Goal: Task Accomplishment & Management: Manage account settings

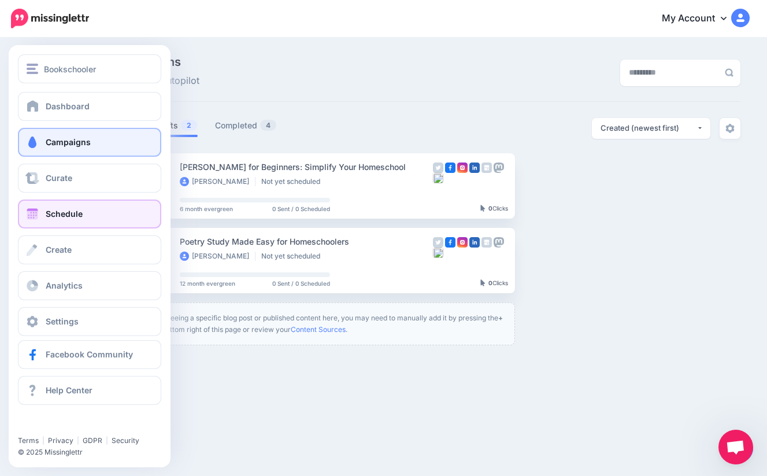
click at [62, 216] on span "Schedule" at bounding box center [64, 214] width 37 height 10
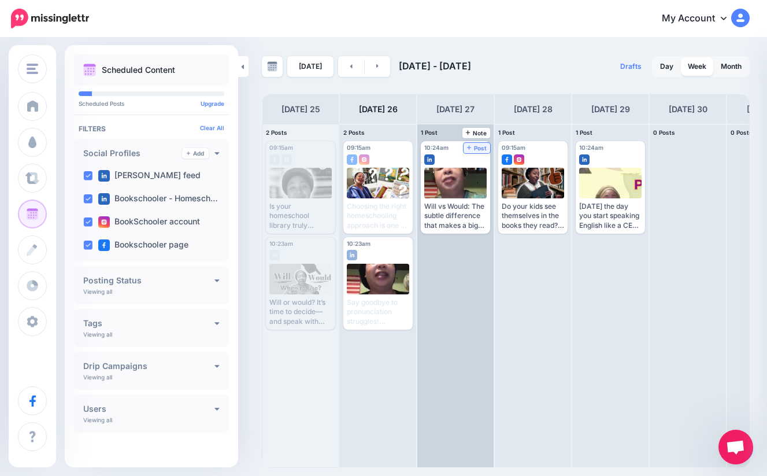
click at [484, 147] on span "Post" at bounding box center [477, 148] width 20 height 6
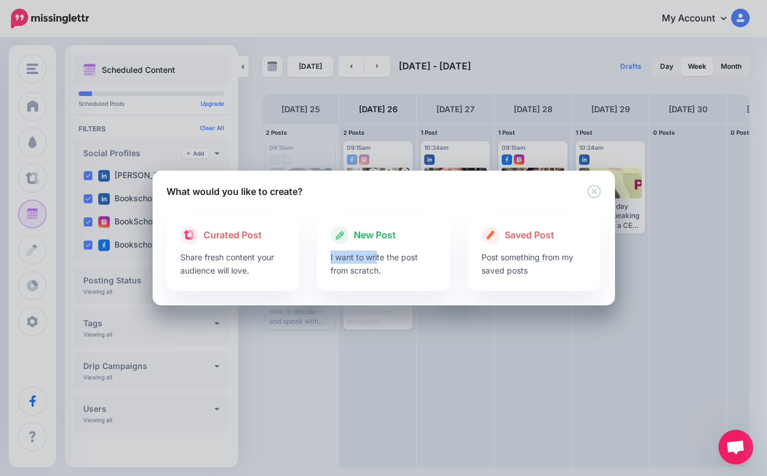
click at [378, 250] on div "New Post I want to write the post from scratch." at bounding box center [384, 251] width 134 height 79
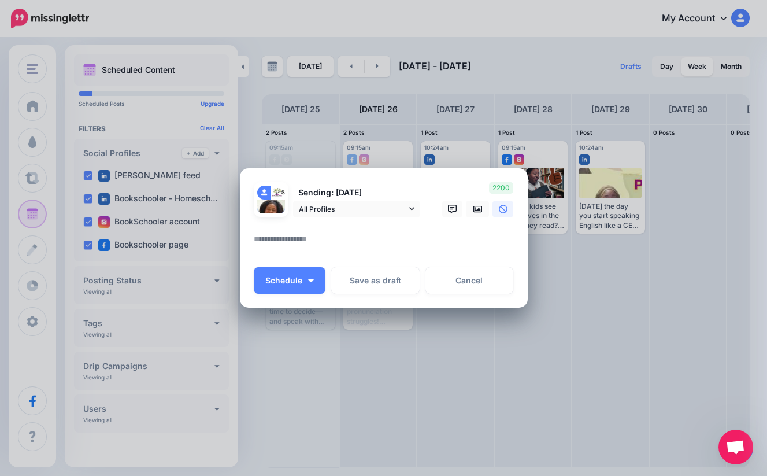
click at [386, 224] on div at bounding box center [384, 224] width 260 height 14
click at [390, 243] on textarea at bounding box center [387, 243] width 266 height 23
click at [333, 203] on span "All Profiles" at bounding box center [353, 209] width 108 height 12
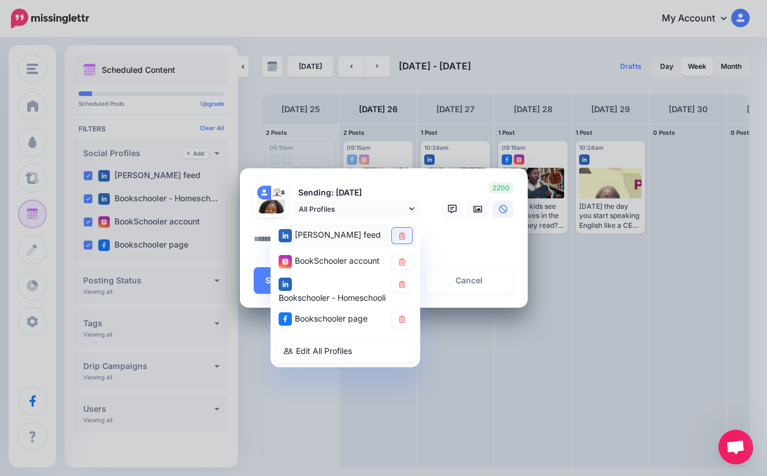
click at [404, 233] on icon at bounding box center [402, 235] width 9 height 7
click at [403, 282] on icon at bounding box center [402, 284] width 9 height 7
click at [456, 242] on textarea at bounding box center [387, 243] width 266 height 23
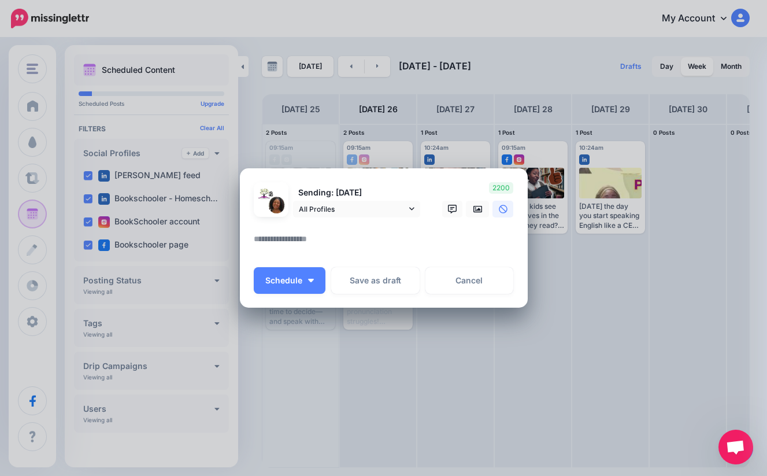
paste textarea "**********"
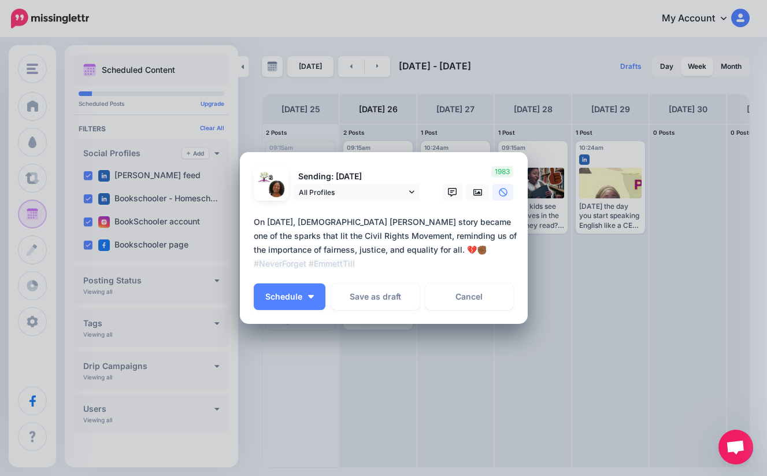
drag, startPoint x: 393, startPoint y: 263, endPoint x: 231, endPoint y: 262, distance: 161.4
click at [231, 262] on div "Create Post Loading Sending: [DATE] All Profiles" at bounding box center [383, 238] width 767 height 476
click at [457, 266] on textarea "**********" at bounding box center [387, 243] width 266 height 56
paste textarea "**********"
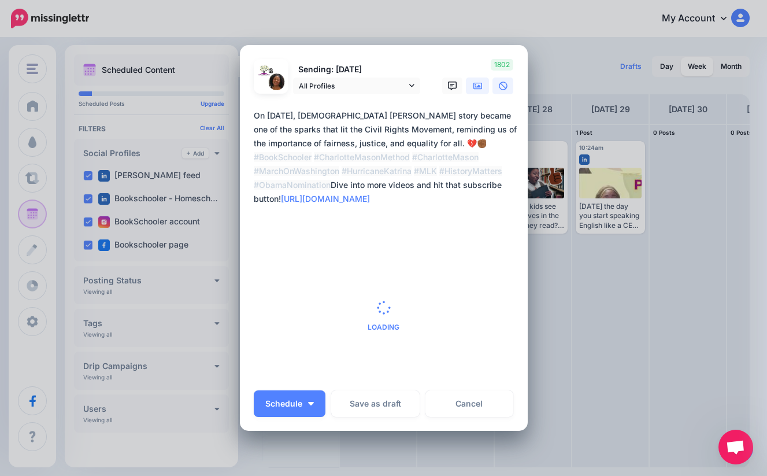
type textarea "**********"
click at [478, 83] on icon at bounding box center [478, 85] width 9 height 7
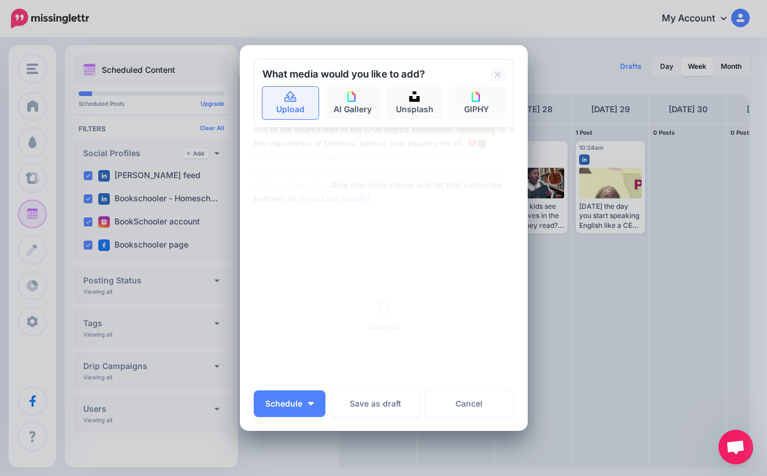
click at [293, 102] on link "Upload" at bounding box center [291, 103] width 57 height 32
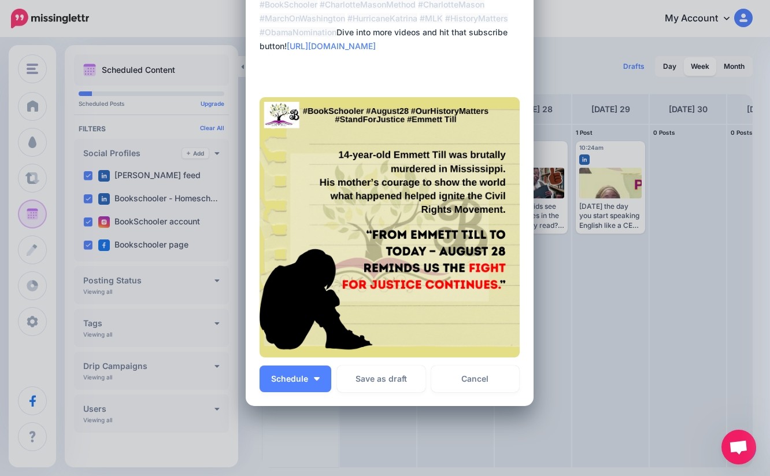
scroll to position [179, 0]
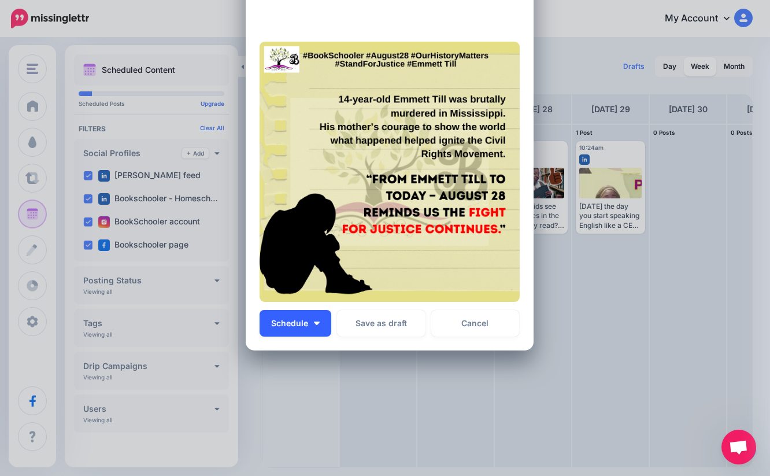
click at [283, 325] on span "Schedule" at bounding box center [289, 323] width 37 height 8
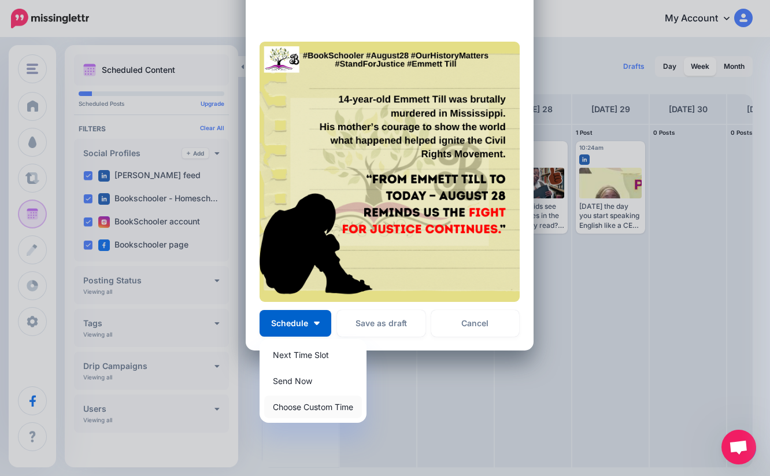
click at [315, 409] on link "Choose Custom Time" at bounding box center [313, 407] width 98 height 23
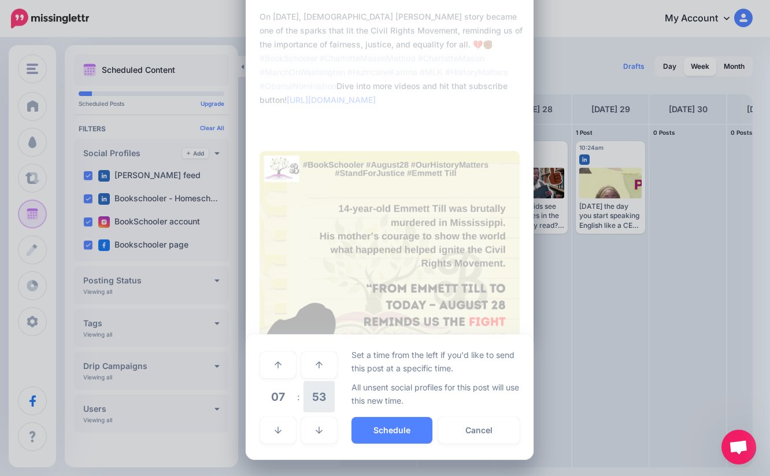
scroll to position [70, 0]
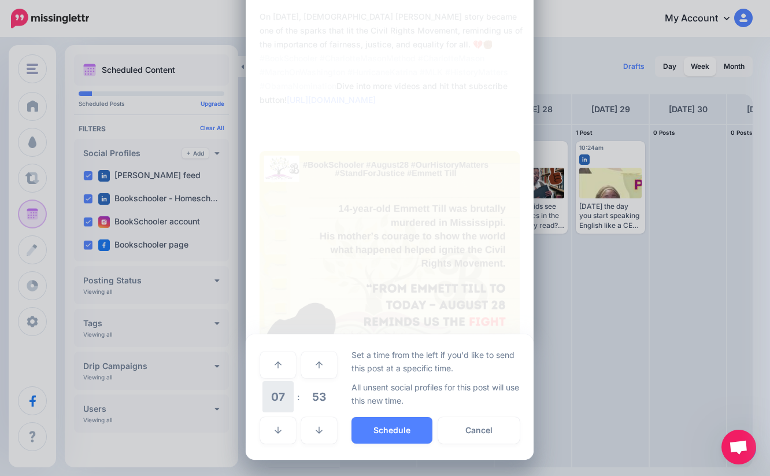
click at [281, 395] on span "07" at bounding box center [278, 396] width 31 height 31
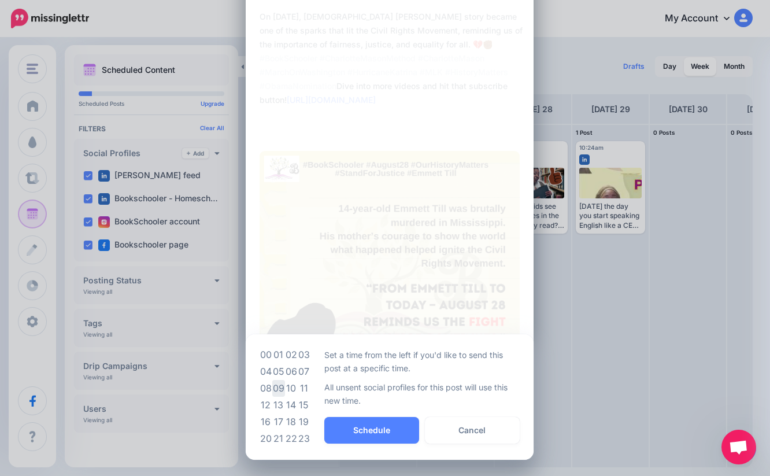
click at [276, 390] on td "09" at bounding box center [278, 388] width 13 height 17
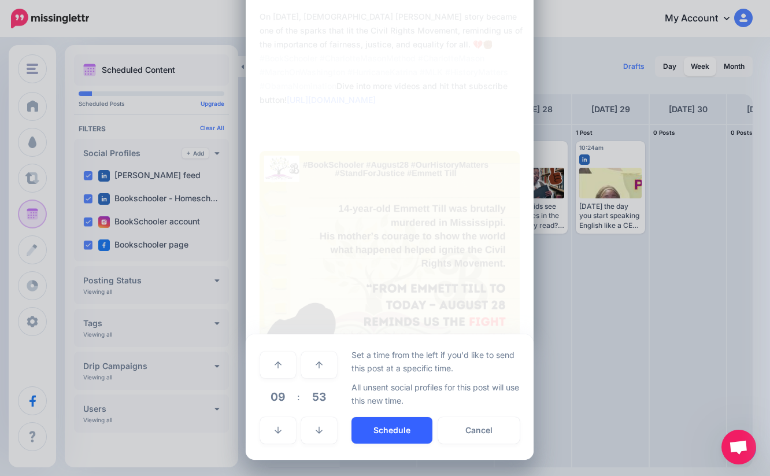
click at [382, 433] on button "Schedule" at bounding box center [392, 430] width 81 height 27
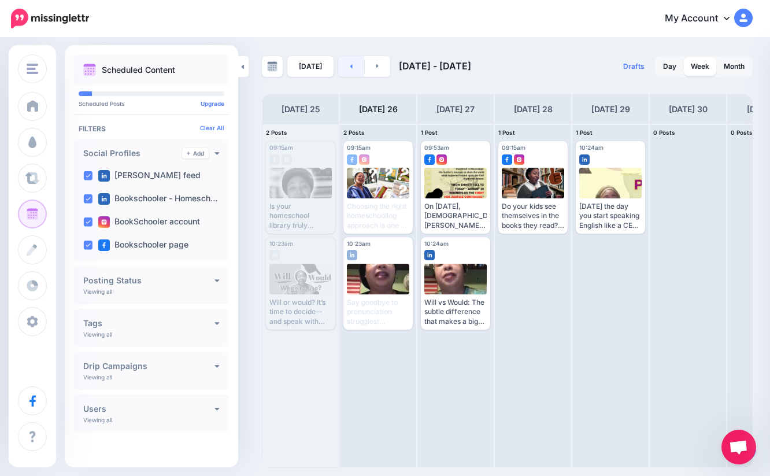
click at [346, 68] on link at bounding box center [351, 66] width 26 height 21
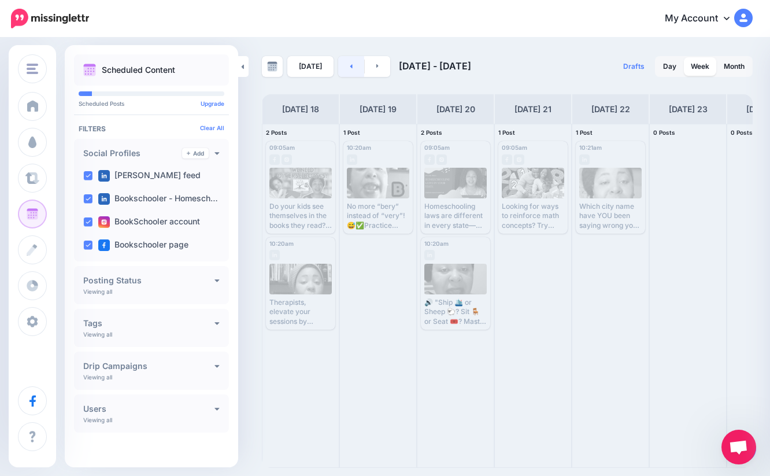
click at [346, 68] on link at bounding box center [351, 66] width 26 height 21
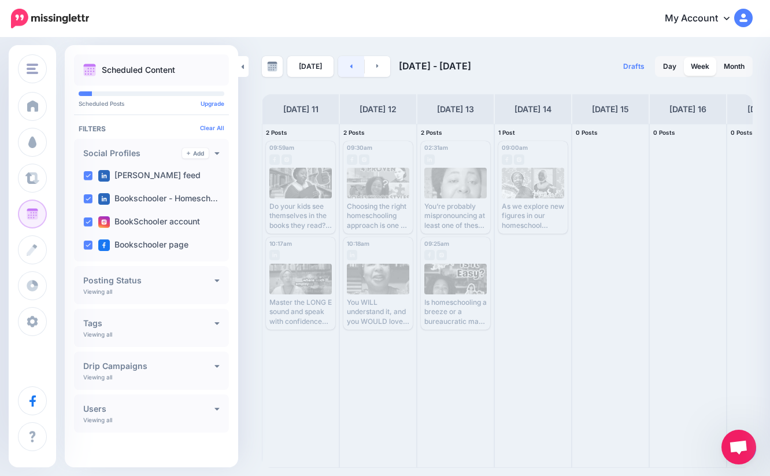
click at [346, 68] on link at bounding box center [351, 66] width 26 height 21
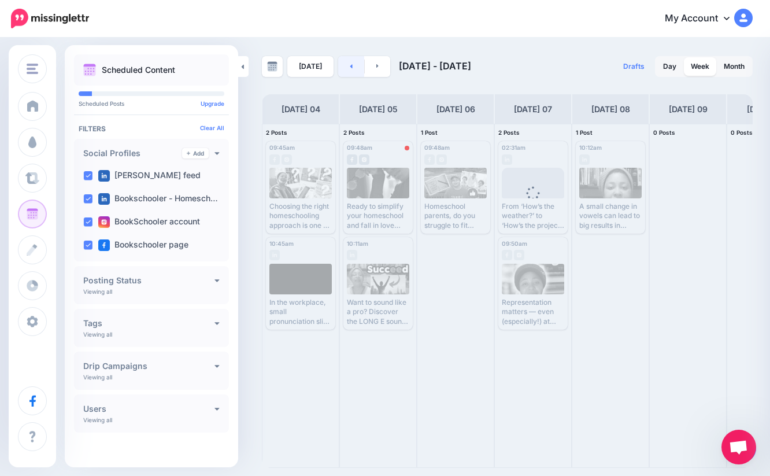
click at [344, 65] on link at bounding box center [351, 66] width 26 height 21
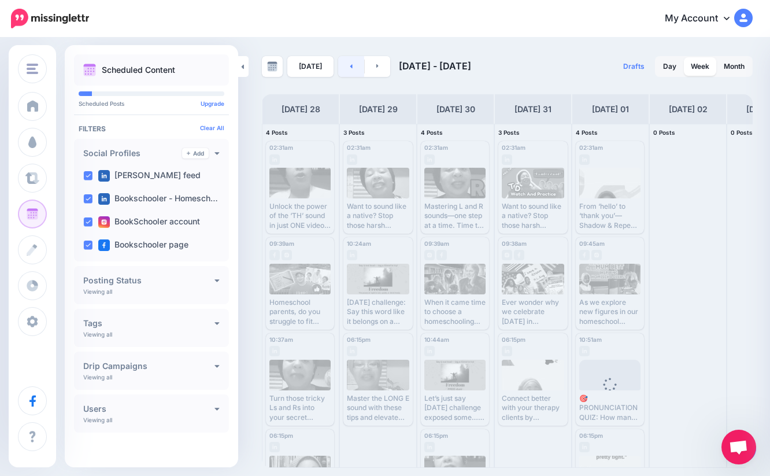
click at [353, 75] on link at bounding box center [351, 66] width 26 height 21
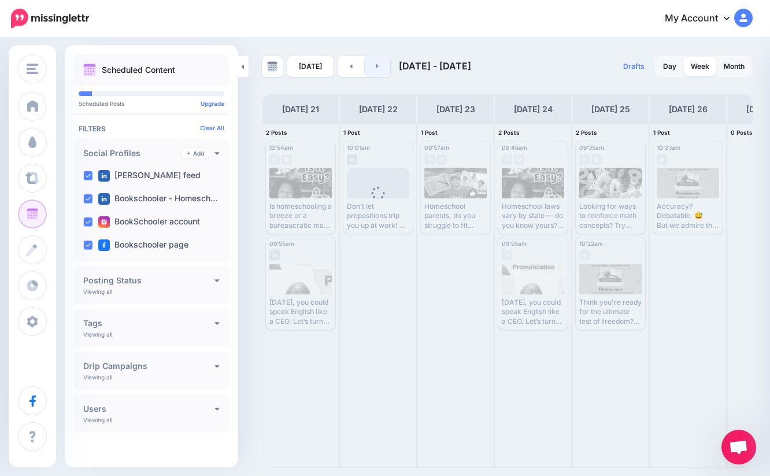
click at [381, 64] on link at bounding box center [378, 66] width 26 height 21
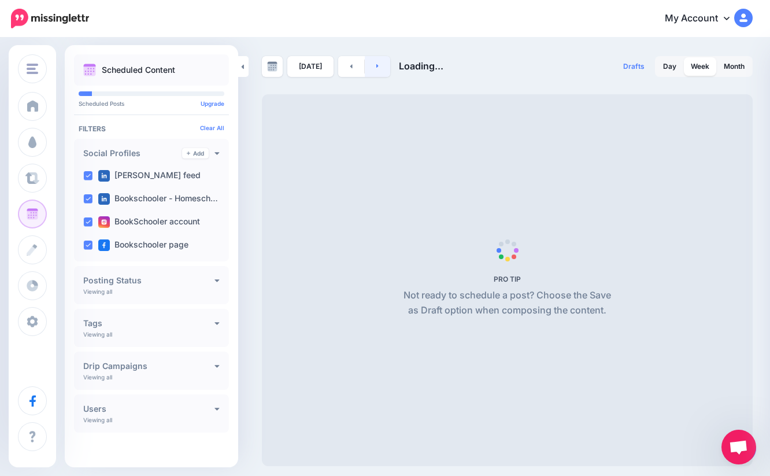
click at [377, 67] on icon at bounding box center [378, 66] width 2 height 4
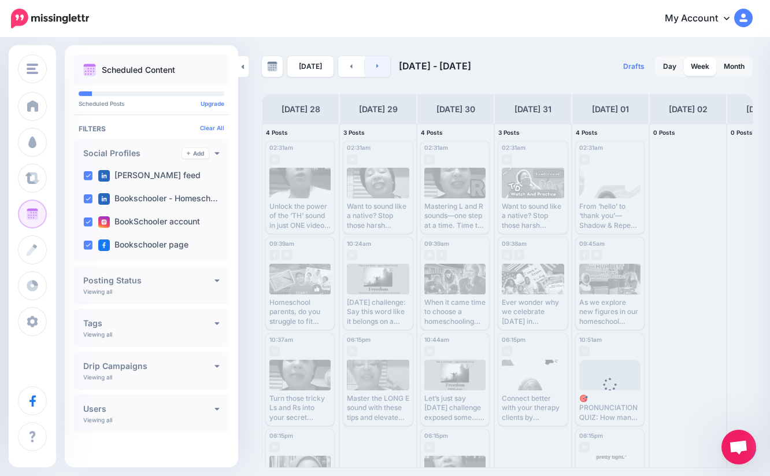
click at [377, 67] on icon at bounding box center [378, 66] width 2 height 4
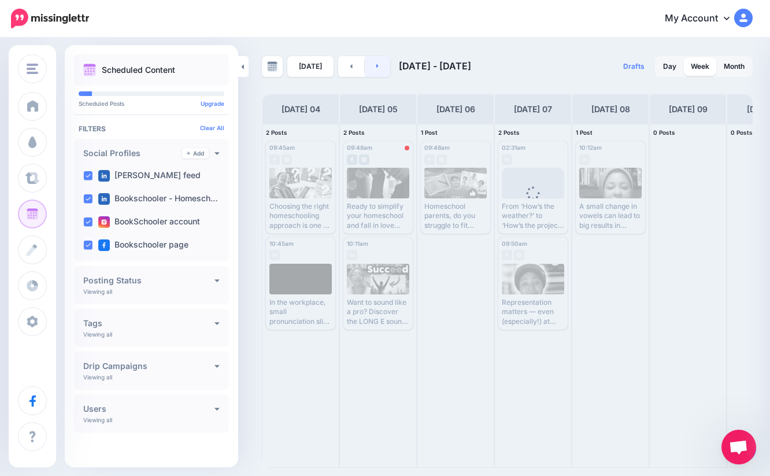
click at [377, 68] on icon at bounding box center [378, 66] width 2 height 4
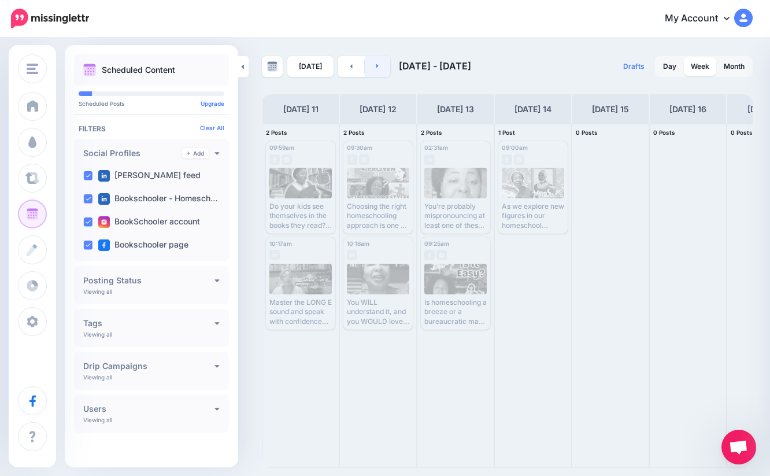
click at [377, 68] on icon at bounding box center [378, 66] width 2 height 4
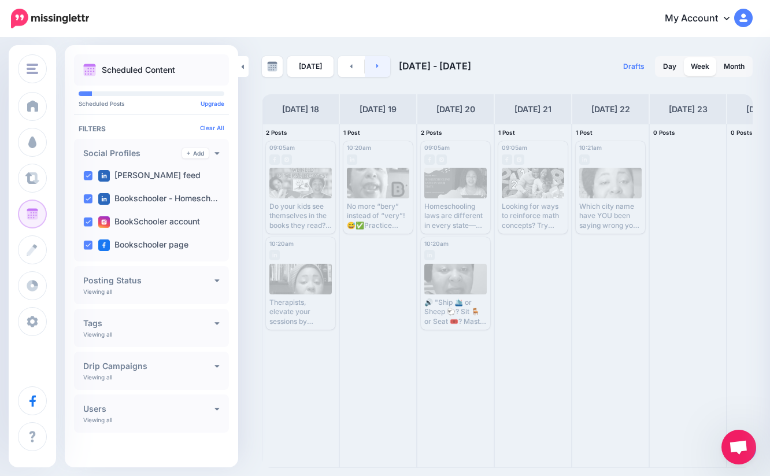
click at [377, 68] on icon at bounding box center [378, 66] width 2 height 4
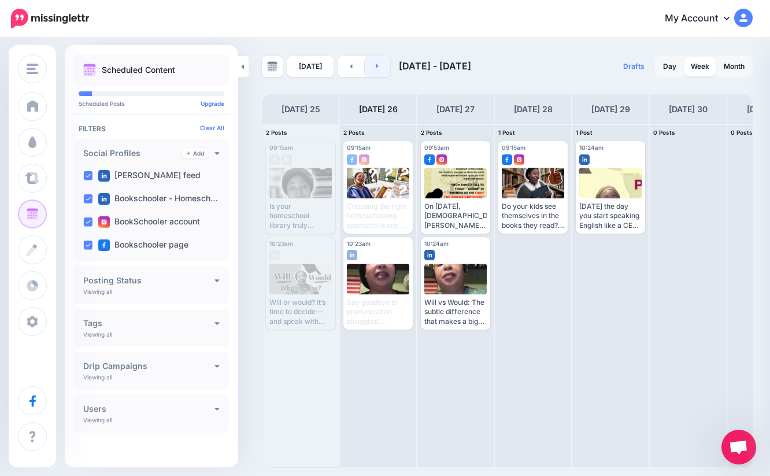
click at [377, 68] on icon at bounding box center [378, 66] width 2 height 4
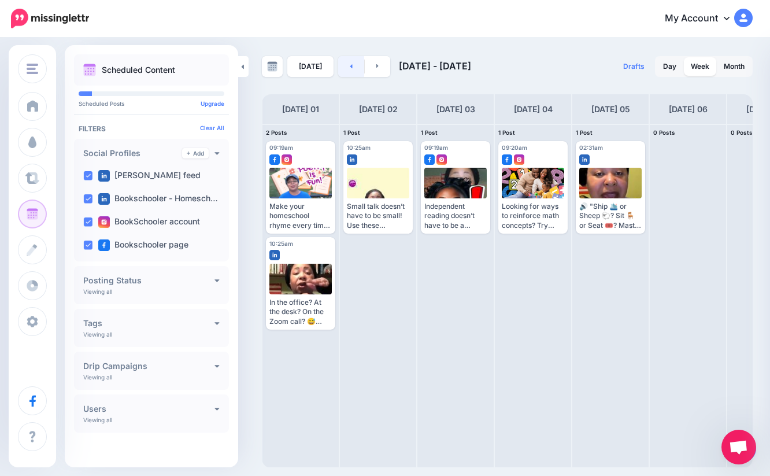
click at [350, 65] on icon at bounding box center [351, 65] width 3 height 7
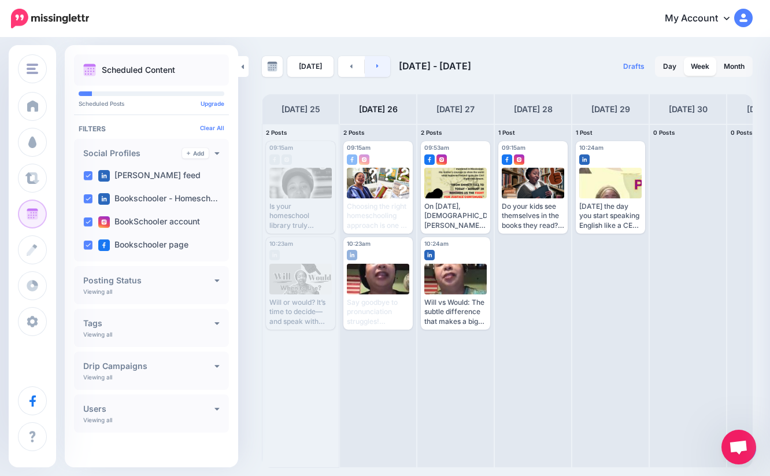
click at [372, 72] on link at bounding box center [378, 66] width 26 height 21
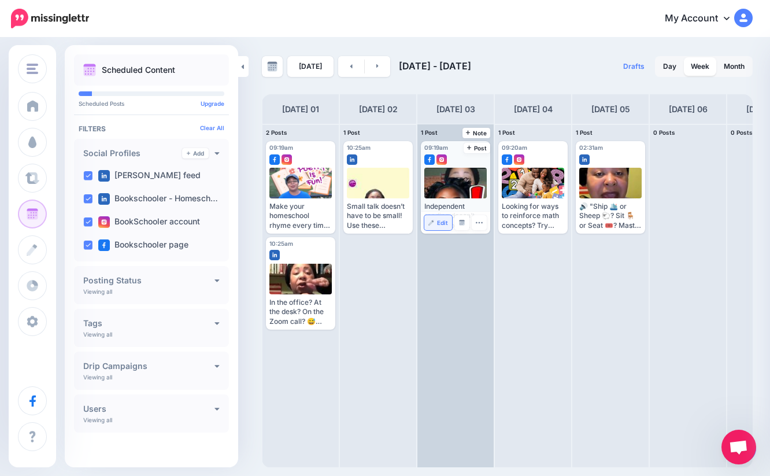
click at [441, 224] on span "Edit" at bounding box center [442, 223] width 11 height 6
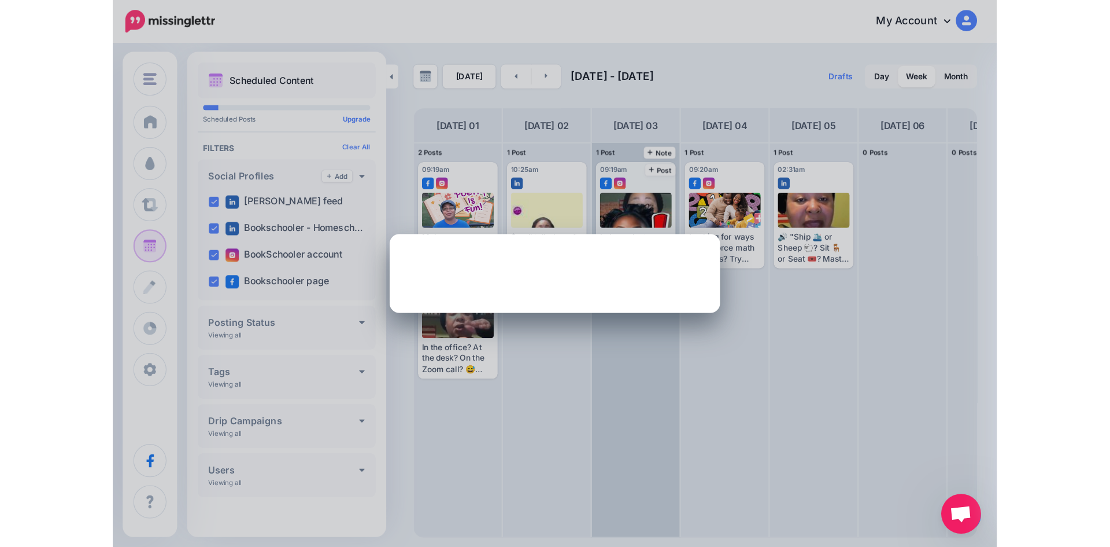
scroll to position [0, 0]
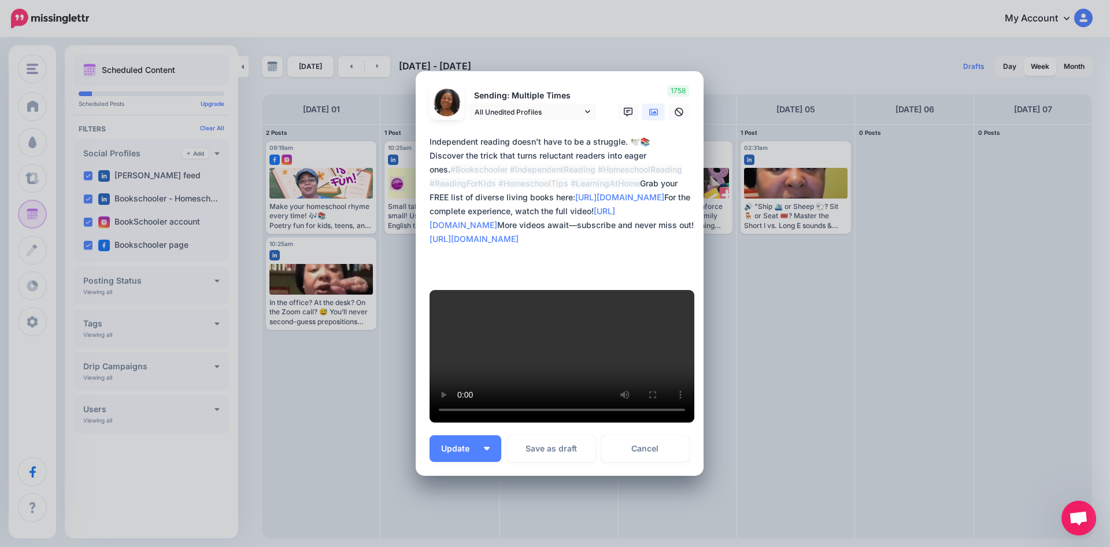
click at [637, 435] on link "Cancel" at bounding box center [645, 448] width 88 height 27
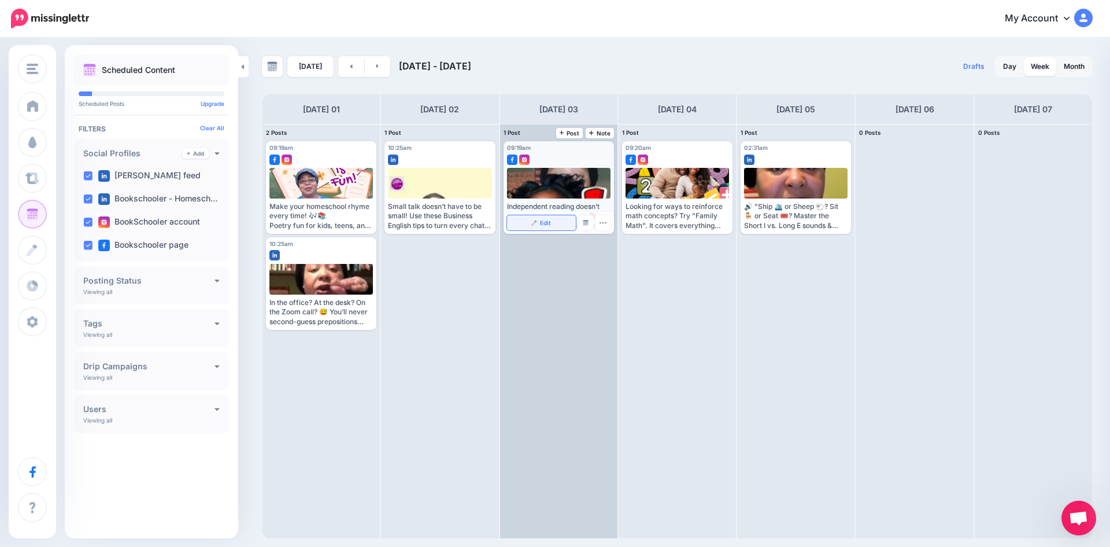
click at [538, 226] on link "Edit" at bounding box center [541, 222] width 69 height 15
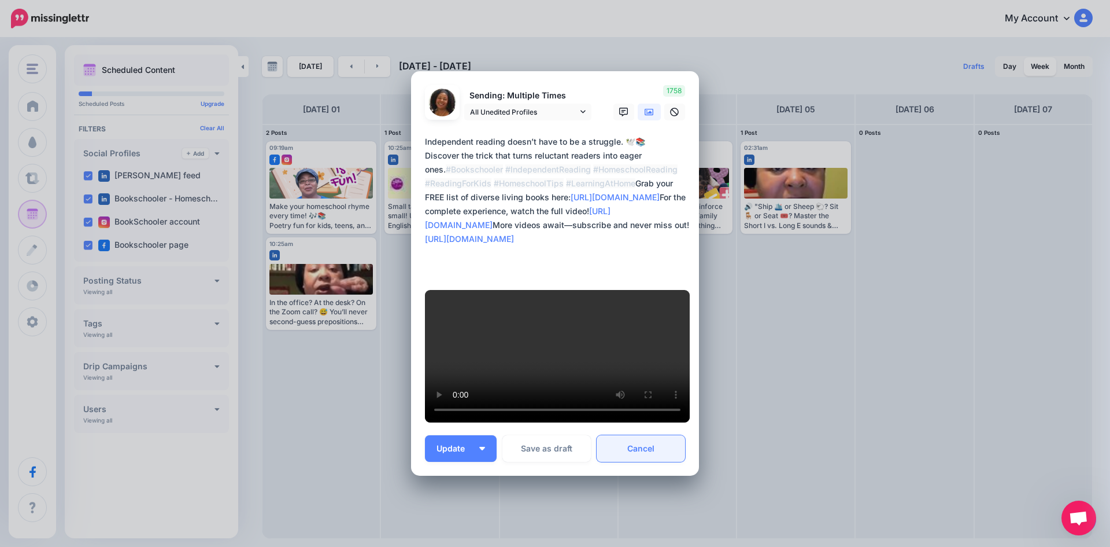
click at [625, 435] on link "Cancel" at bounding box center [641, 448] width 88 height 27
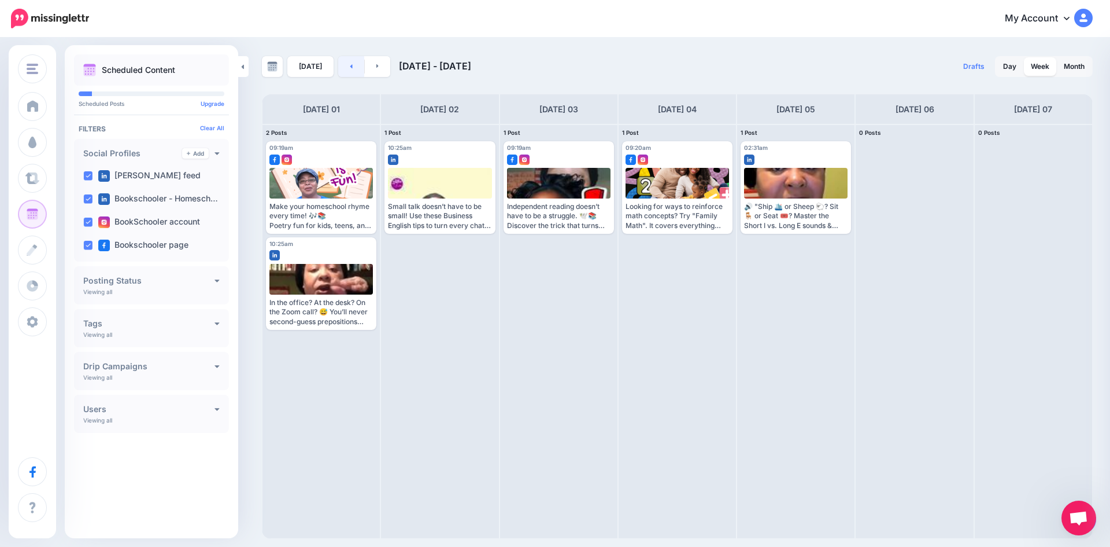
click at [346, 71] on link at bounding box center [351, 66] width 26 height 21
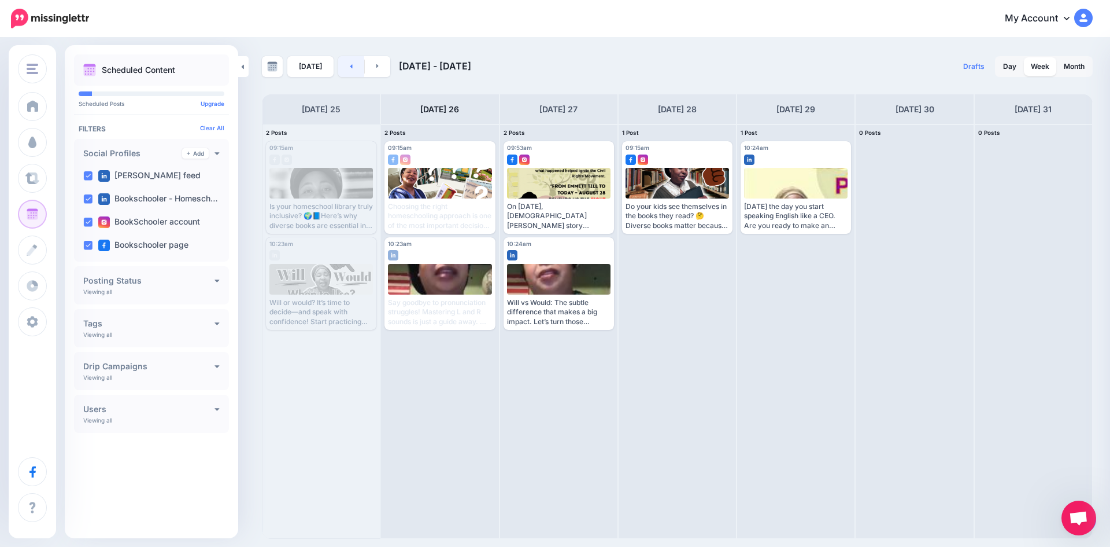
click at [346, 71] on link at bounding box center [351, 66] width 26 height 21
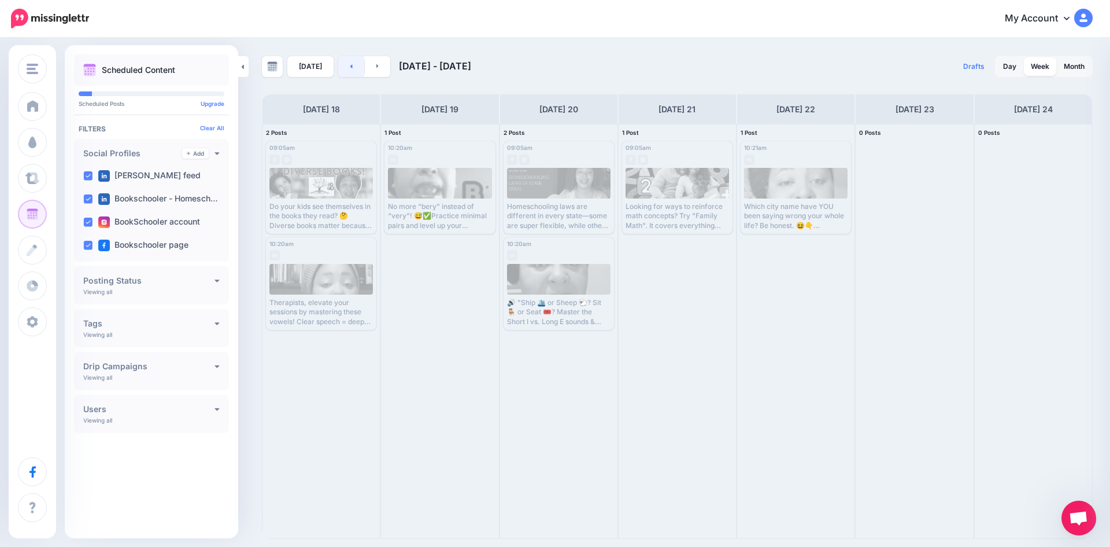
click at [350, 68] on icon at bounding box center [351, 65] width 3 height 7
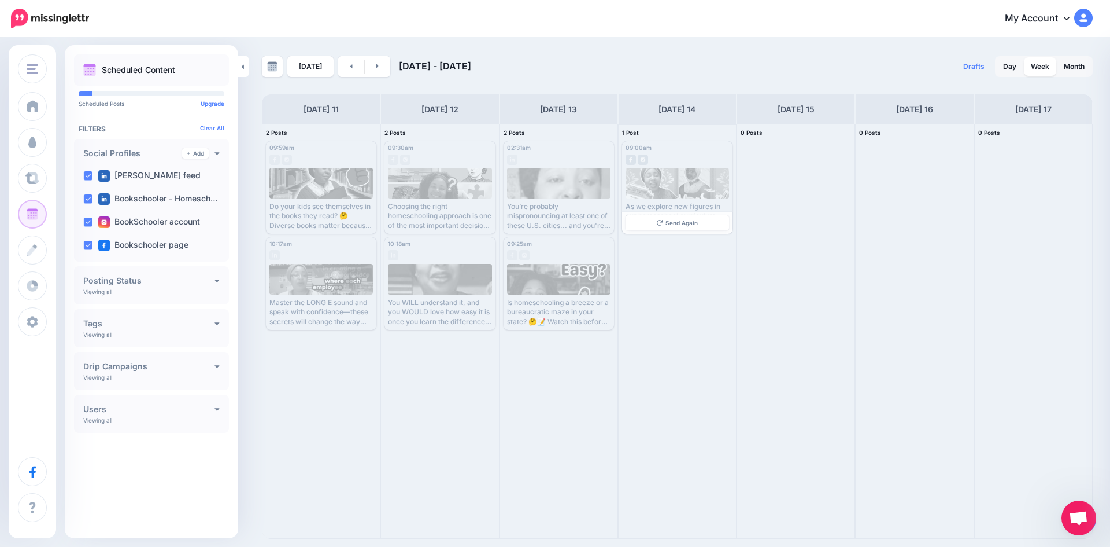
click at [657, 188] on div at bounding box center [678, 183] width 104 height 31
click at [347, 65] on link at bounding box center [351, 66] width 26 height 21
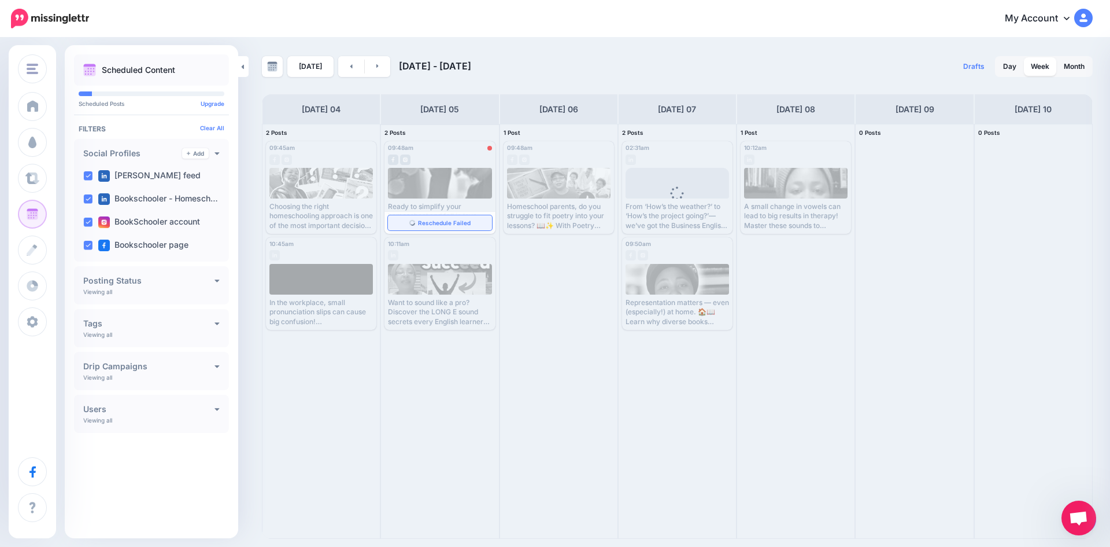
click at [405, 217] on link "Reschedule Failed" at bounding box center [440, 222] width 104 height 15
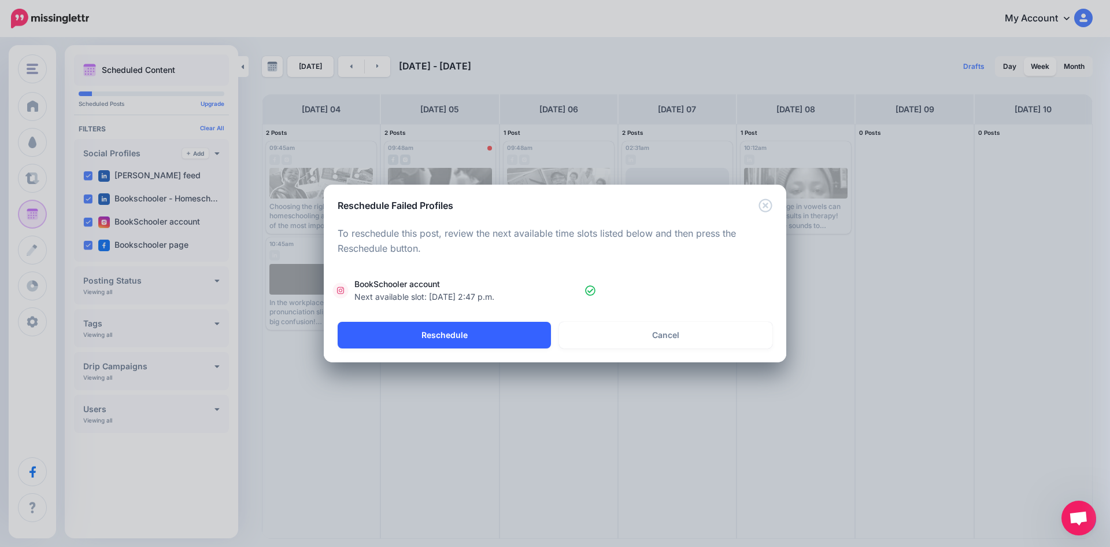
click at [411, 341] on button "Reschedule" at bounding box center [444, 335] width 213 height 27
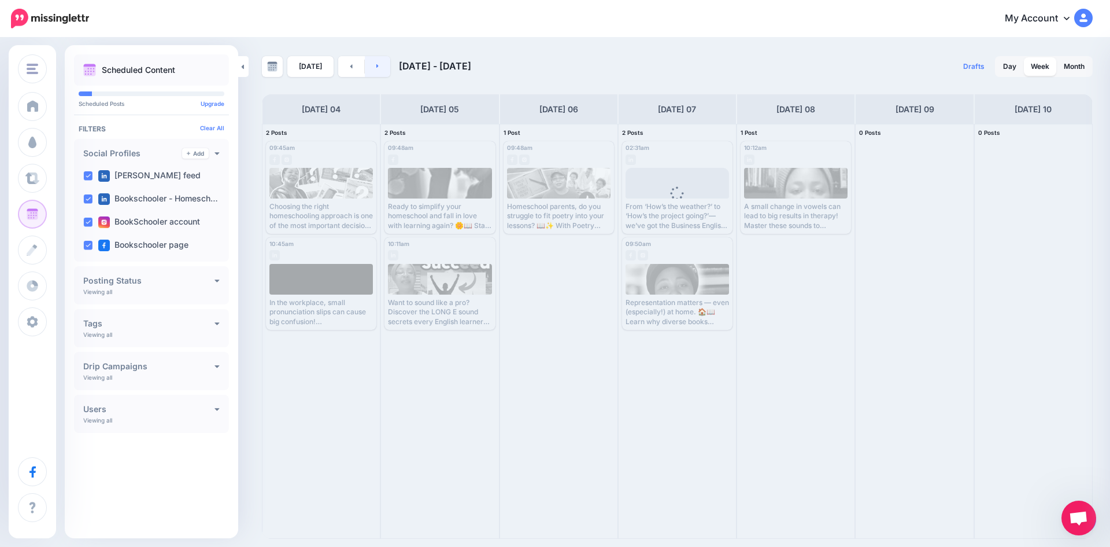
click at [381, 64] on link at bounding box center [378, 66] width 26 height 21
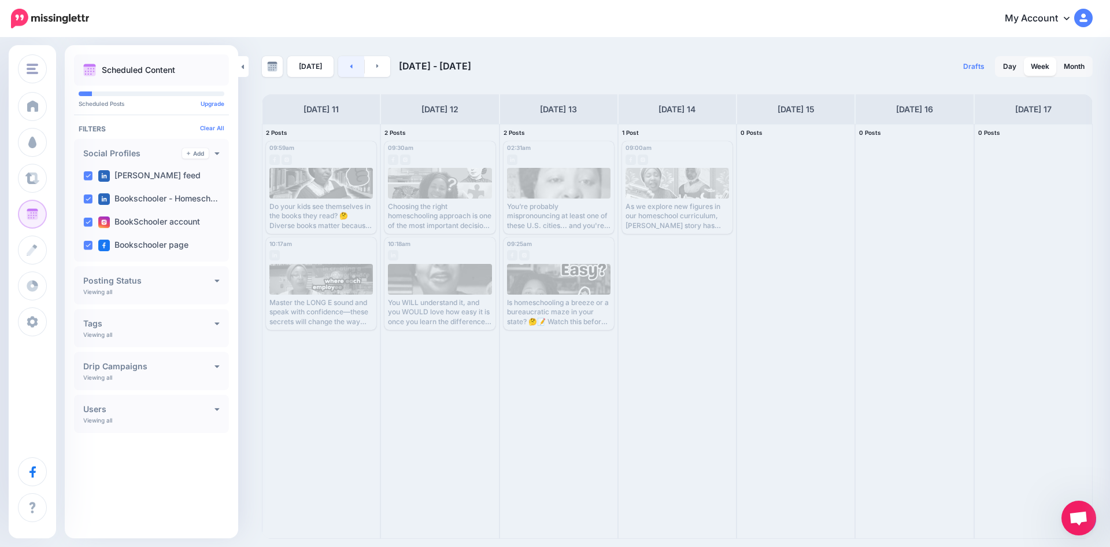
click at [353, 71] on link at bounding box center [351, 66] width 26 height 21
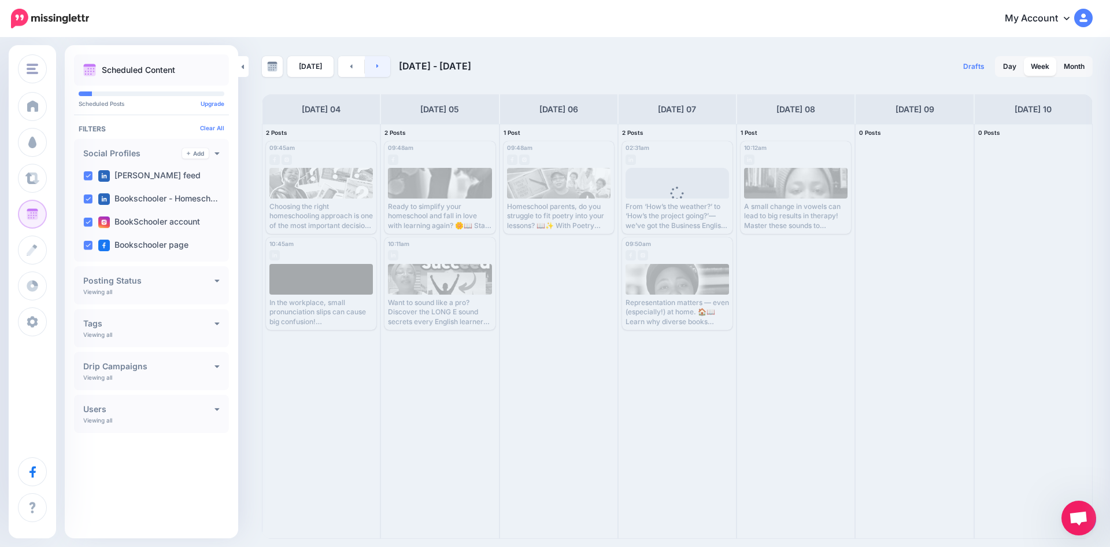
click at [372, 71] on link at bounding box center [378, 66] width 26 height 21
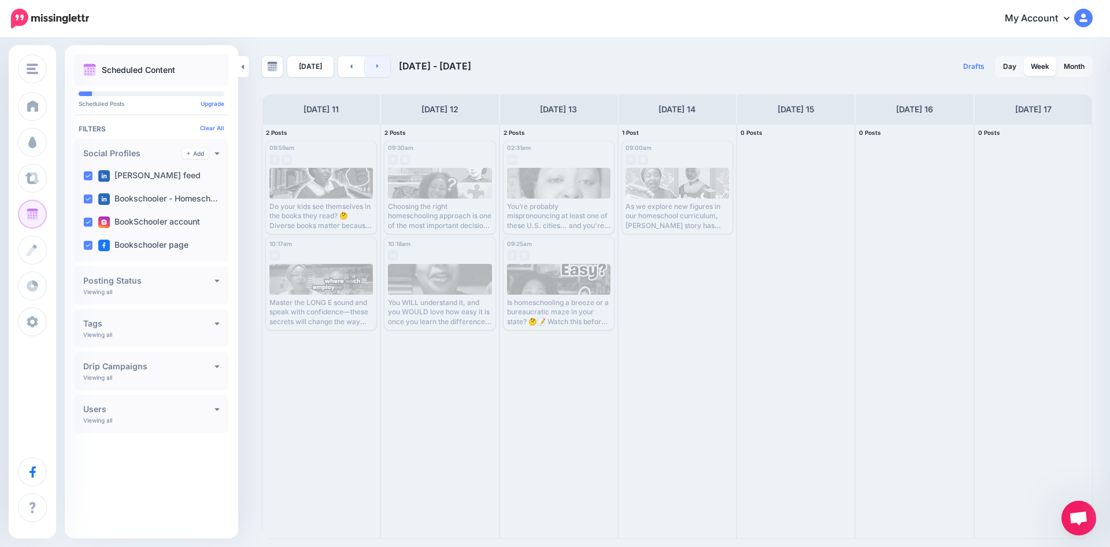
click at [372, 71] on link at bounding box center [378, 66] width 26 height 21
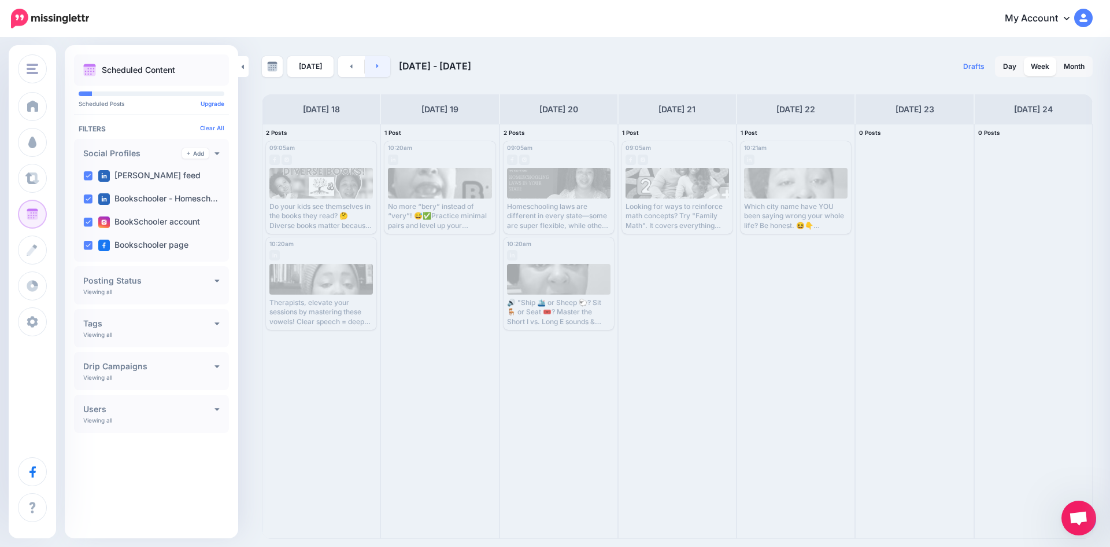
click at [372, 71] on link at bounding box center [378, 66] width 26 height 21
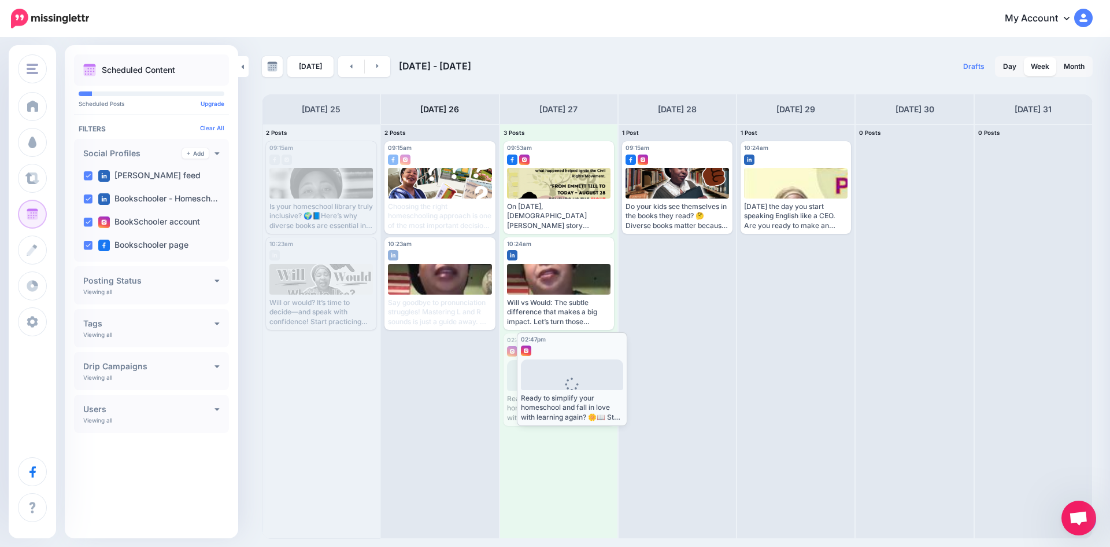
drag, startPoint x: 550, startPoint y: 379, endPoint x: 563, endPoint y: 379, distance: 12.7
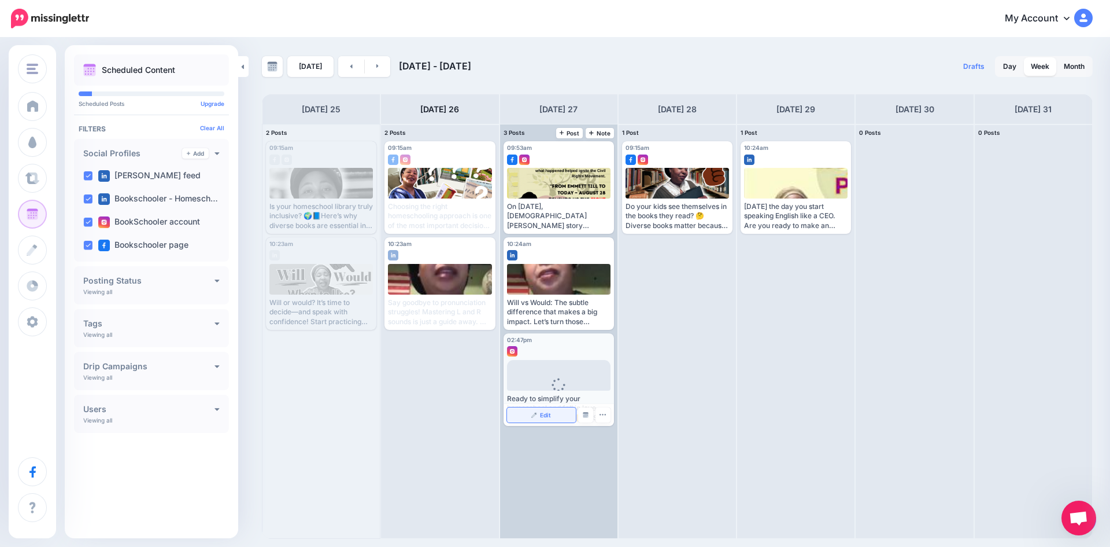
click at [525, 419] on link "Edit" at bounding box center [541, 414] width 69 height 15
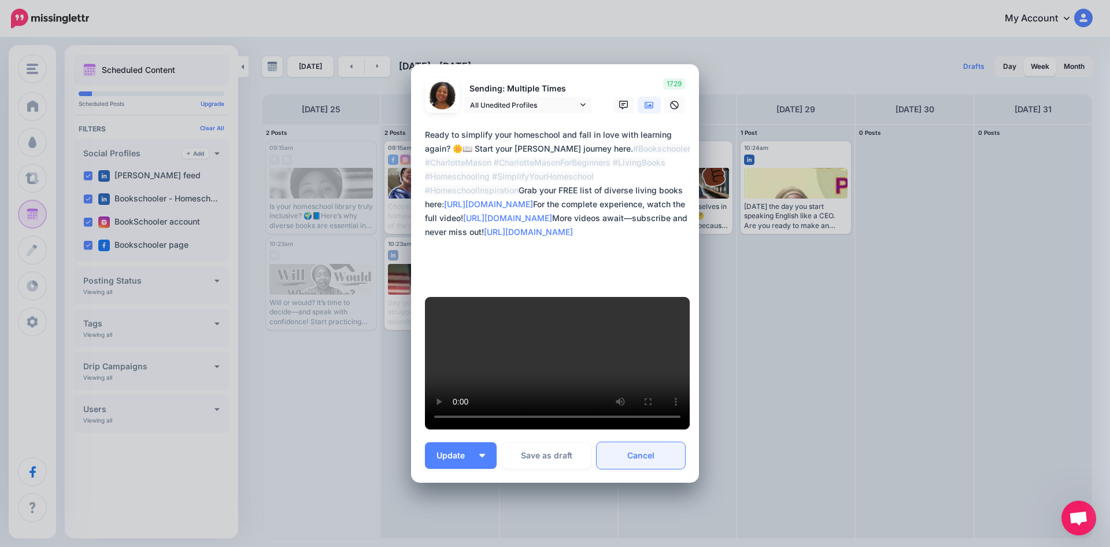
click at [655, 442] on link "Cancel" at bounding box center [641, 455] width 88 height 27
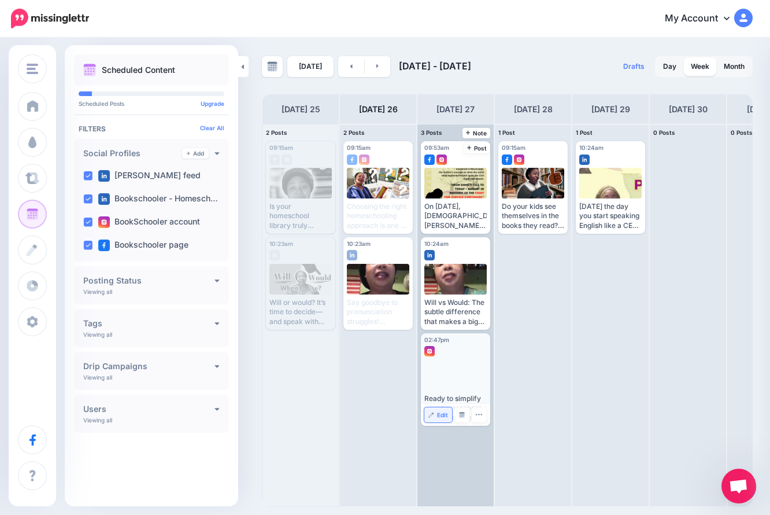
click at [438, 412] on span "Edit" at bounding box center [442, 415] width 11 height 6
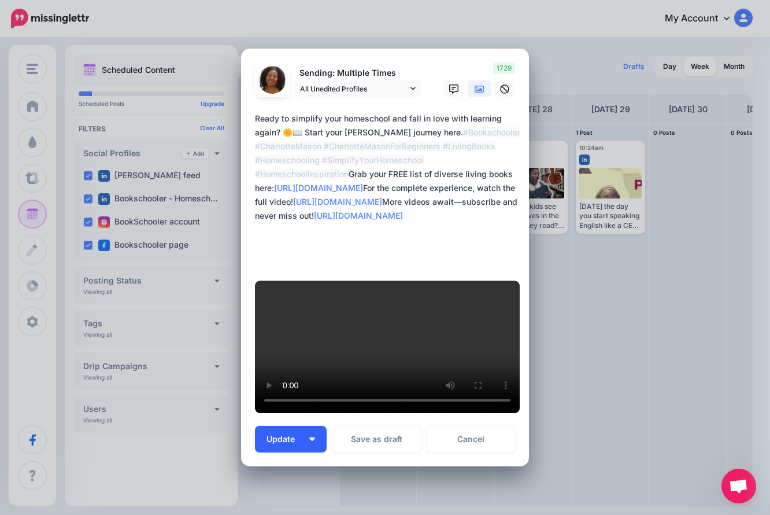
click at [307, 426] on button "Update" at bounding box center [291, 439] width 72 height 27
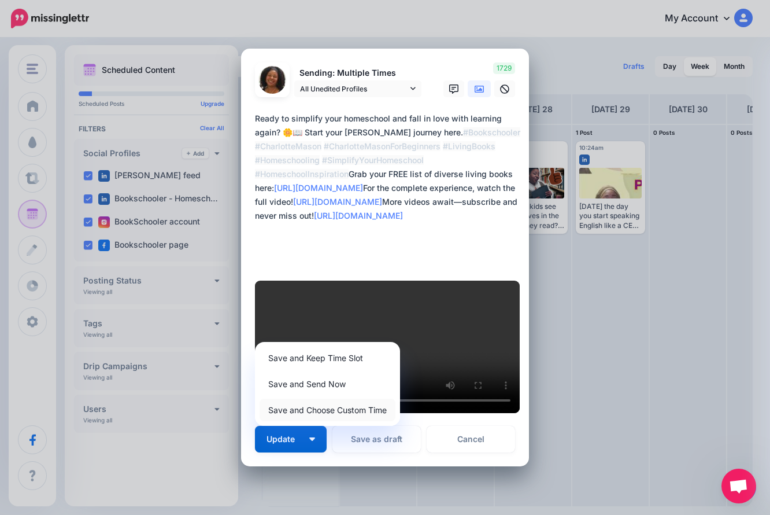
click at [321, 398] on link "Save and Choose Custom Time" at bounding box center [328, 409] width 136 height 23
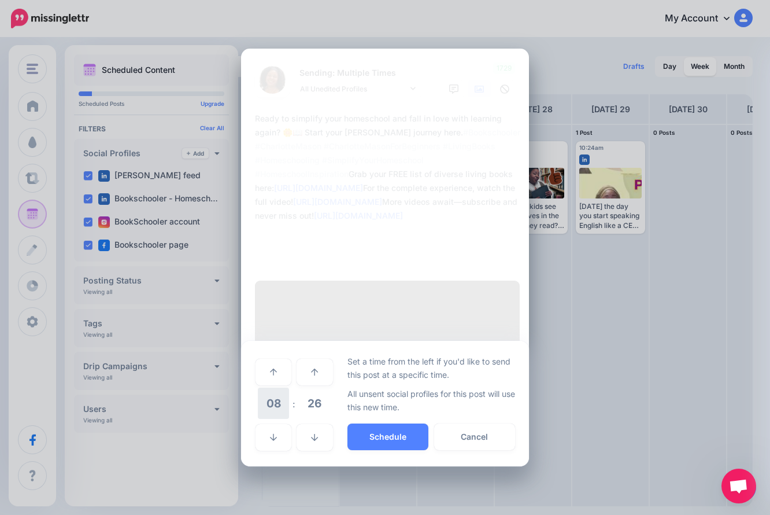
click at [277, 389] on span "08" at bounding box center [273, 402] width 31 height 31
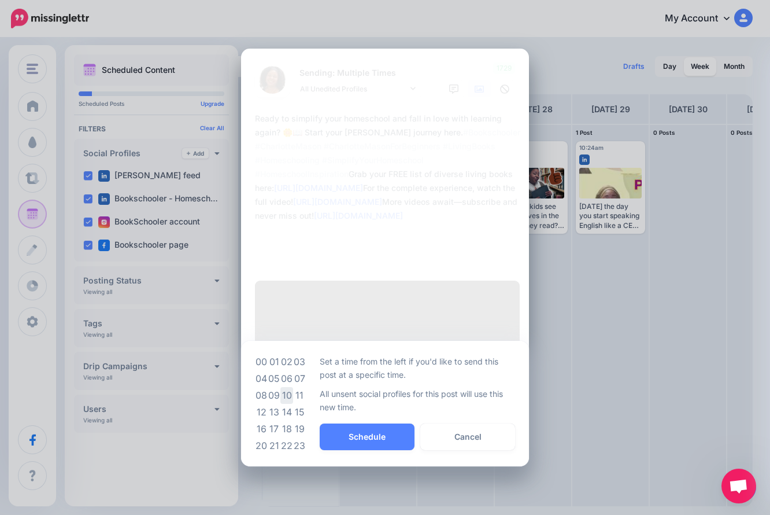
click at [287, 387] on td "10" at bounding box center [287, 395] width 13 height 17
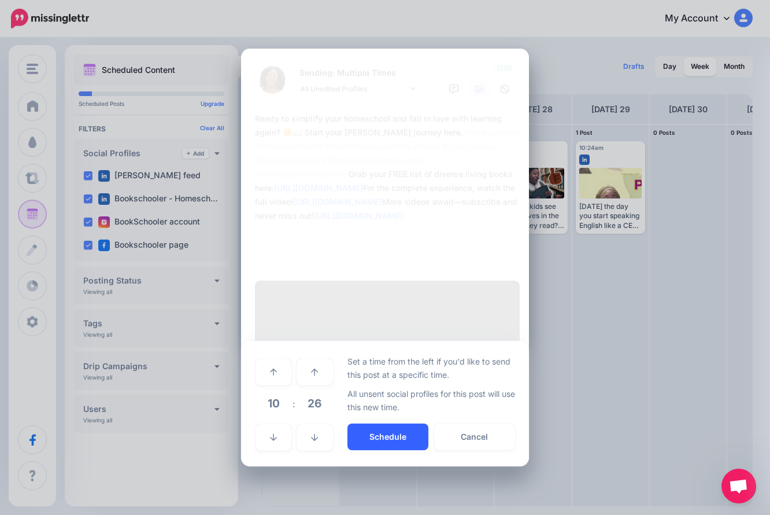
click at [386, 423] on button "Schedule" at bounding box center [388, 436] width 81 height 27
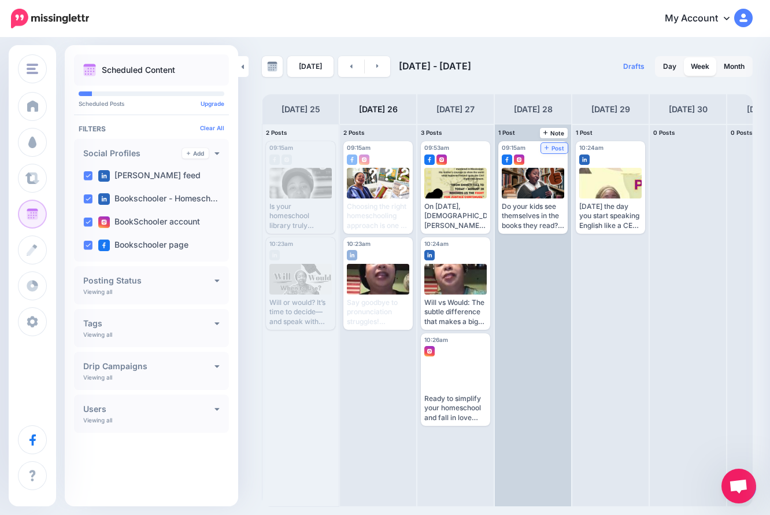
click at [558, 149] on span "Post" at bounding box center [555, 148] width 20 height 6
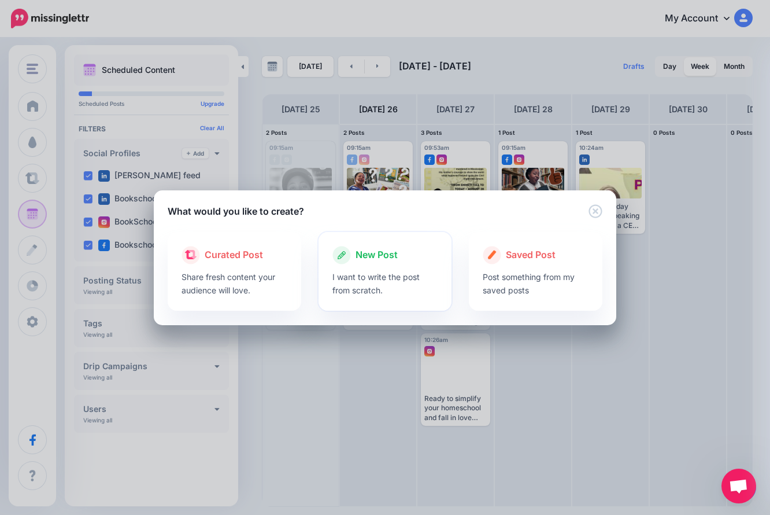
click at [352, 291] on p "I want to write the post from scratch." at bounding box center [386, 283] width 106 height 27
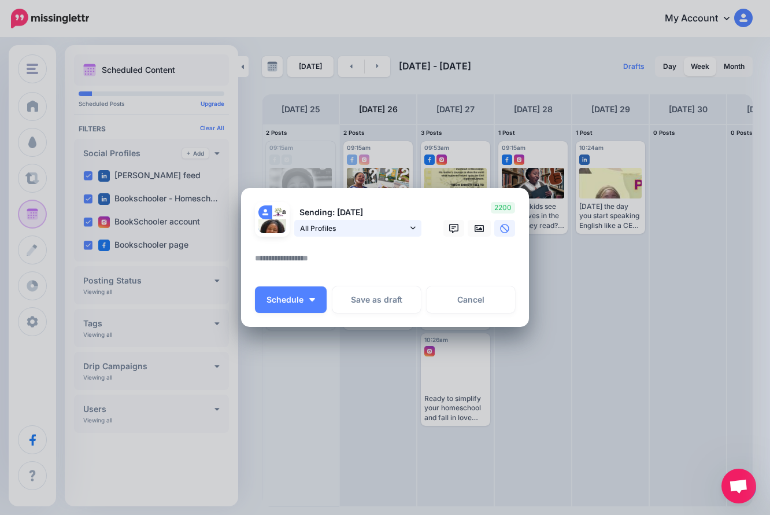
click at [318, 230] on span "All Profiles" at bounding box center [354, 228] width 108 height 12
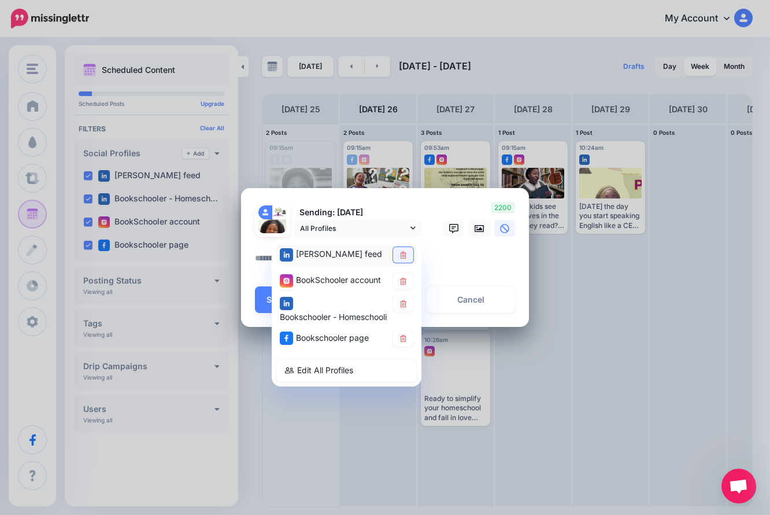
click at [397, 254] on link at bounding box center [403, 255] width 20 height 16
click at [403, 309] on link at bounding box center [403, 304] width 20 height 16
click at [457, 267] on textarea at bounding box center [388, 262] width 266 height 23
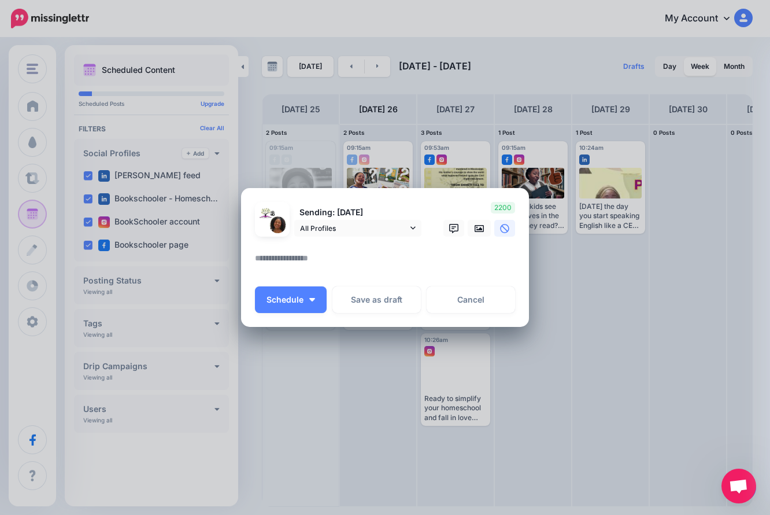
click at [364, 247] on div at bounding box center [385, 244] width 260 height 14
click at [367, 253] on textarea at bounding box center [388, 262] width 266 height 23
paste textarea "**********"
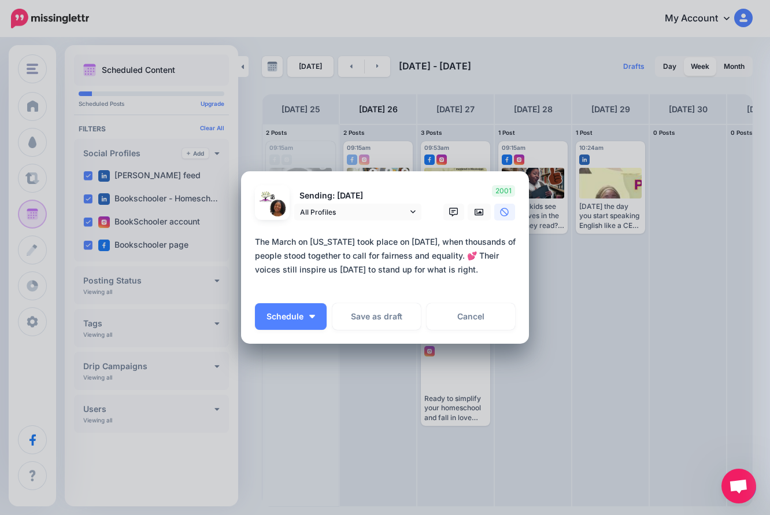
click at [415, 290] on textarea "**********" at bounding box center [388, 263] width 266 height 56
click at [512, 276] on textarea "**********" at bounding box center [388, 263] width 266 height 56
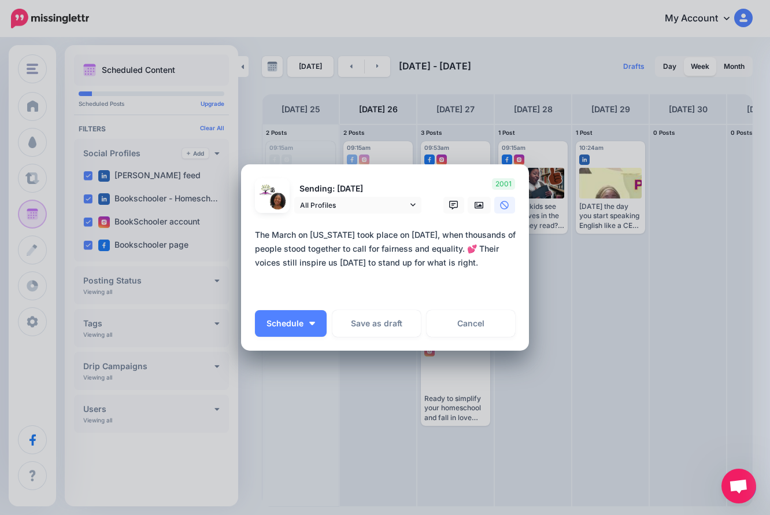
paste textarea "**********"
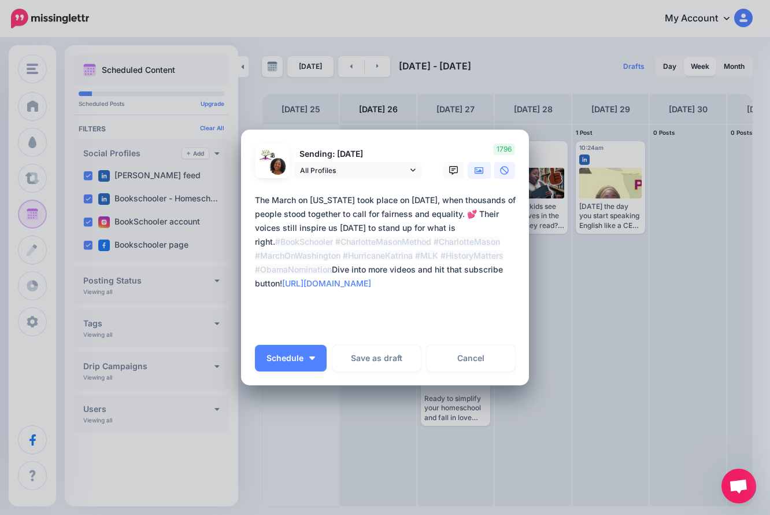
click at [479, 168] on icon at bounding box center [479, 170] width 9 height 9
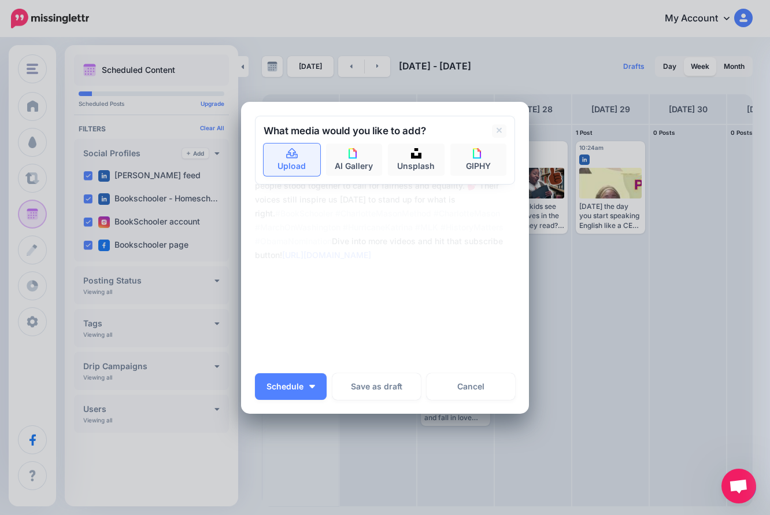
click at [285, 160] on link "Upload" at bounding box center [292, 159] width 57 height 32
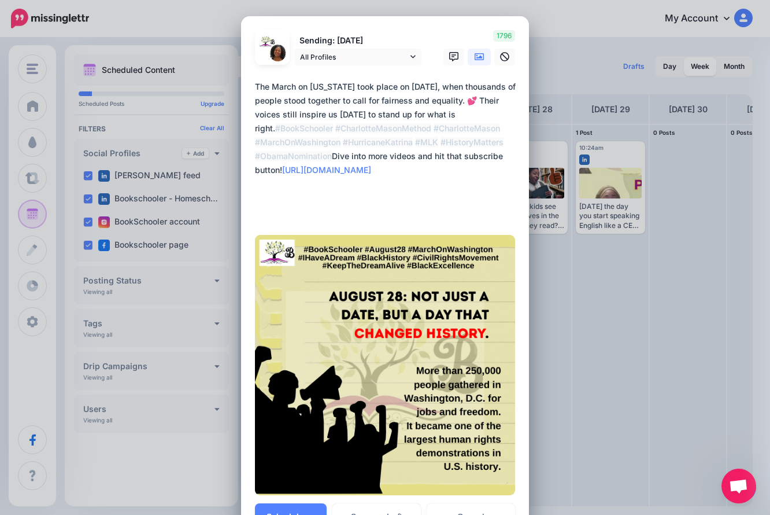
click at [268, 214] on textarea "**********" at bounding box center [388, 149] width 266 height 139
click at [348, 168] on textarea "**********" at bounding box center [388, 149] width 266 height 139
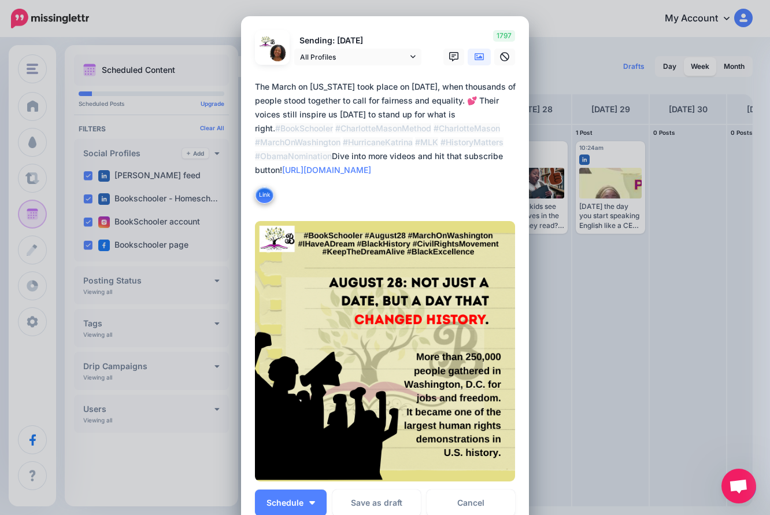
type textarea "**********"
drag, startPoint x: 724, startPoint y: 256, endPoint x: 756, endPoint y: 268, distance: 34.8
click at [724, 257] on div "Create Post Loading Sending: [DATE] All Profiles" at bounding box center [385, 257] width 770 height 515
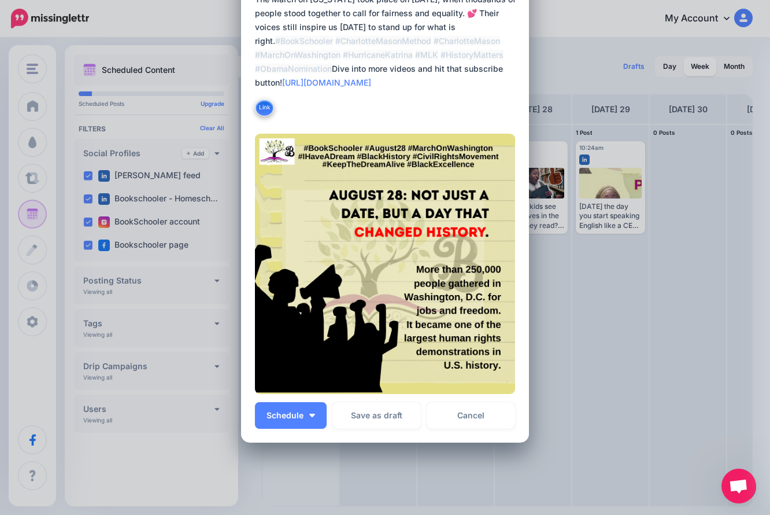
scroll to position [86, 0]
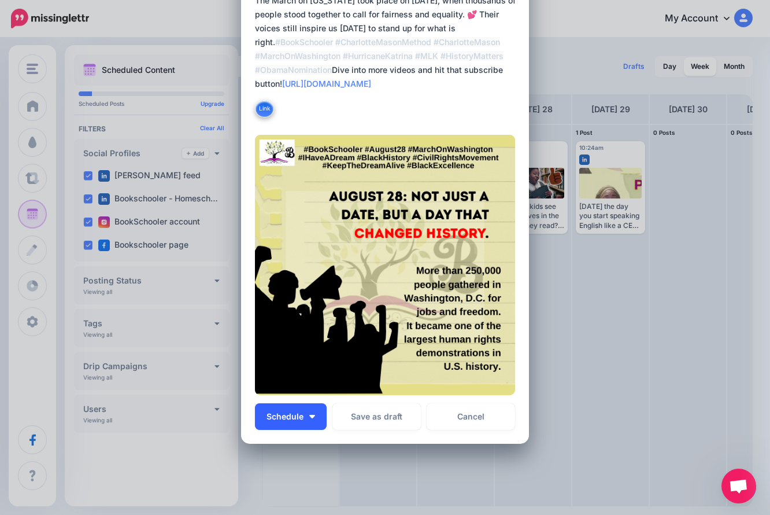
click at [309, 423] on button "Schedule" at bounding box center [291, 416] width 72 height 27
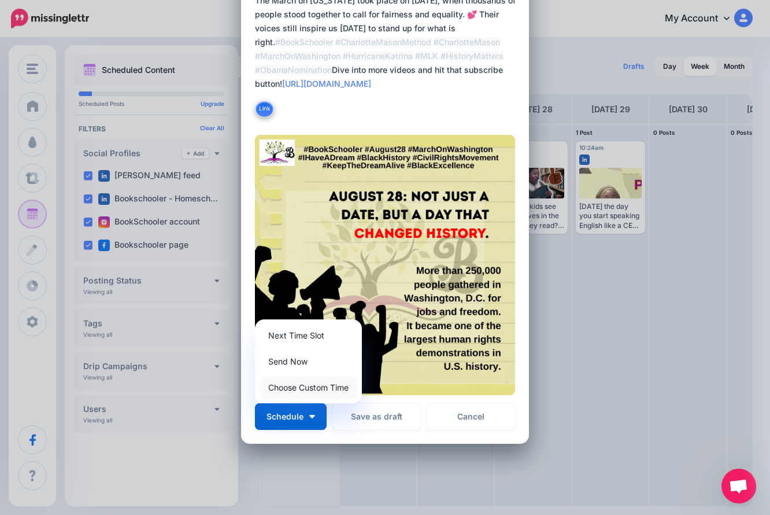
click at [301, 387] on link "Choose Custom Time" at bounding box center [309, 387] width 98 height 23
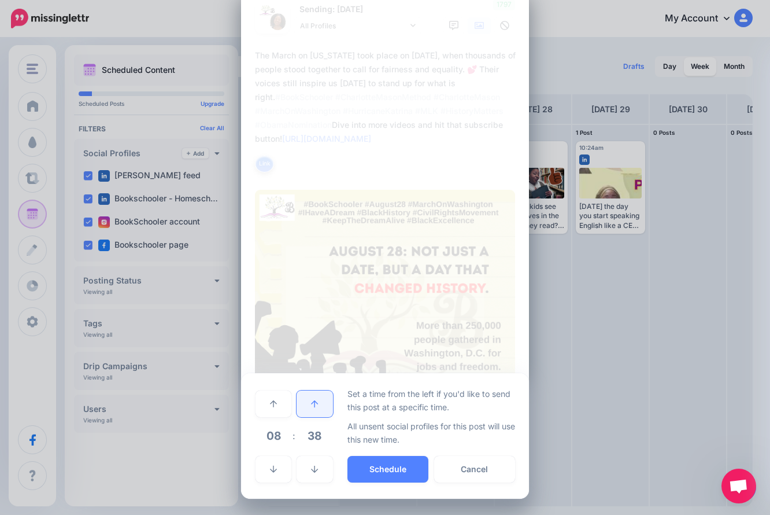
scroll to position [31, 0]
click at [271, 436] on span "08" at bounding box center [273, 435] width 31 height 31
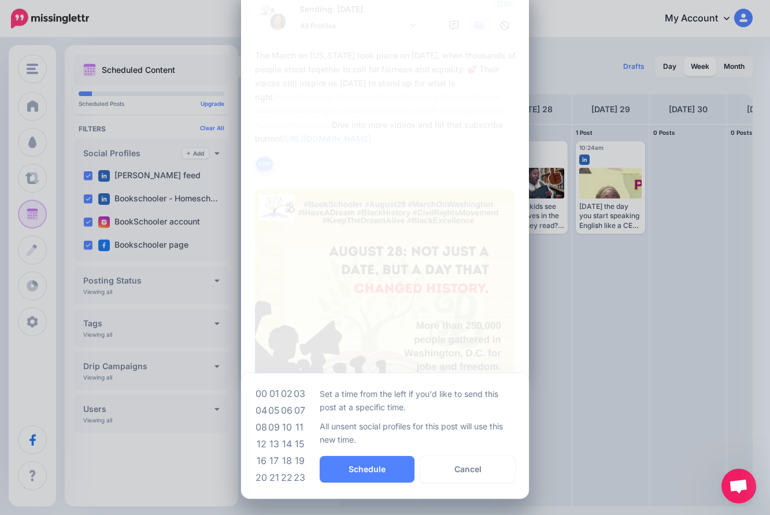
drag, startPoint x: 272, startPoint y: 426, endPoint x: 283, endPoint y: 433, distance: 13.3
click at [272, 425] on td "09" at bounding box center [274, 427] width 13 height 17
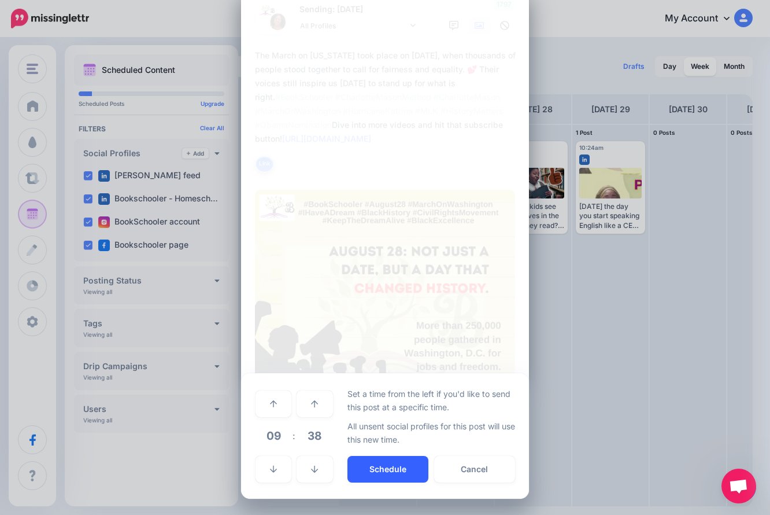
click at [362, 462] on button "Schedule" at bounding box center [388, 469] width 81 height 27
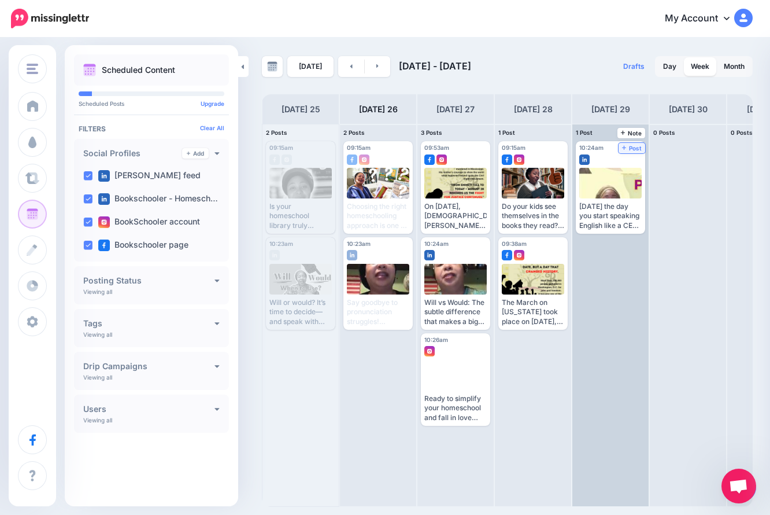
click at [632, 149] on span "Post" at bounding box center [632, 148] width 20 height 6
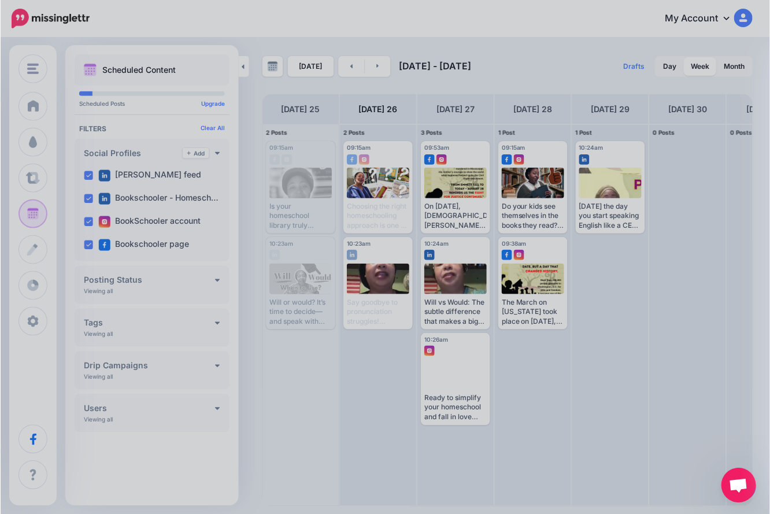
scroll to position [0, 0]
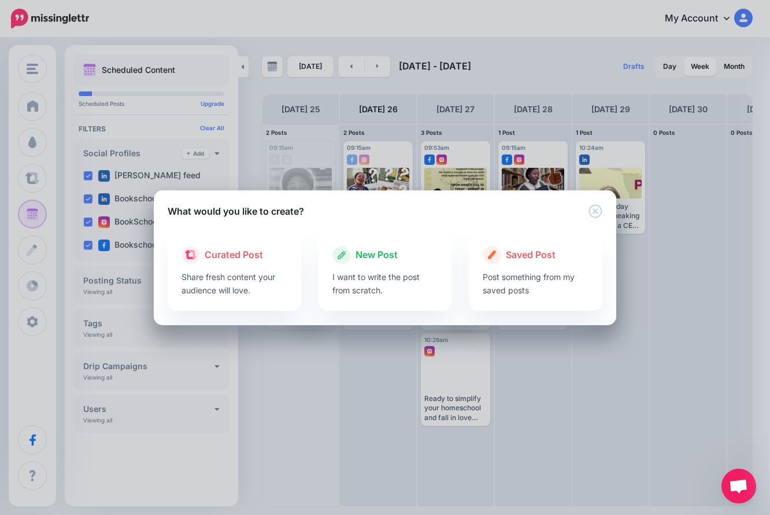
click at [395, 274] on p "I want to write the post from scratch." at bounding box center [386, 283] width 106 height 27
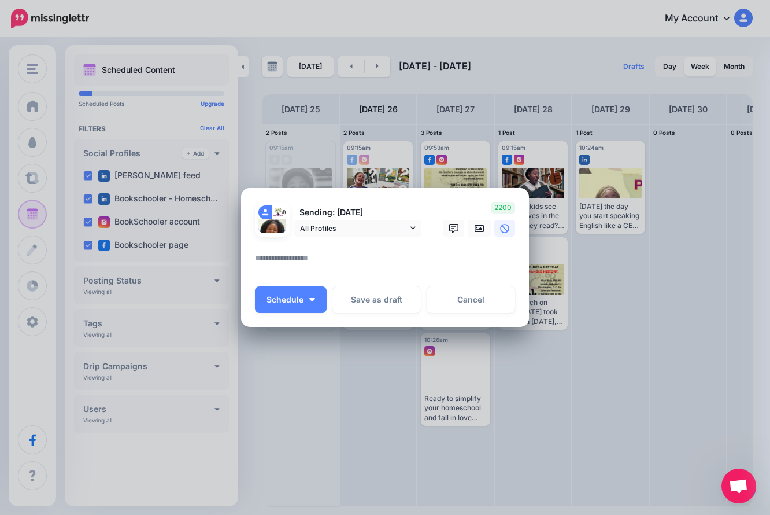
click at [375, 256] on textarea at bounding box center [388, 262] width 266 height 23
paste textarea "**********"
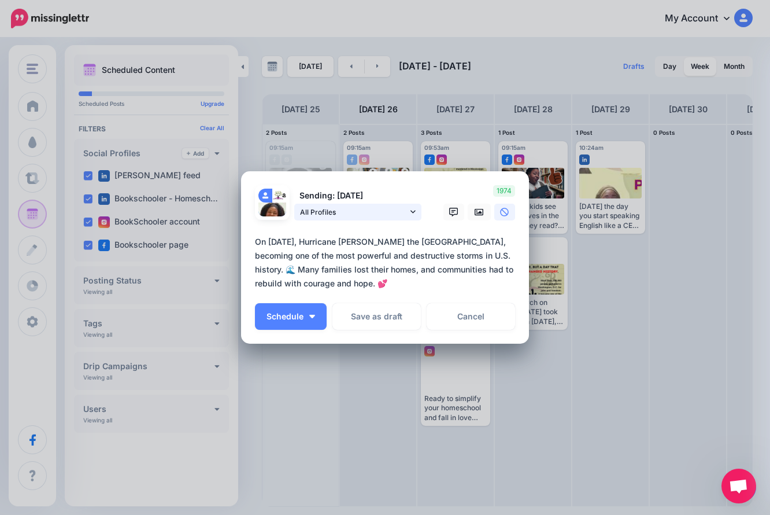
click at [391, 208] on span "All Profiles" at bounding box center [354, 212] width 108 height 12
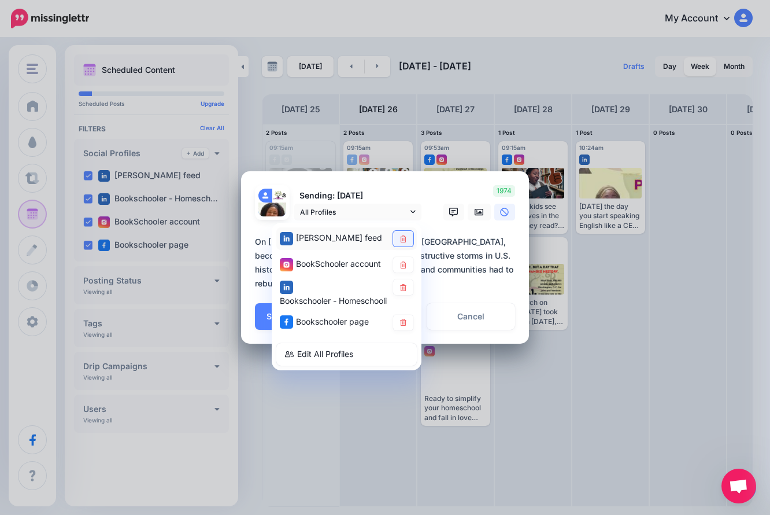
click at [403, 240] on icon at bounding box center [403, 238] width 9 height 7
click at [401, 287] on icon at bounding box center [403, 286] width 6 height 7
click at [410, 181] on div "Loading Sending: [DATE] All Profiles" at bounding box center [385, 257] width 288 height 172
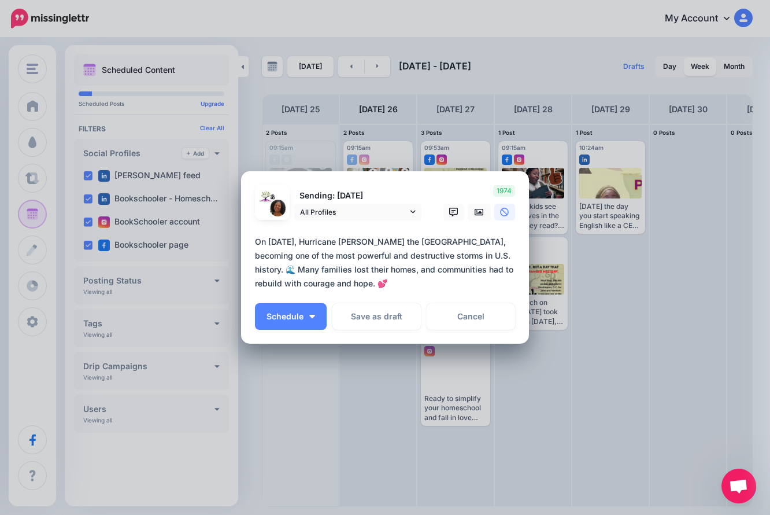
click at [403, 286] on textarea "**********" at bounding box center [388, 263] width 266 height 56
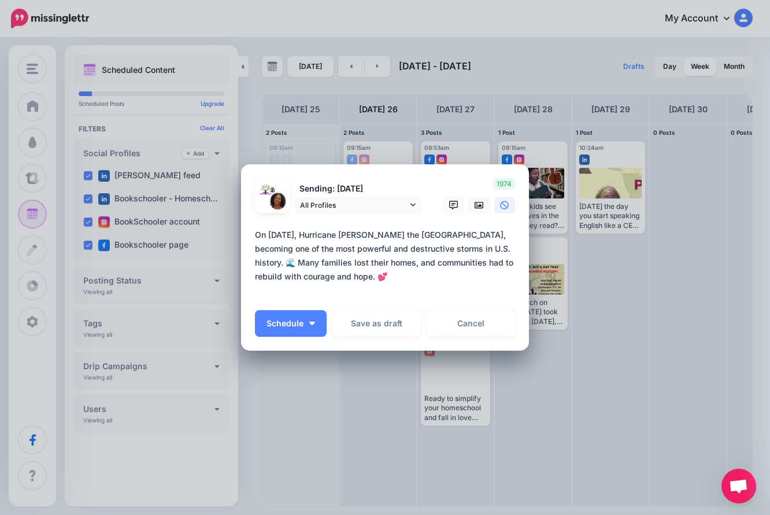
paste textarea "**********"
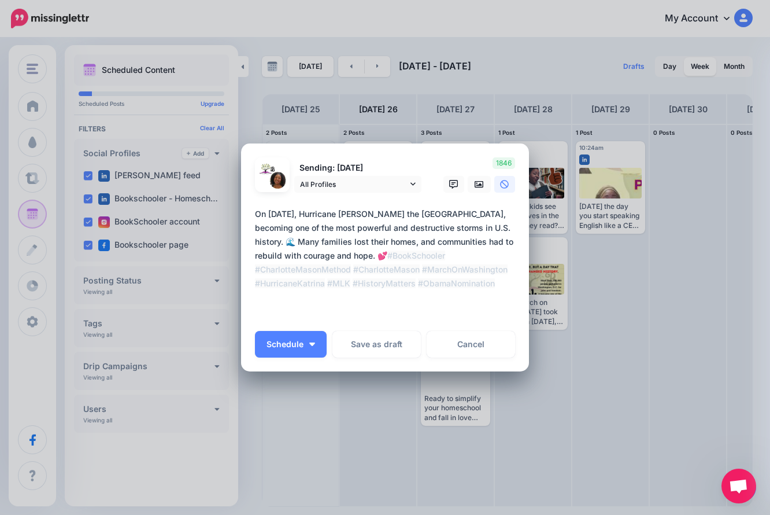
click at [359, 303] on textarea "**********" at bounding box center [388, 262] width 266 height 111
click at [355, 311] on textarea "**********" at bounding box center [388, 262] width 266 height 111
paste textarea "**********"
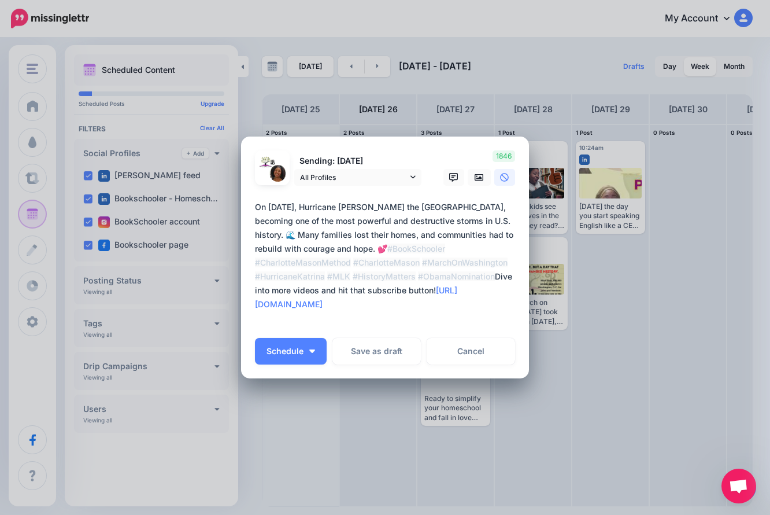
click at [325, 324] on form "Sending: [DATE] All Profiles [PERSON_NAME] feed" at bounding box center [385, 239] width 260 height 179
type textarea "**********"
click at [485, 171] on link at bounding box center [479, 177] width 23 height 17
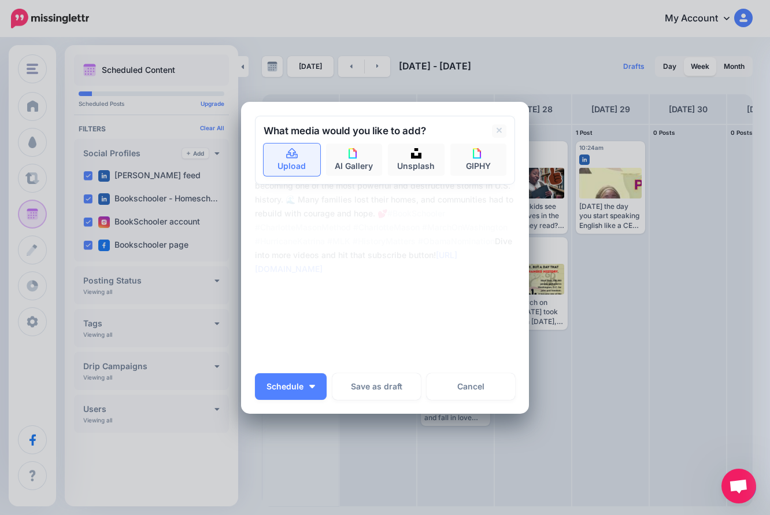
click at [290, 161] on link "Upload" at bounding box center [292, 159] width 57 height 32
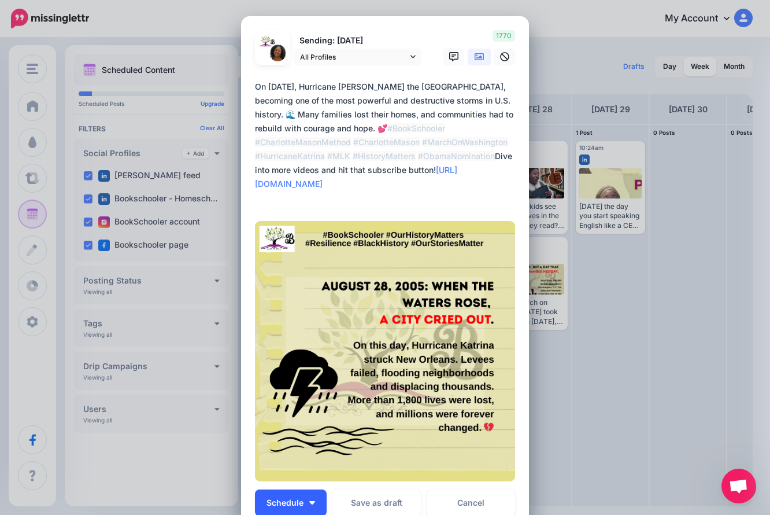
click at [308, 475] on button "Schedule" at bounding box center [291, 502] width 72 height 27
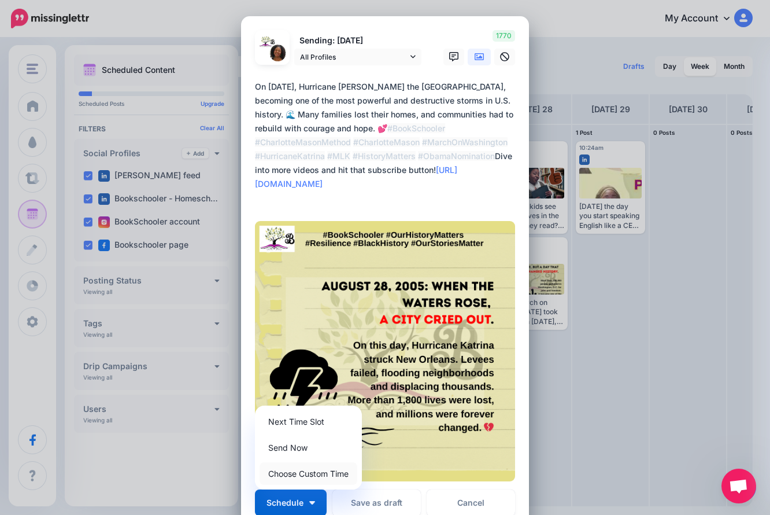
click at [310, 474] on link "Choose Custom Time" at bounding box center [309, 473] width 98 height 23
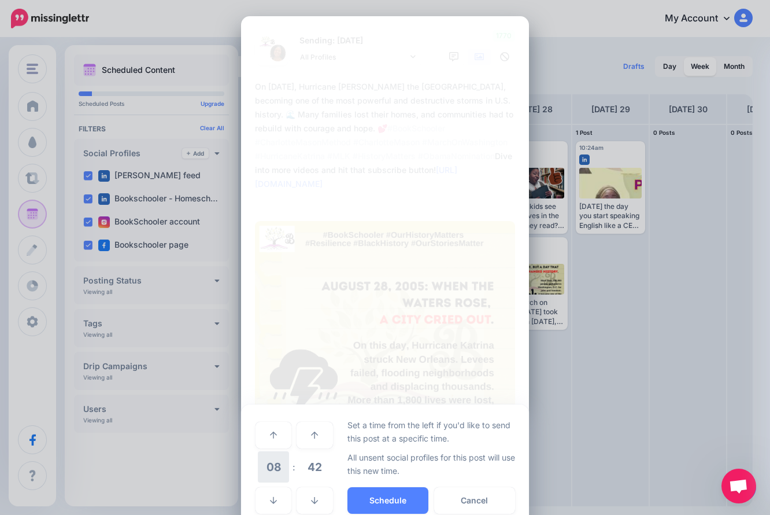
click at [274, 471] on span "08" at bounding box center [273, 466] width 31 height 31
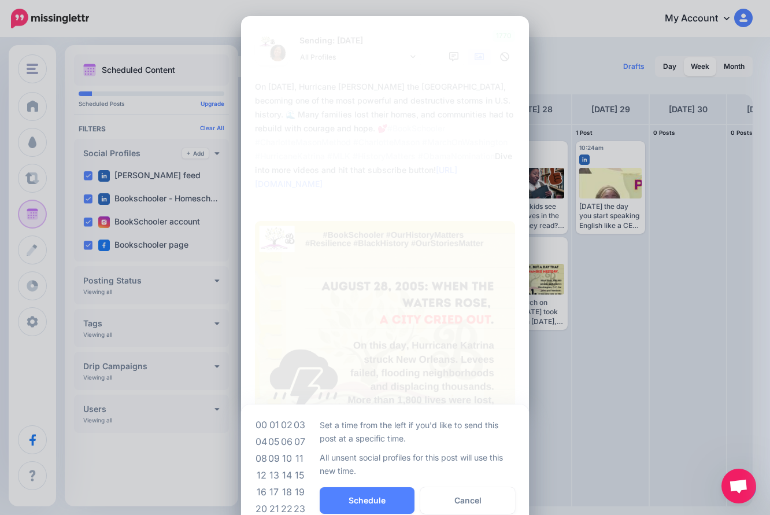
drag, startPoint x: 271, startPoint y: 455, endPoint x: 279, endPoint y: 466, distance: 13.6
click at [270, 459] on td "09" at bounding box center [274, 458] width 13 height 17
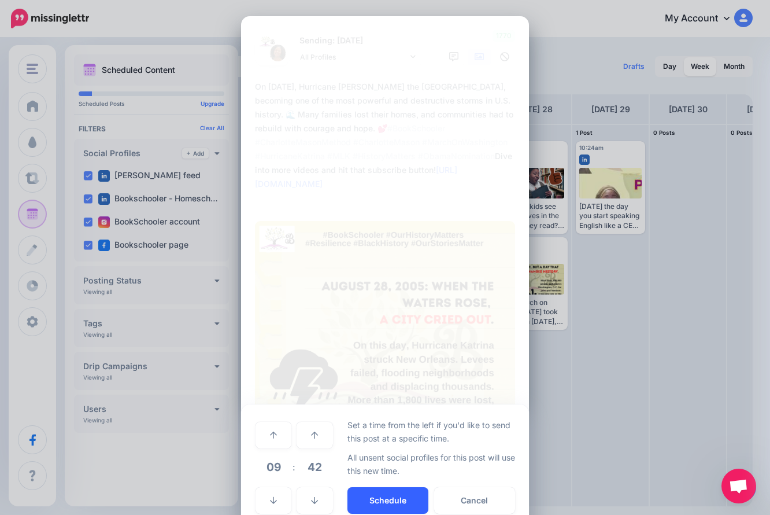
click at [379, 475] on button "Schedule" at bounding box center [388, 500] width 81 height 27
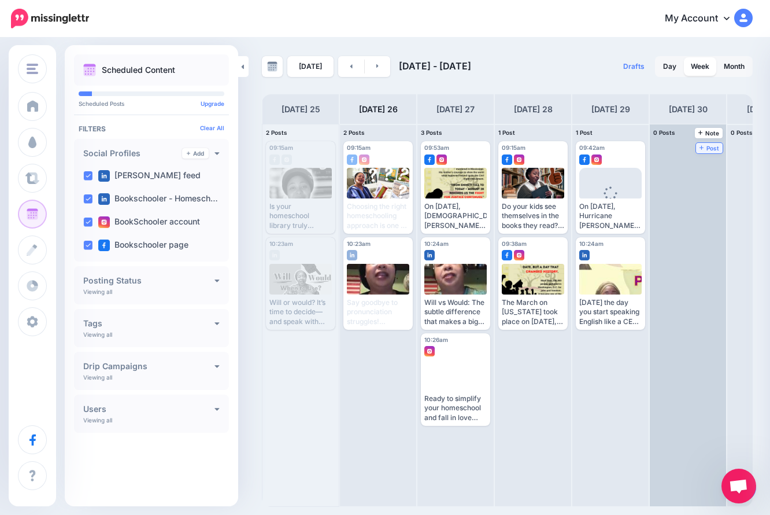
click at [707, 147] on span "Post" at bounding box center [710, 148] width 20 height 6
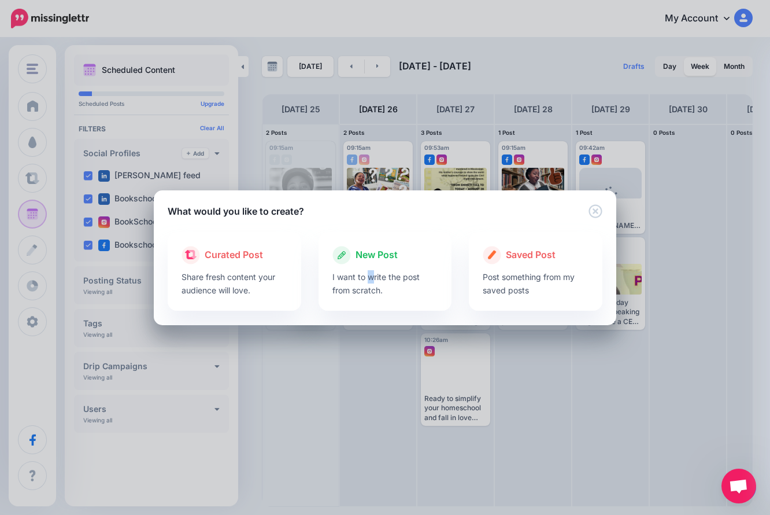
click at [368, 275] on p "I want to write the post from scratch." at bounding box center [386, 283] width 106 height 27
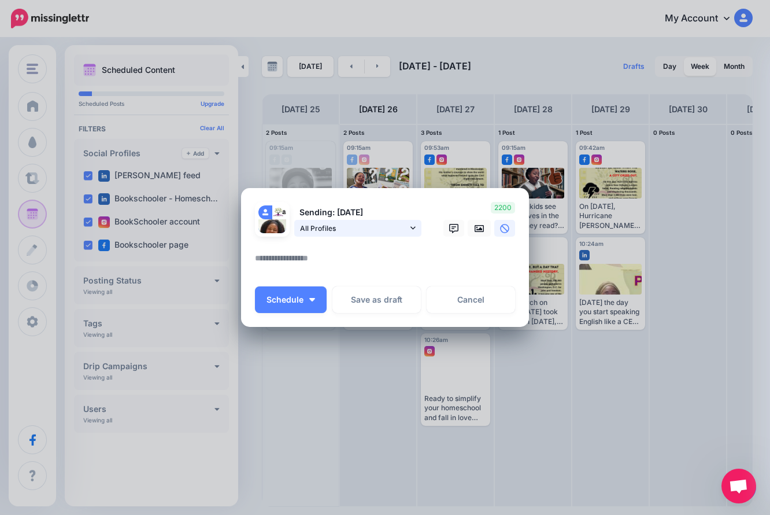
click at [375, 228] on span "All Profiles" at bounding box center [354, 228] width 108 height 12
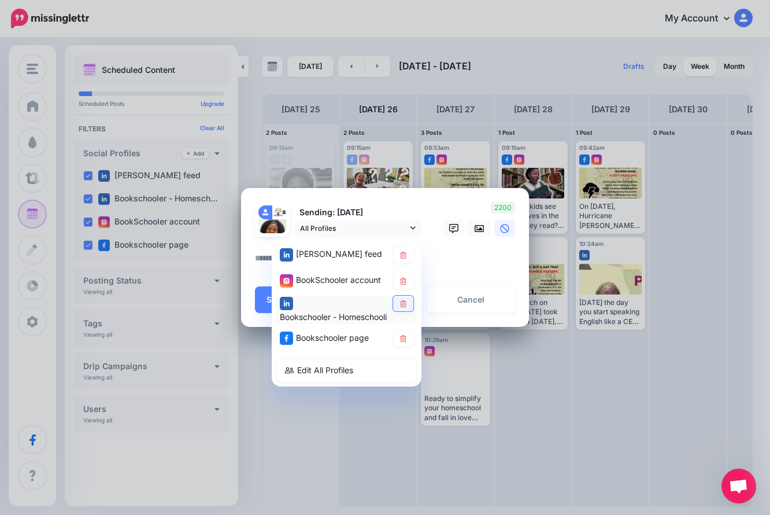
click at [403, 304] on icon at bounding box center [403, 303] width 9 height 7
click at [403, 254] on icon at bounding box center [403, 255] width 9 height 7
click at [471, 252] on textarea at bounding box center [388, 262] width 266 height 23
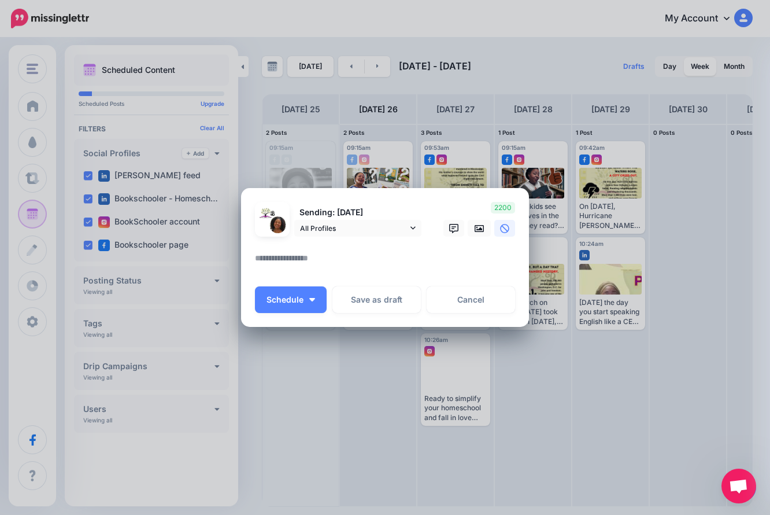
click at [389, 270] on textarea at bounding box center [388, 262] width 266 height 23
paste textarea "**********"
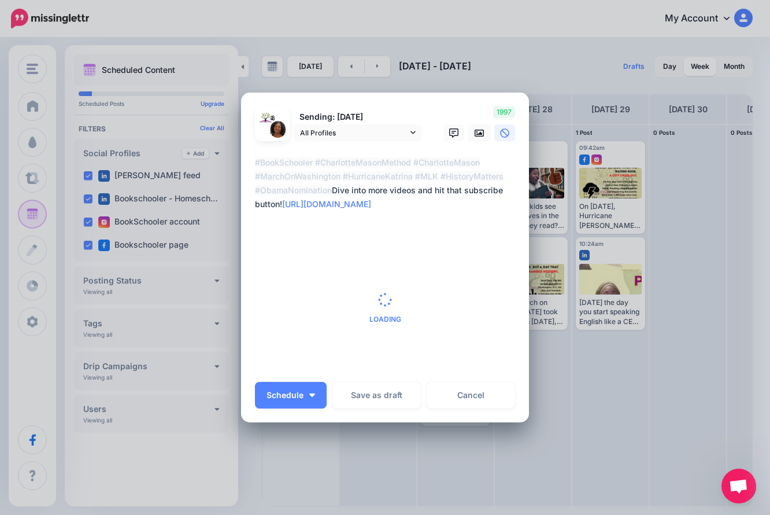
click at [255, 161] on textarea "**********" at bounding box center [388, 190] width 266 height 69
click at [255, 163] on textarea "**********" at bounding box center [388, 190] width 266 height 69
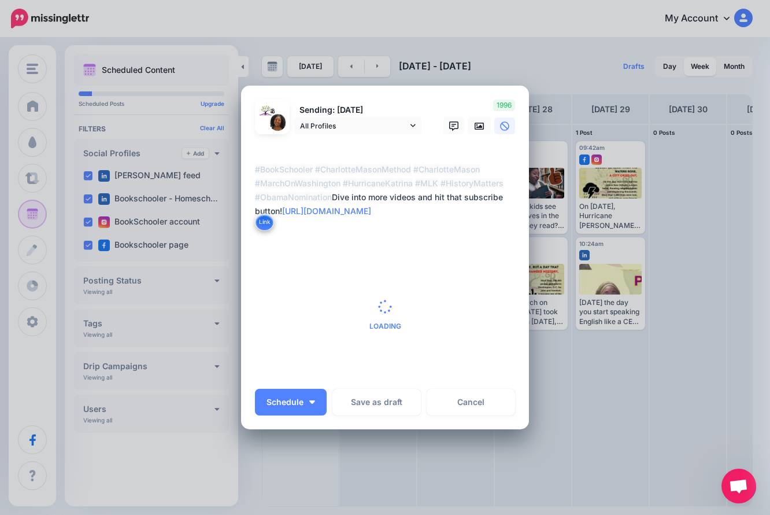
click at [265, 149] on textarea "**********" at bounding box center [388, 190] width 266 height 83
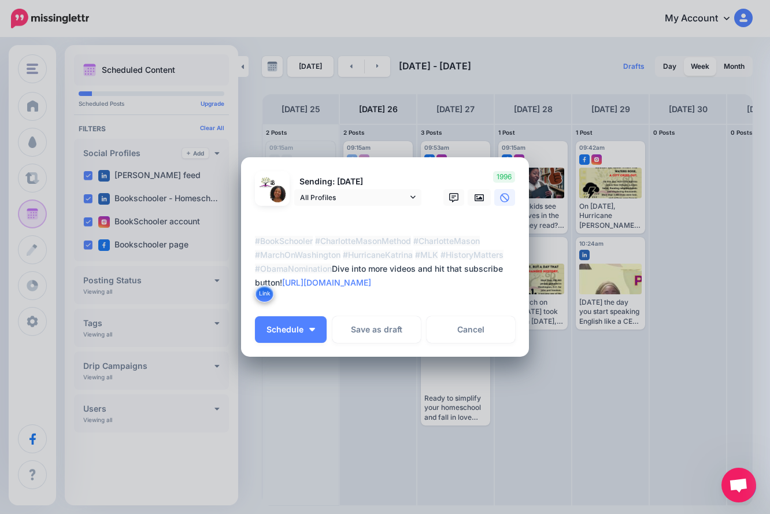
click at [418, 228] on textarea "**********" at bounding box center [388, 261] width 266 height 83
paste textarea "**********"
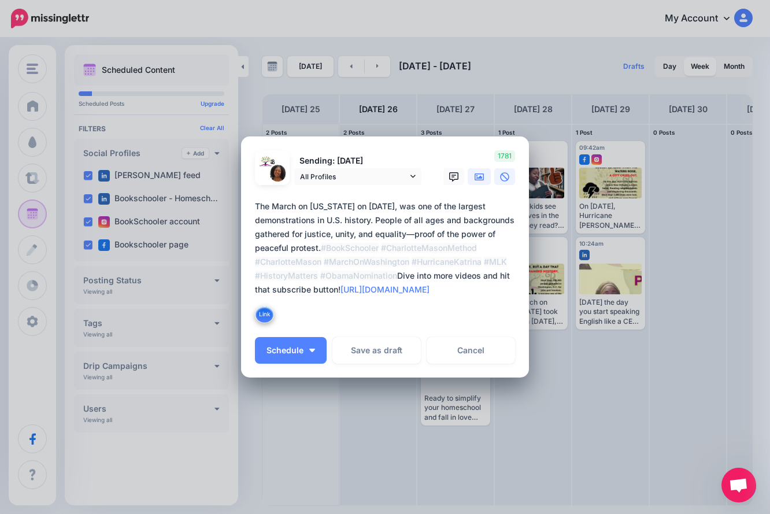
type textarea "**********"
click at [475, 176] on icon at bounding box center [479, 177] width 9 height 7
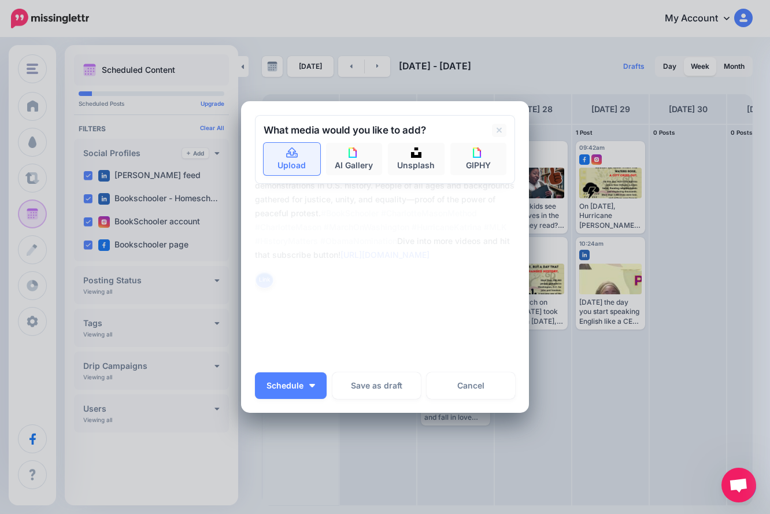
click at [296, 152] on link "Upload" at bounding box center [292, 159] width 57 height 32
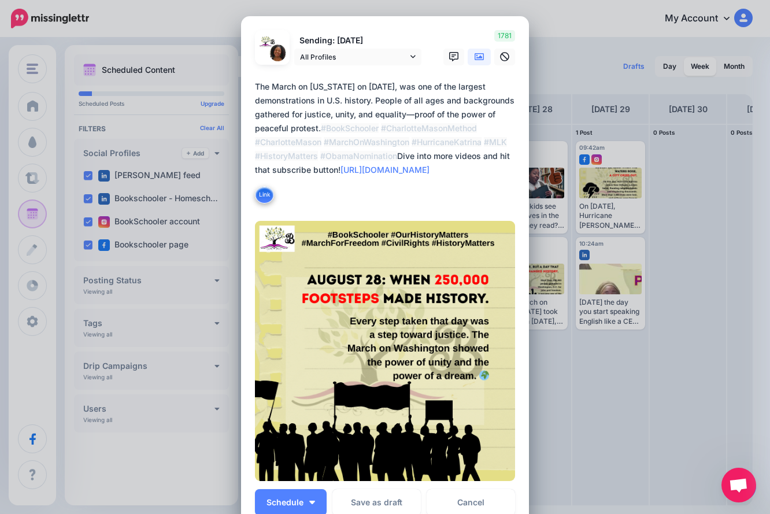
scroll to position [141, 0]
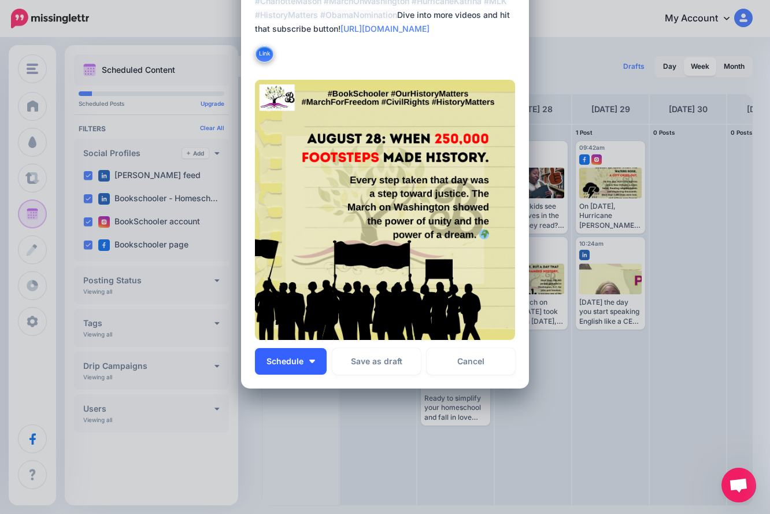
click at [297, 361] on span "Schedule" at bounding box center [285, 361] width 37 height 8
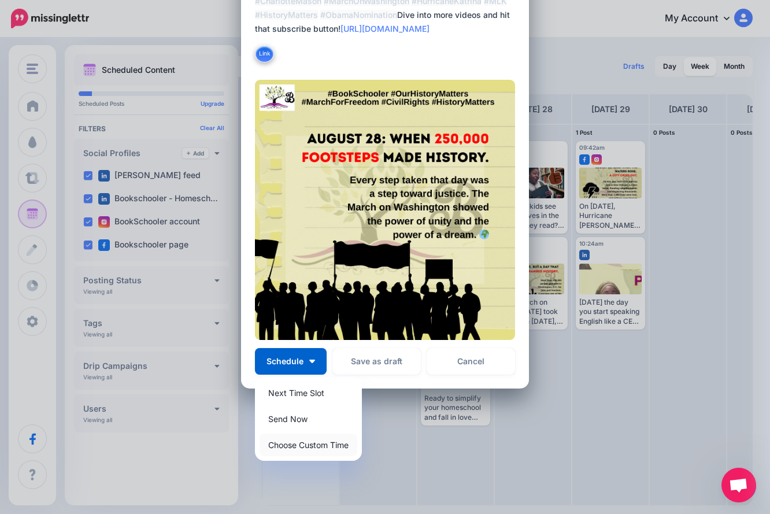
click at [320, 445] on link "Choose Custom Time" at bounding box center [309, 445] width 98 height 23
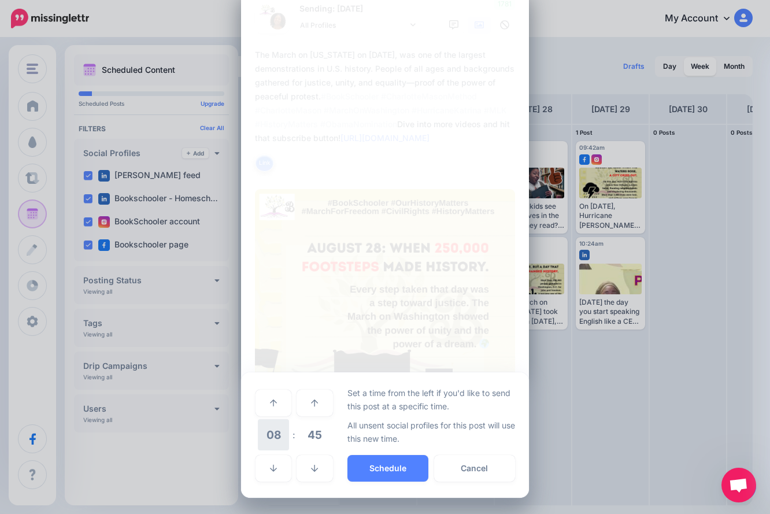
click at [277, 431] on span "08" at bounding box center [273, 434] width 31 height 31
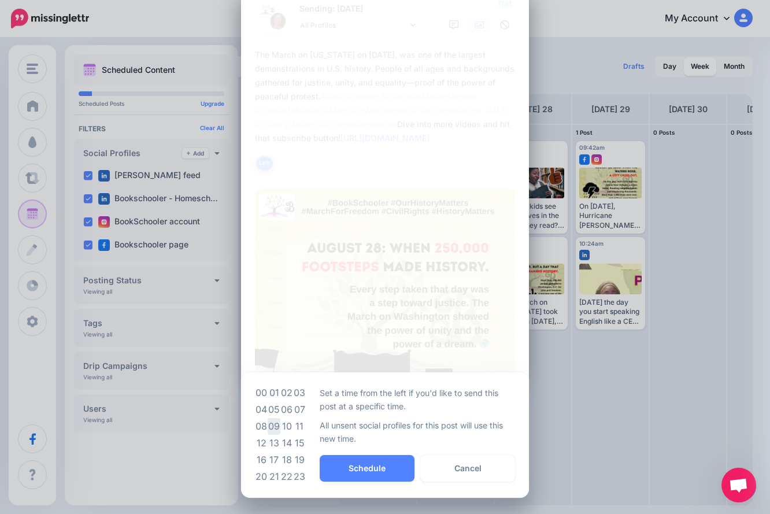
click at [271, 429] on td "09" at bounding box center [274, 426] width 13 height 17
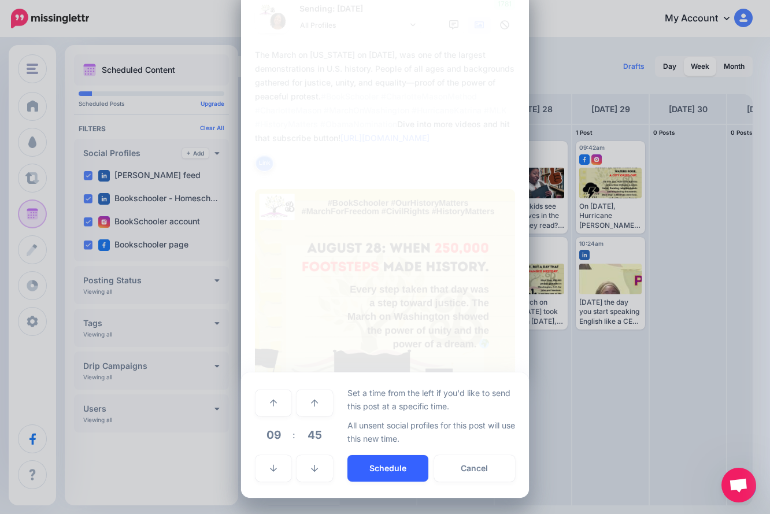
click at [359, 460] on button "Schedule" at bounding box center [388, 468] width 81 height 27
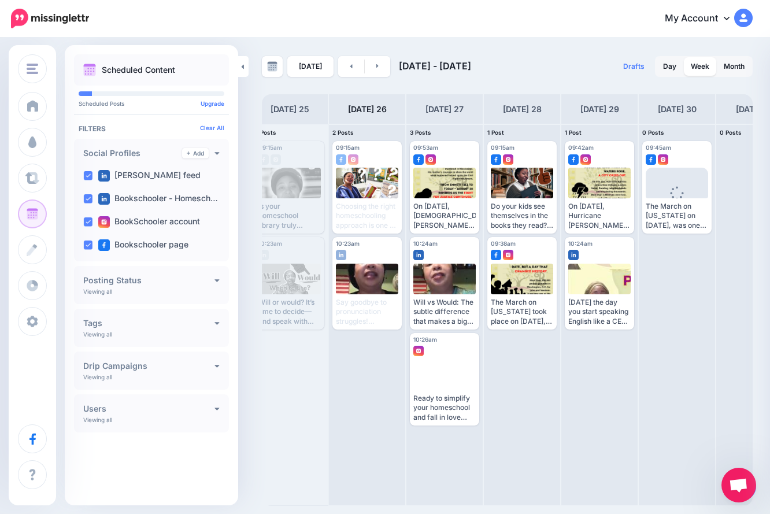
scroll to position [0, 51]
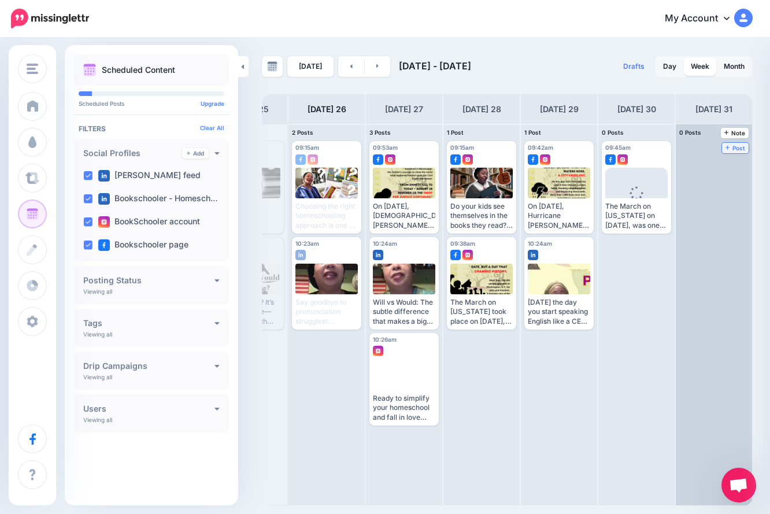
click at [734, 145] on span "Post" at bounding box center [736, 148] width 20 height 6
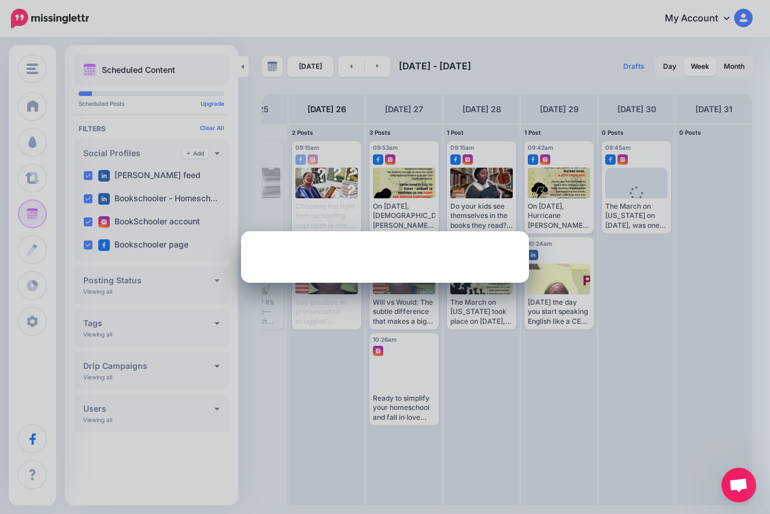
scroll to position [0, 0]
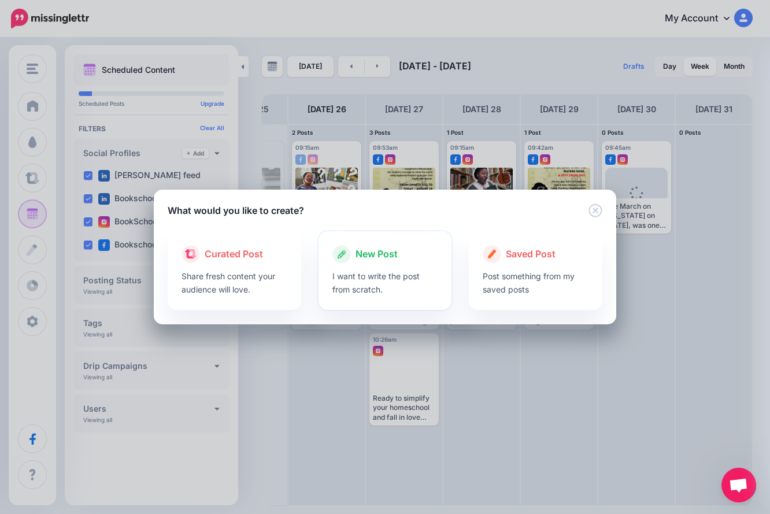
click at [387, 271] on p "I want to write the post from scratch." at bounding box center [386, 283] width 106 height 27
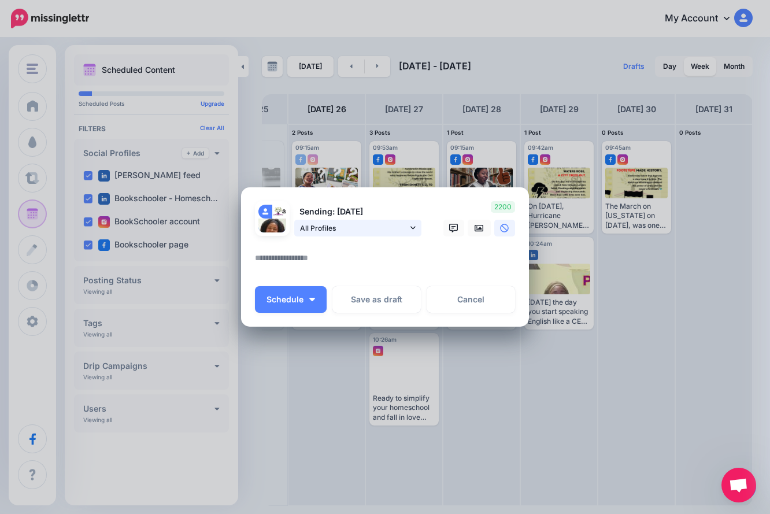
click at [380, 226] on span "All Profiles" at bounding box center [354, 228] width 108 height 12
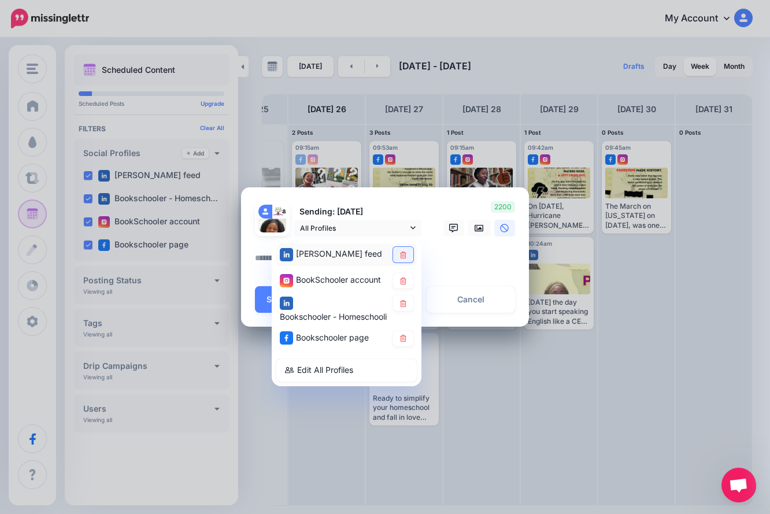
click at [400, 253] on icon at bounding box center [403, 254] width 9 height 7
click at [405, 305] on icon at bounding box center [403, 303] width 6 height 7
click at [456, 270] on textarea at bounding box center [388, 262] width 266 height 23
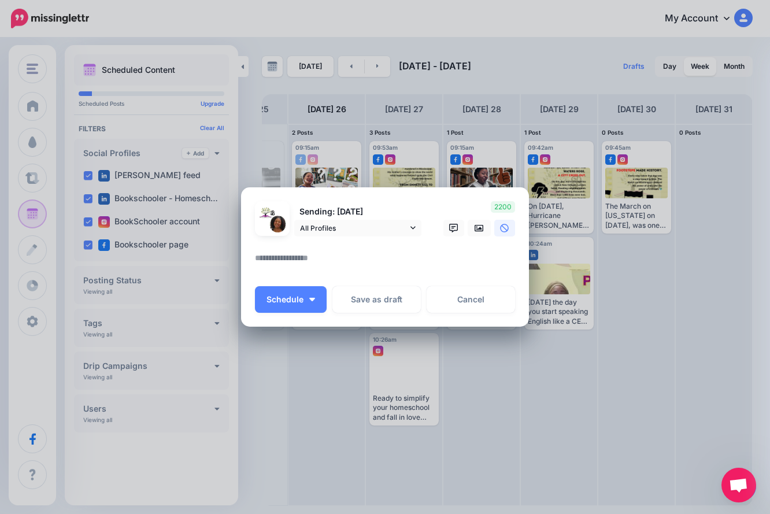
click at [369, 274] on div at bounding box center [385, 264] width 260 height 27
paste textarea "**********"
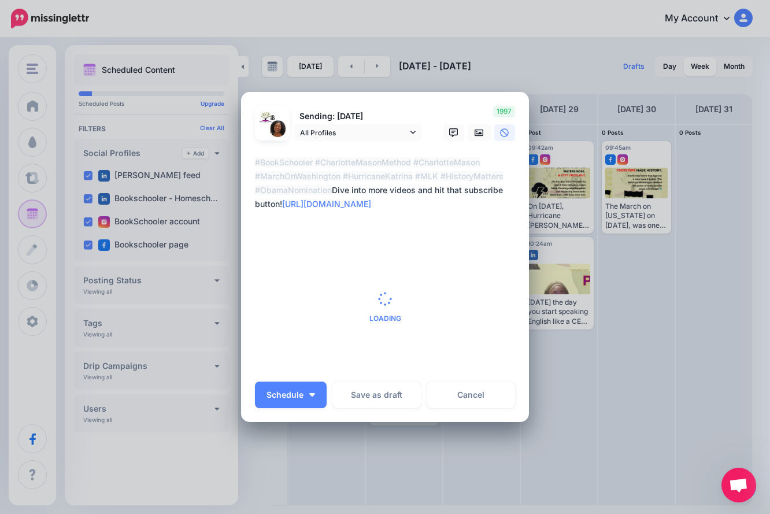
click at [438, 190] on textarea "**********" at bounding box center [388, 190] width 266 height 69
click at [249, 160] on div "Loading Sending: [DATE] All Profiles" at bounding box center [385, 257] width 288 height 330
click at [255, 163] on textarea "**********" at bounding box center [388, 190] width 266 height 69
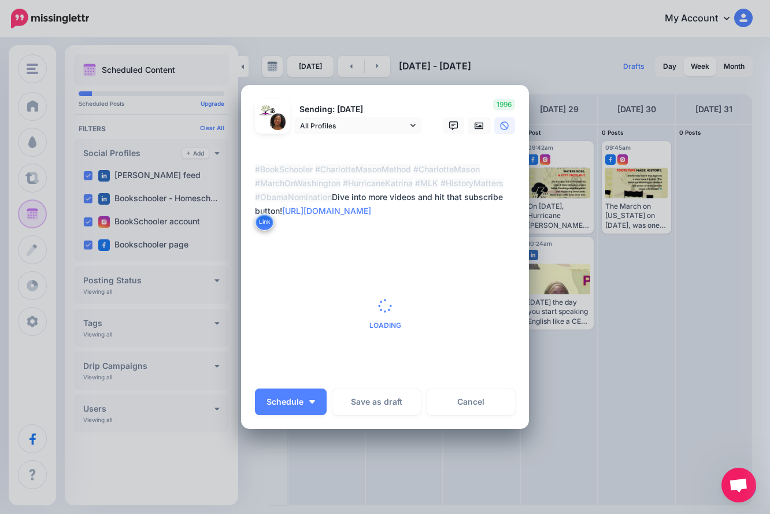
click at [281, 153] on textarea "**********" at bounding box center [388, 190] width 266 height 83
paste textarea "**********"
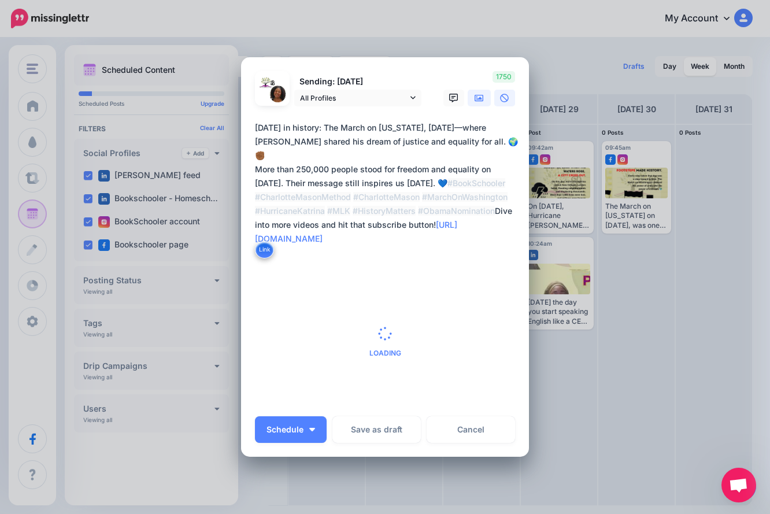
type textarea "**********"
click at [484, 97] on link at bounding box center [479, 98] width 23 height 17
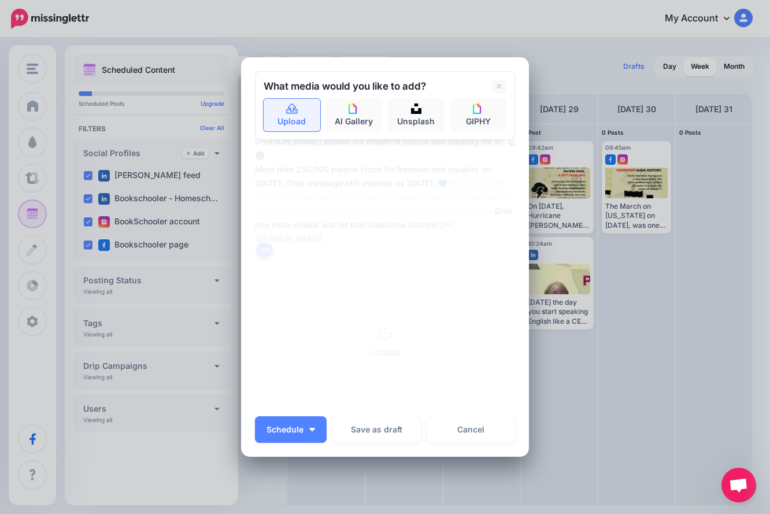
click at [284, 122] on link "Upload" at bounding box center [292, 115] width 57 height 32
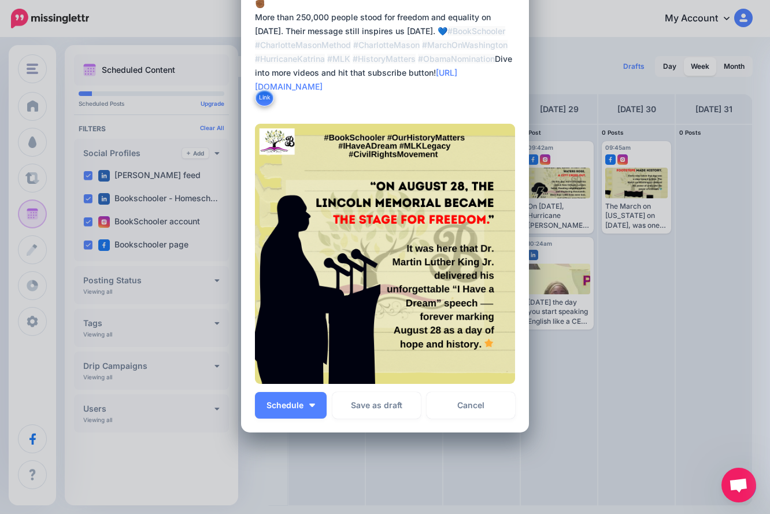
scroll to position [155, 0]
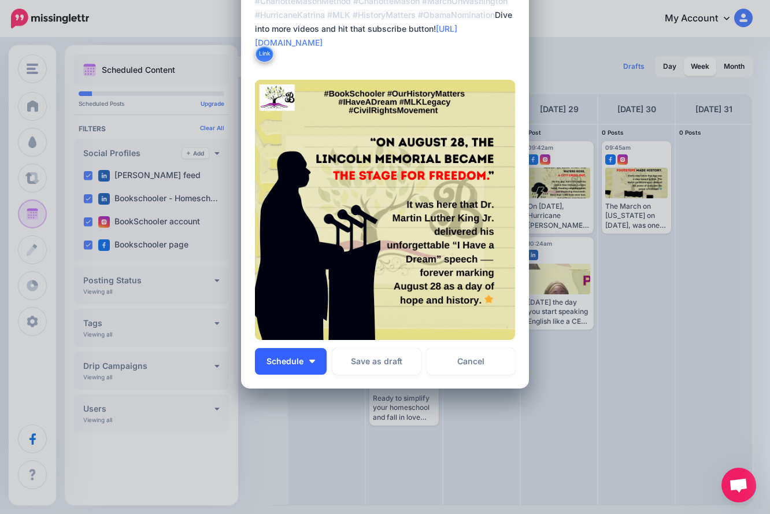
click at [309, 363] on img "button" at bounding box center [312, 361] width 6 height 3
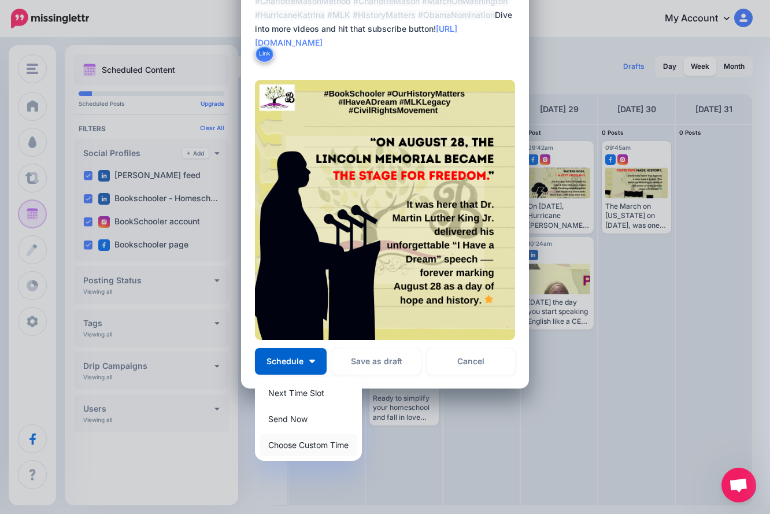
click at [315, 453] on link "Choose Custom Time" at bounding box center [309, 445] width 98 height 23
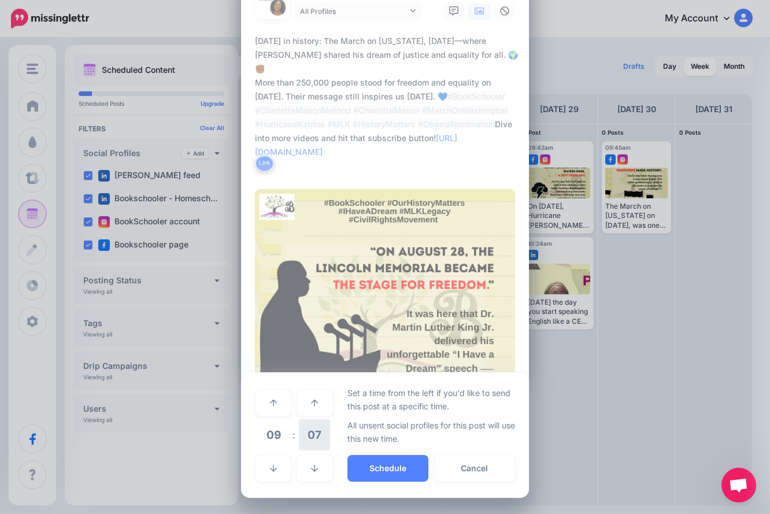
scroll to position [46, 0]
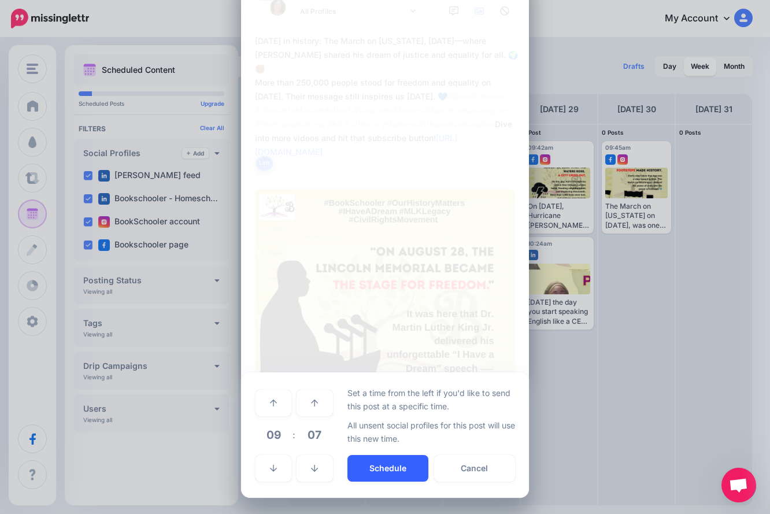
click at [393, 475] on button "Schedule" at bounding box center [388, 468] width 81 height 27
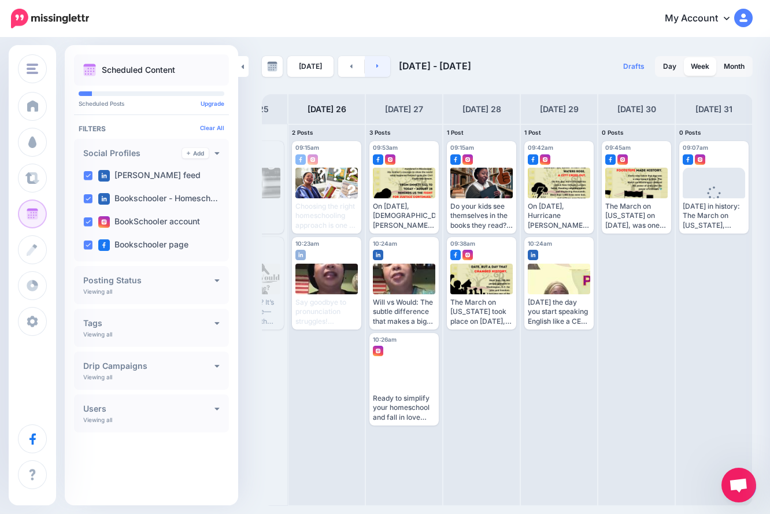
click at [383, 69] on link at bounding box center [378, 66] width 26 height 21
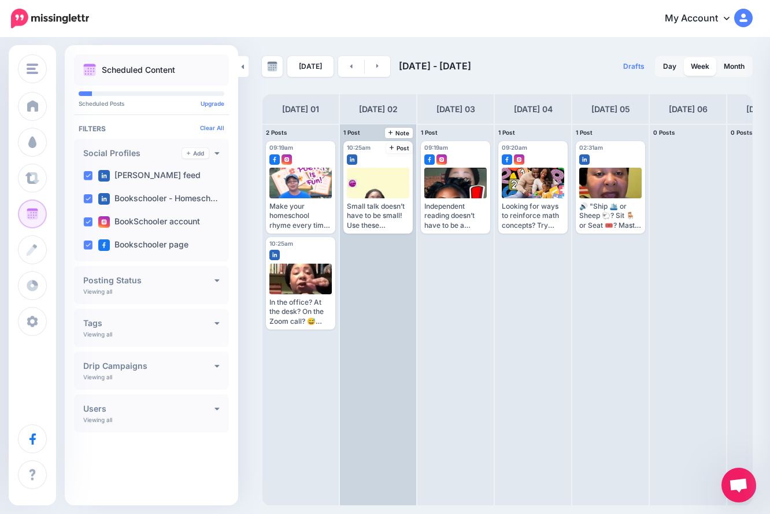
click at [392, 289] on div "10:25am [DATE] 10:25am Small talk doesn’t have to be small! Use these Business …" at bounding box center [378, 314] width 76 height 381
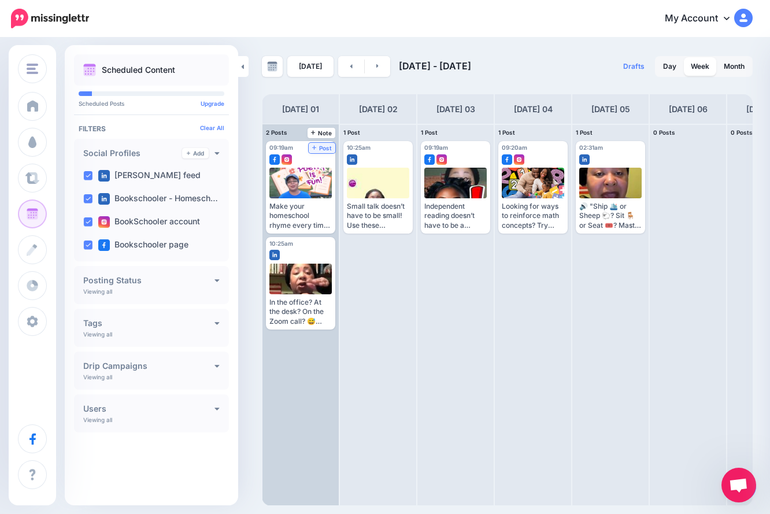
click at [324, 149] on span "Post" at bounding box center [322, 148] width 20 height 6
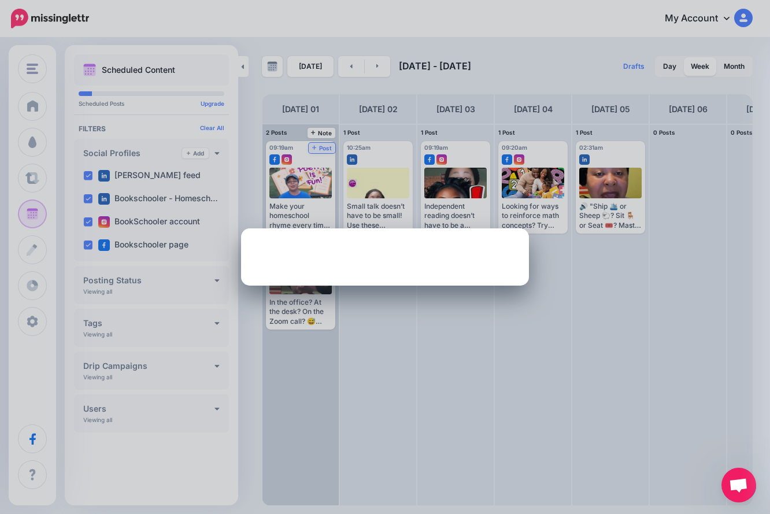
scroll to position [0, 0]
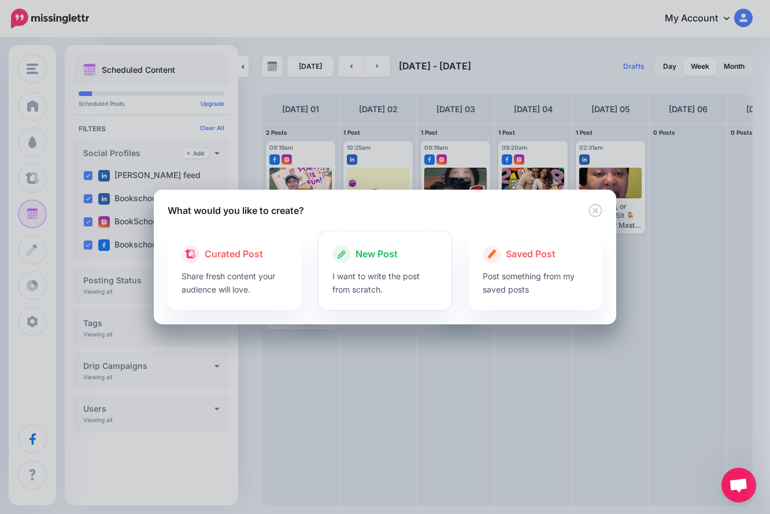
click at [426, 296] on p "I want to write the post from scratch." at bounding box center [386, 283] width 106 height 27
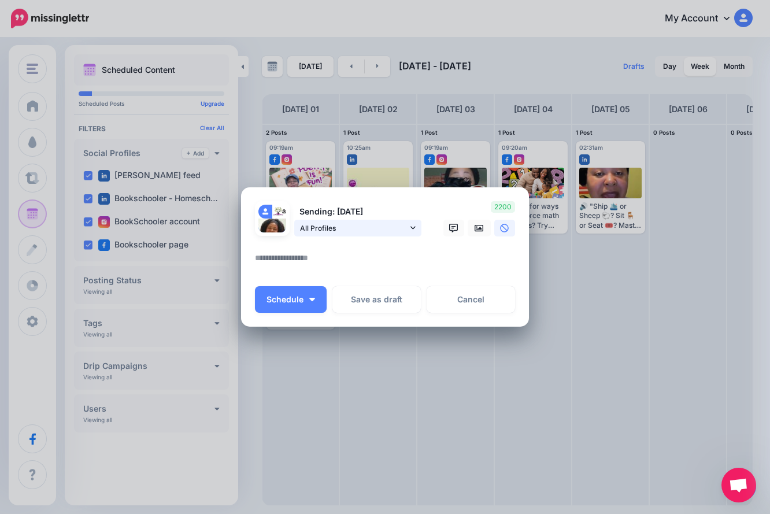
click at [383, 226] on span "All Profiles" at bounding box center [354, 228] width 108 height 12
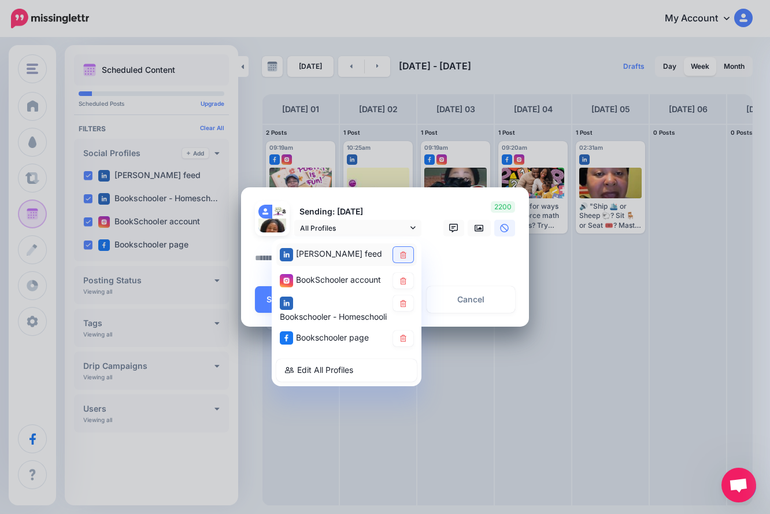
click at [403, 254] on icon at bounding box center [403, 254] width 6 height 7
click at [401, 305] on icon at bounding box center [403, 303] width 6 height 7
click at [453, 265] on textarea at bounding box center [388, 262] width 266 height 23
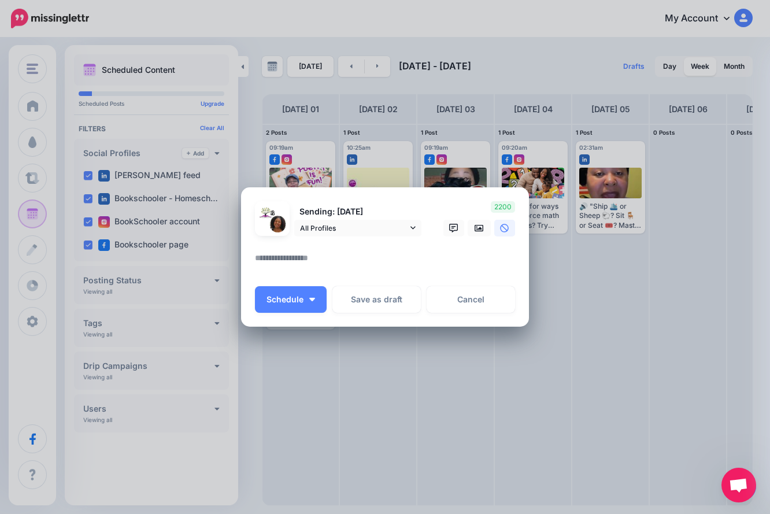
paste textarea "**********"
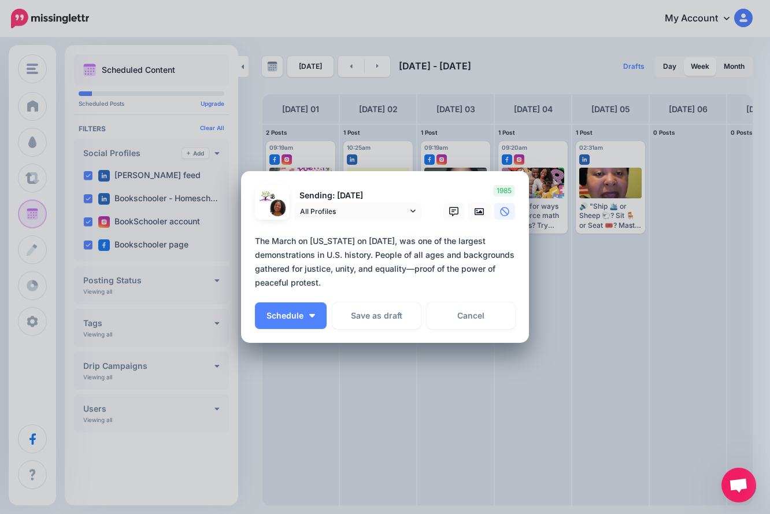
click at [475, 287] on textarea "**********" at bounding box center [388, 262] width 266 height 56
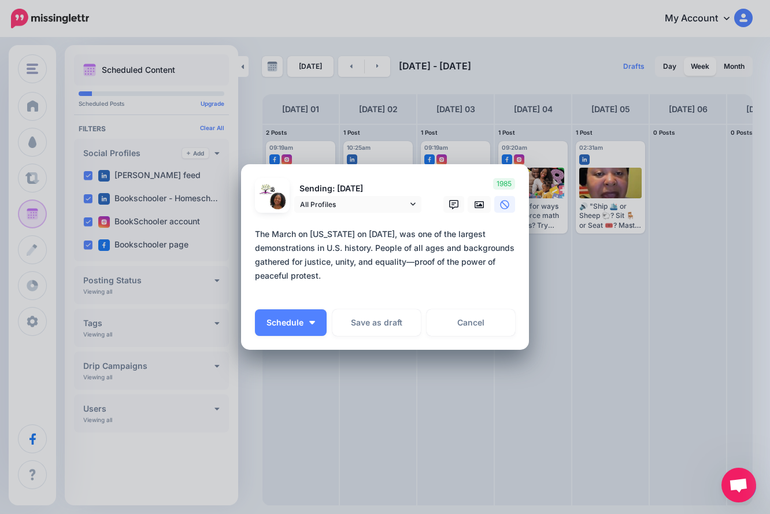
paste textarea "**********"
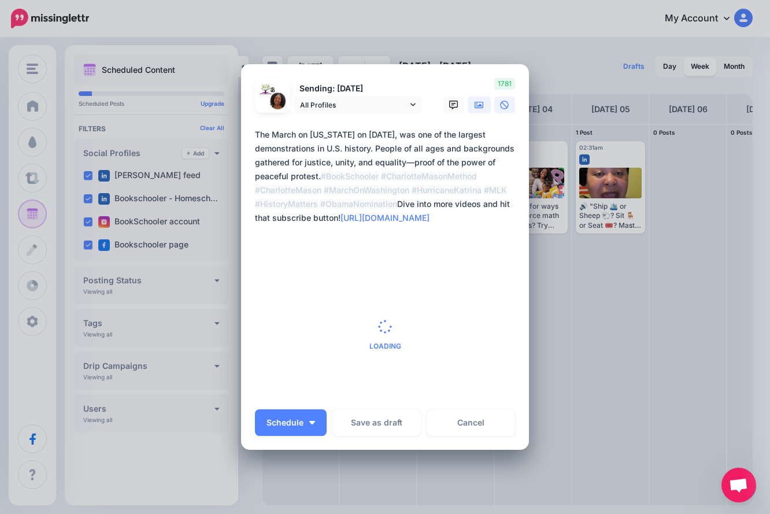
type textarea "**********"
click at [478, 106] on icon at bounding box center [479, 104] width 9 height 7
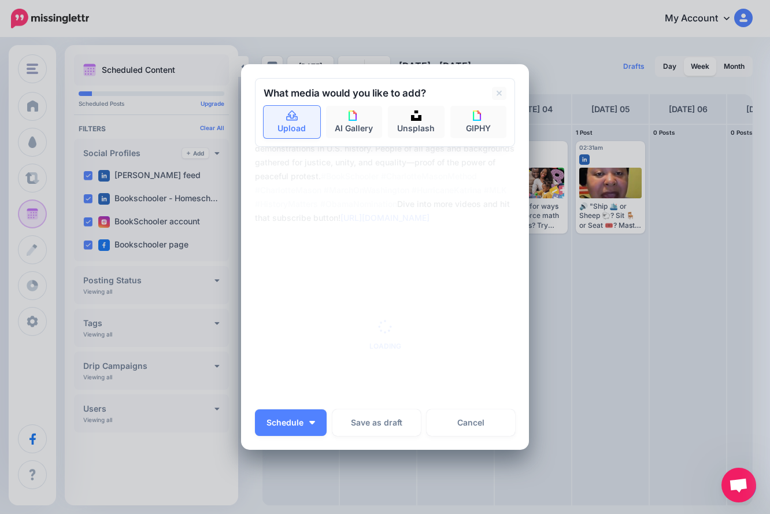
click at [296, 117] on link "Upload" at bounding box center [292, 122] width 57 height 32
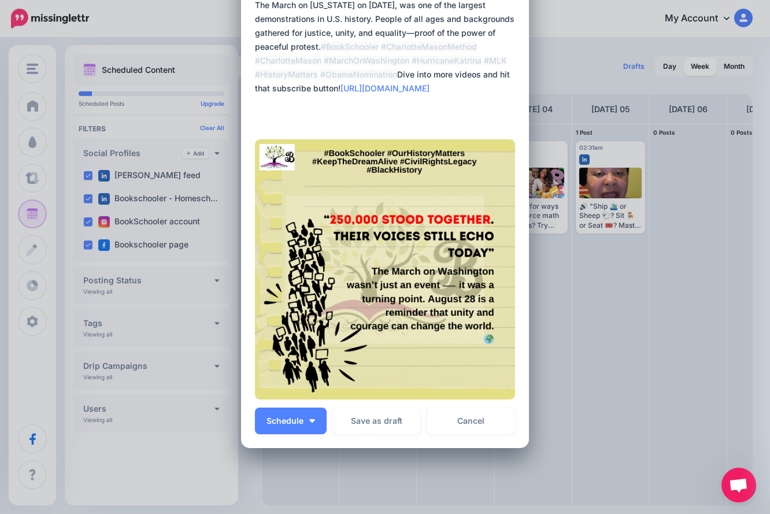
scroll to position [141, 0]
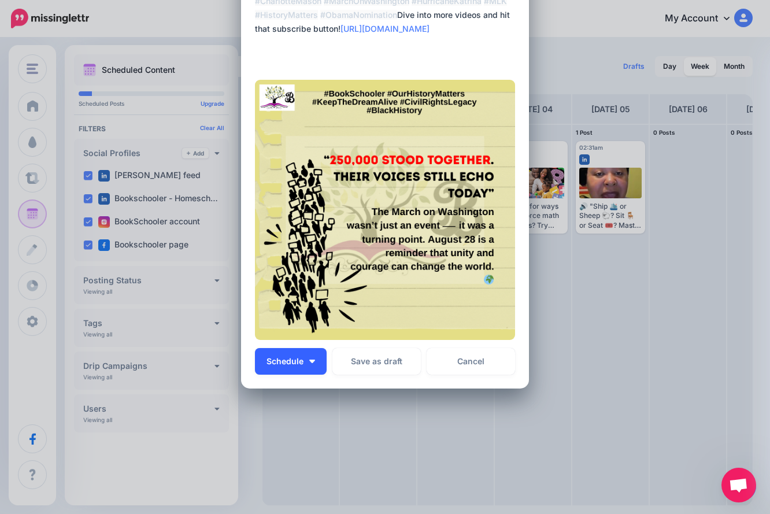
click at [315, 368] on button "Schedule" at bounding box center [291, 361] width 72 height 27
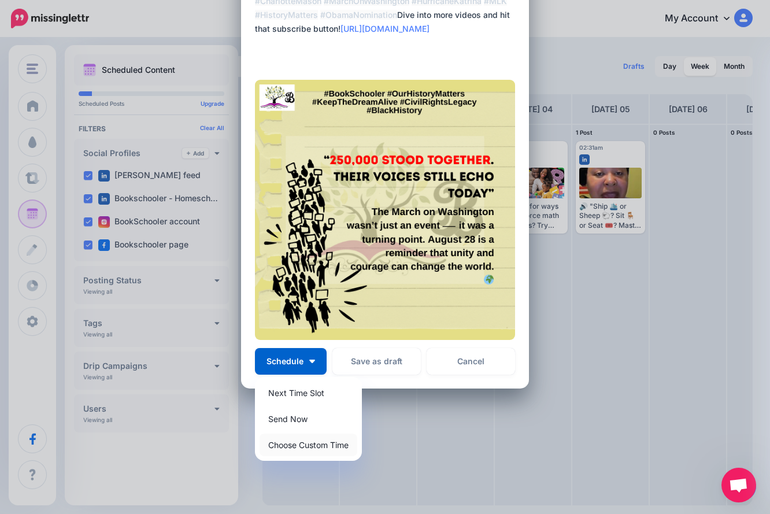
click at [305, 449] on link "Choose Custom Time" at bounding box center [309, 445] width 98 height 23
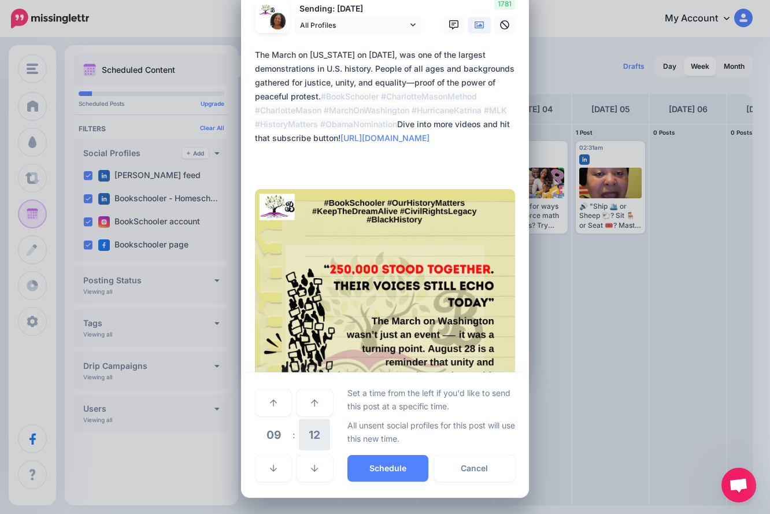
scroll to position [32, 0]
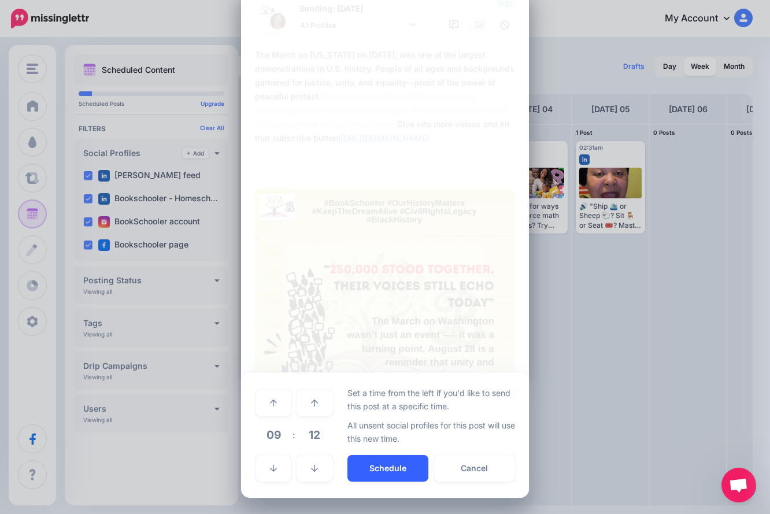
click at [368, 464] on button "Schedule" at bounding box center [388, 468] width 81 height 27
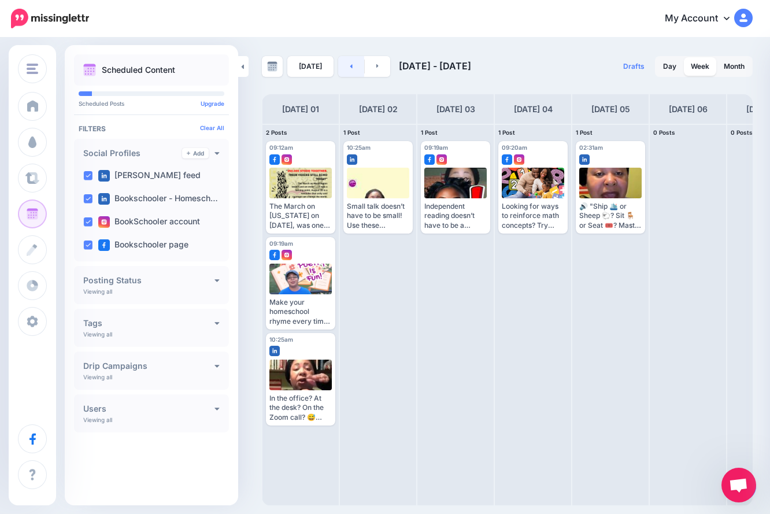
click at [345, 73] on link at bounding box center [351, 66] width 26 height 21
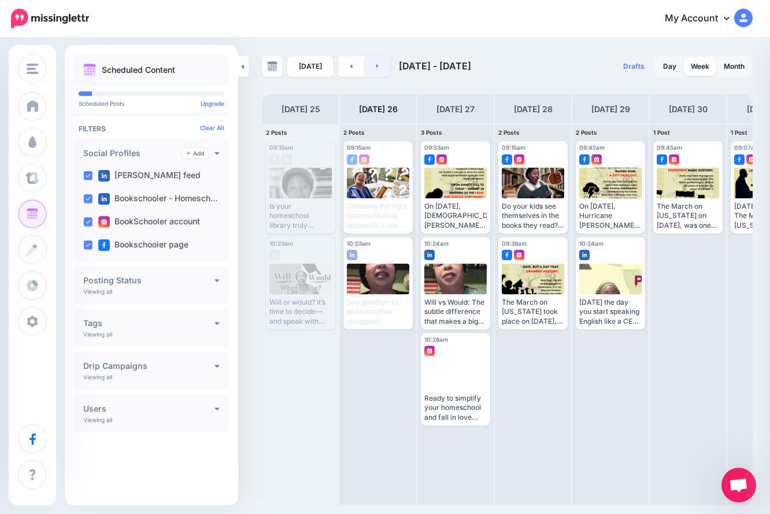
click at [377, 65] on icon at bounding box center [378, 66] width 2 height 4
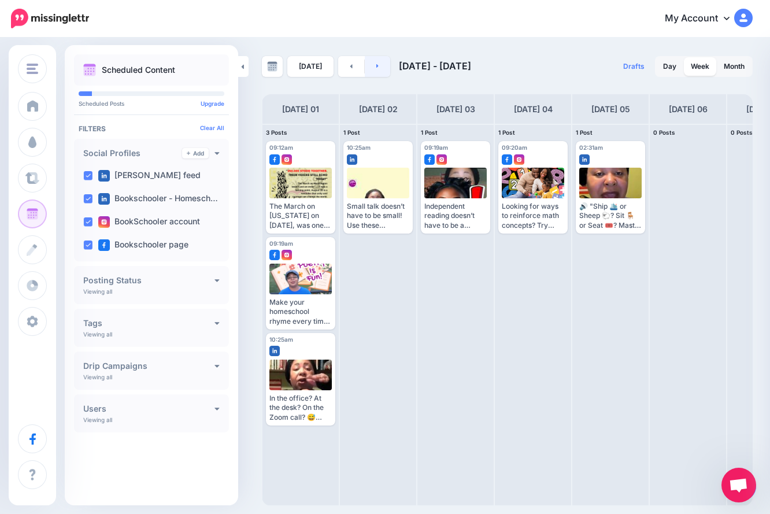
click at [375, 60] on link at bounding box center [378, 66] width 26 height 21
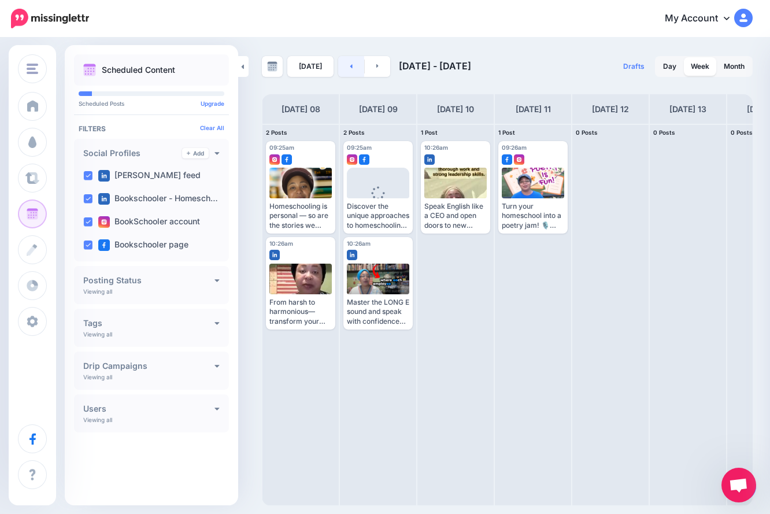
click at [338, 68] on link at bounding box center [351, 66] width 26 height 21
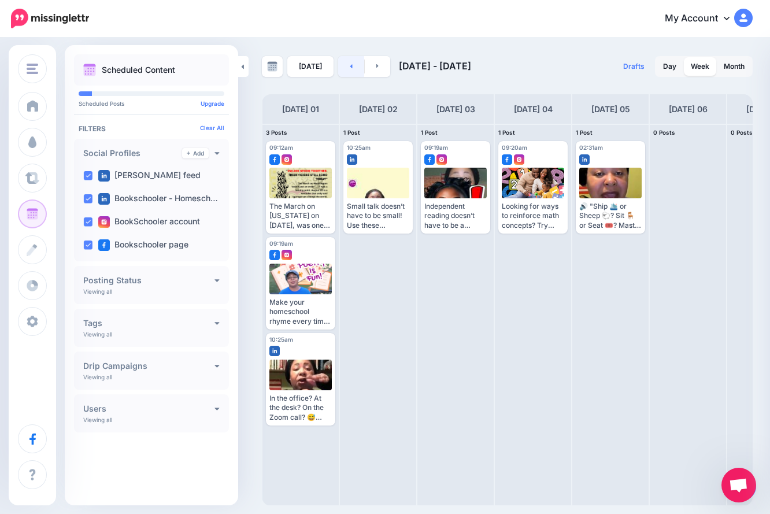
click at [342, 64] on link at bounding box center [351, 66] width 26 height 21
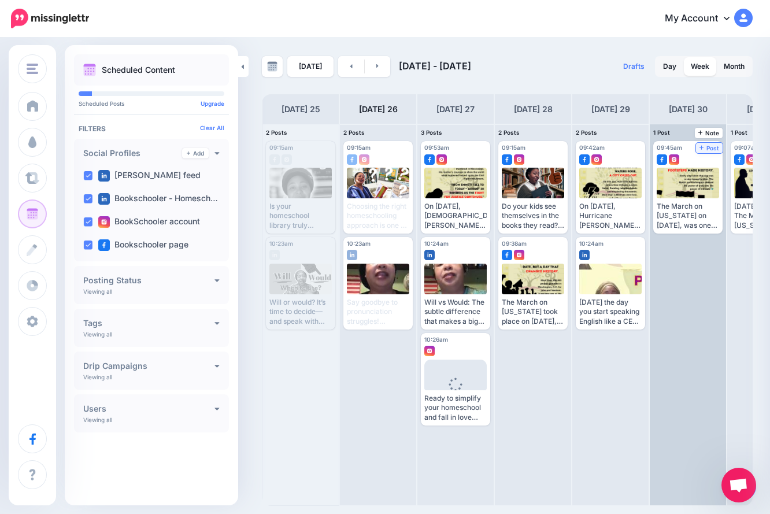
click at [717, 150] on span "Post" at bounding box center [710, 148] width 20 height 6
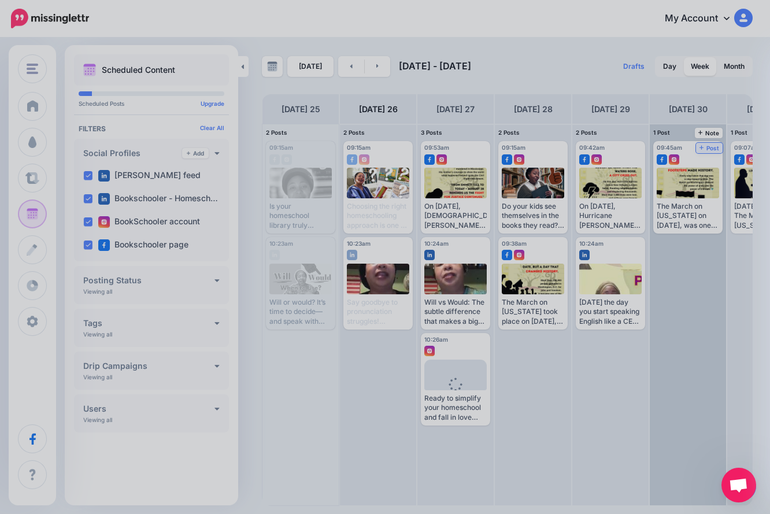
scroll to position [0, 0]
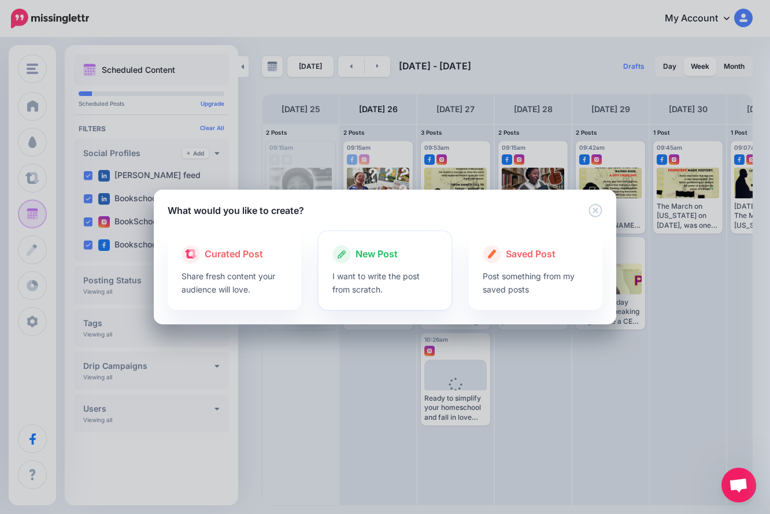
click at [389, 266] on div at bounding box center [386, 267] width 106 height 6
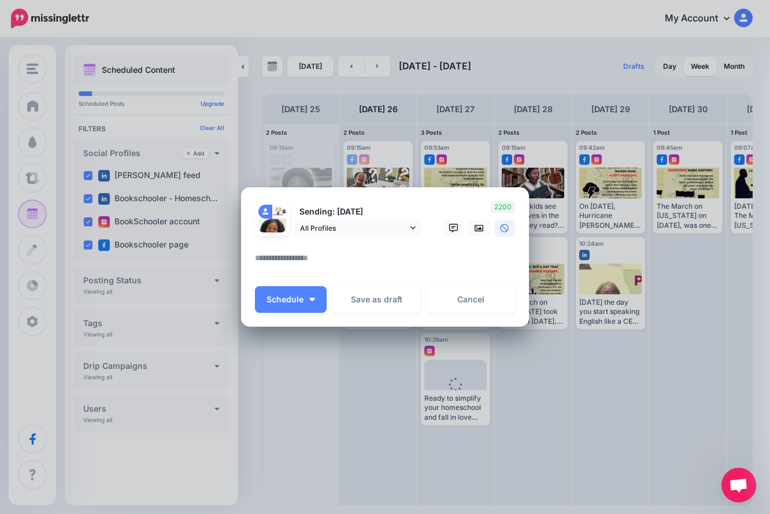
click at [400, 254] on textarea at bounding box center [388, 262] width 266 height 23
paste textarea "**********"
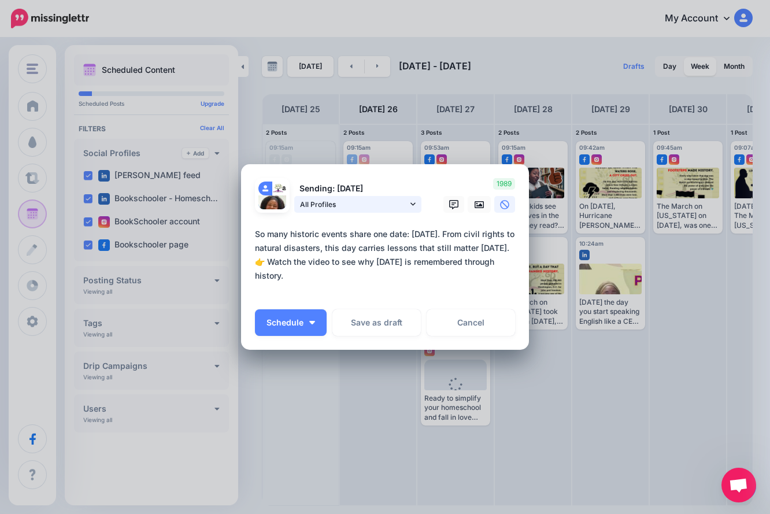
click at [415, 203] on icon at bounding box center [413, 204] width 5 height 8
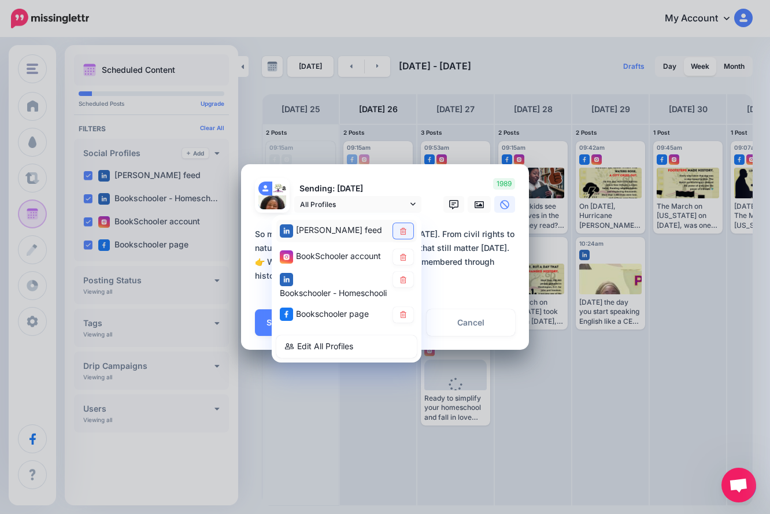
click at [400, 228] on icon at bounding box center [403, 231] width 9 height 7
click at [402, 284] on link at bounding box center [403, 280] width 20 height 16
click at [464, 272] on textarea "**********" at bounding box center [388, 261] width 266 height 69
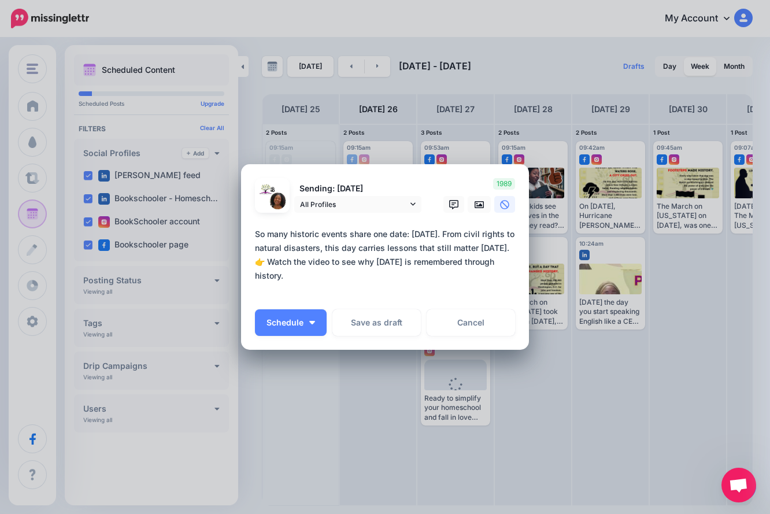
click at [461, 290] on textarea "**********" at bounding box center [388, 261] width 266 height 69
paste textarea "**********"
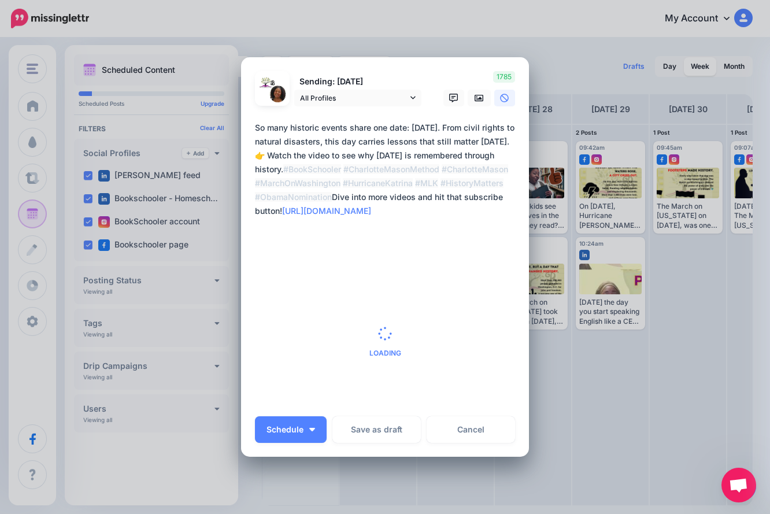
type textarea "**********"
click at [311, 428] on button "Schedule" at bounding box center [291, 429] width 72 height 27
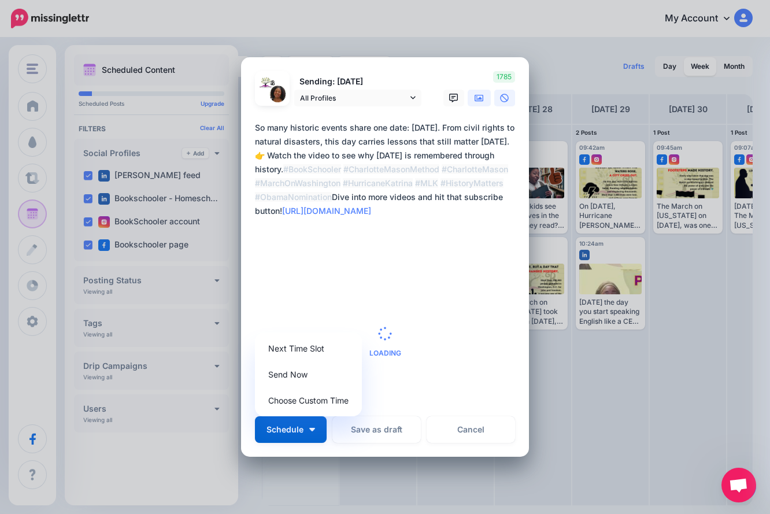
click at [475, 96] on icon at bounding box center [479, 98] width 9 height 9
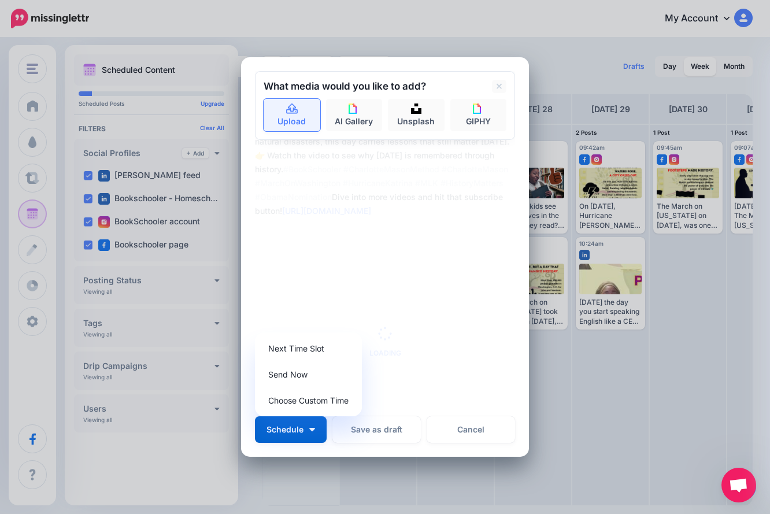
click at [298, 117] on link "Upload" at bounding box center [292, 115] width 57 height 32
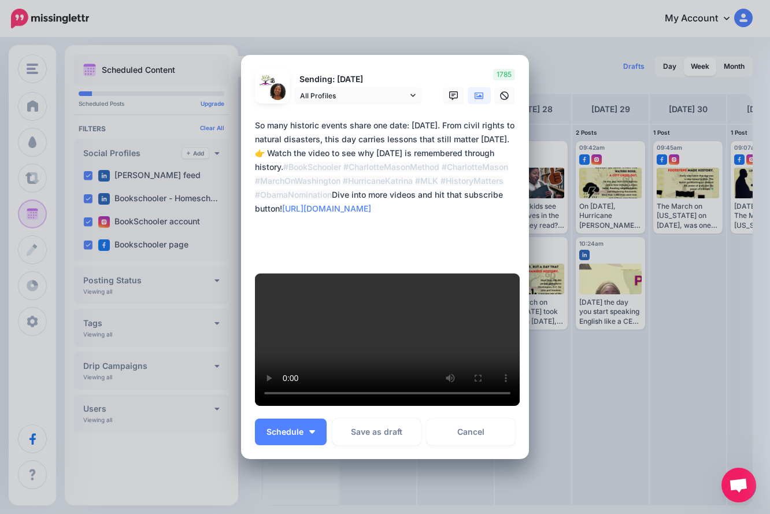
click at [517, 214] on div "Loading Sending: [DATE] All Profiles" at bounding box center [385, 257] width 288 height 404
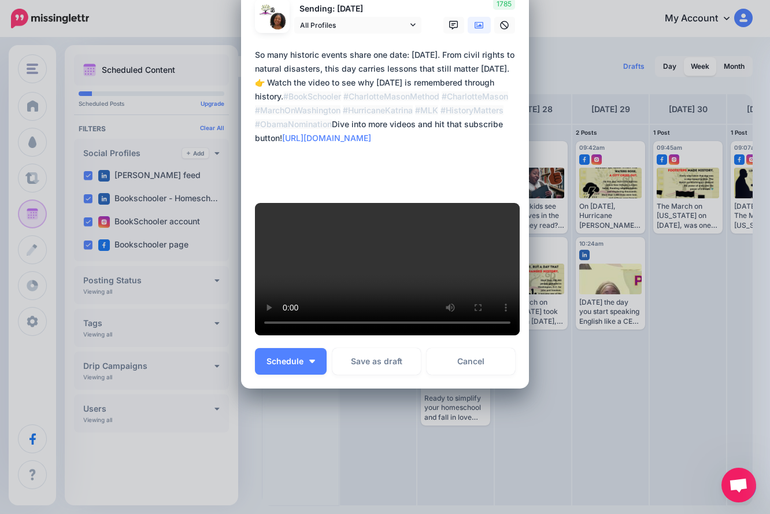
scroll to position [370, 0]
click at [308, 363] on button "Schedule" at bounding box center [291, 361] width 72 height 27
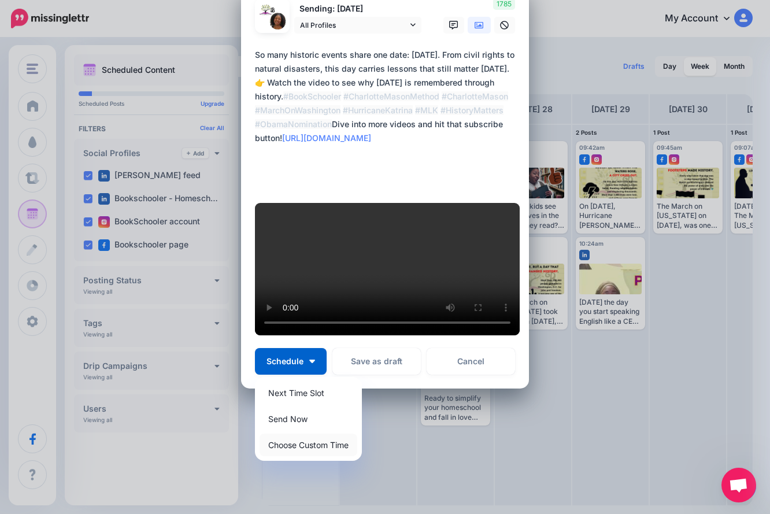
click at [309, 445] on link "Choose Custom Time" at bounding box center [309, 445] width 98 height 23
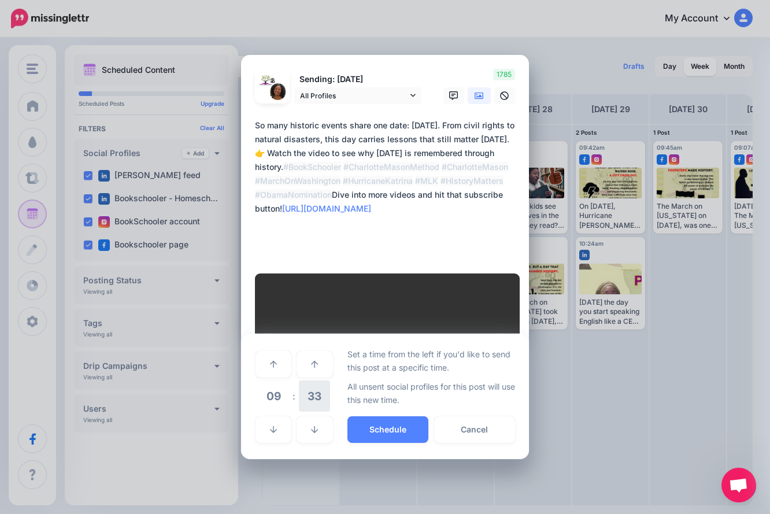
scroll to position [261, 0]
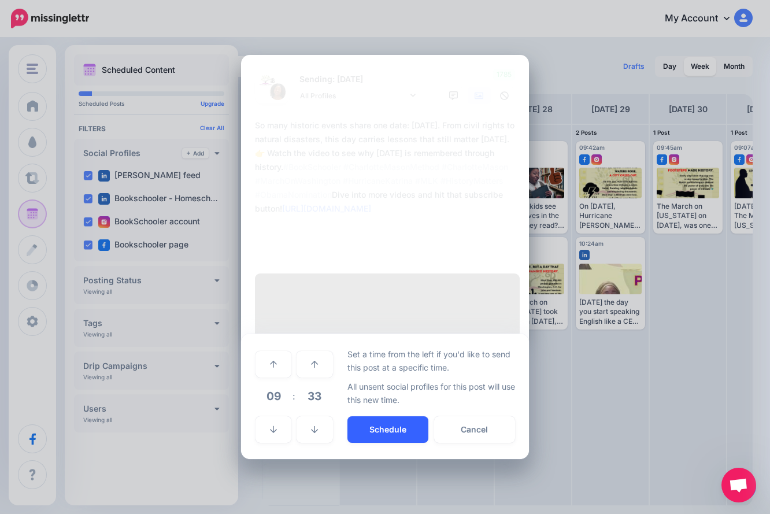
click at [392, 443] on button "Schedule" at bounding box center [388, 429] width 81 height 27
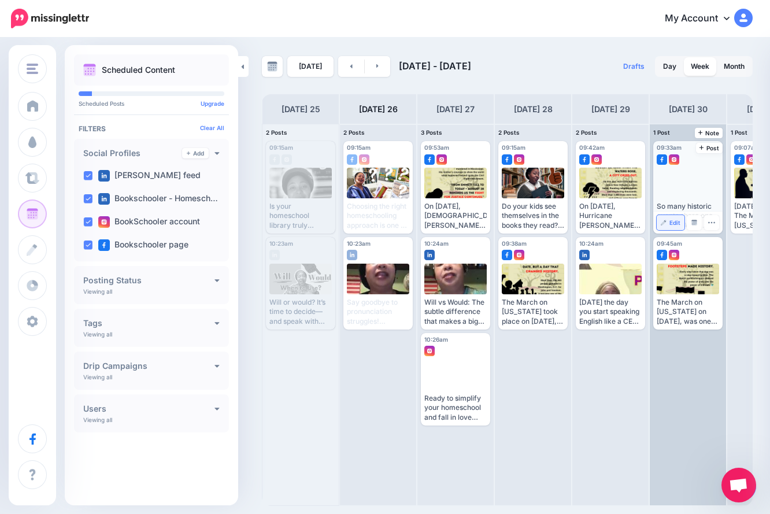
click at [673, 223] on span "Edit" at bounding box center [675, 223] width 11 height 6
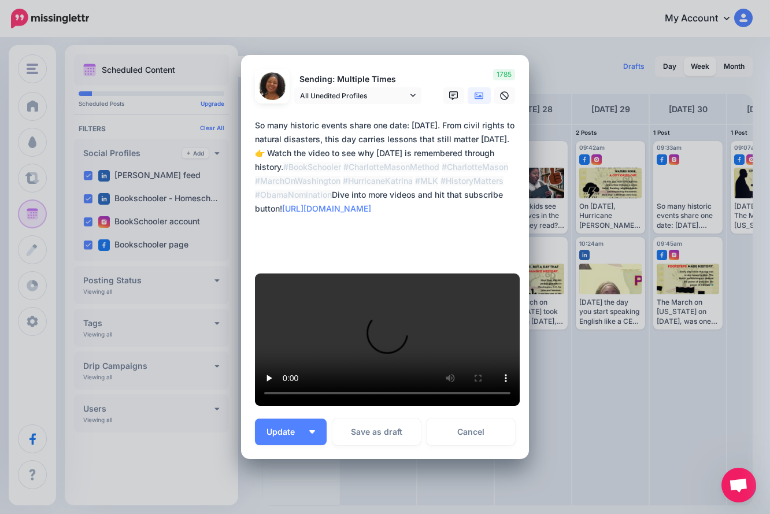
scroll to position [370, 0]
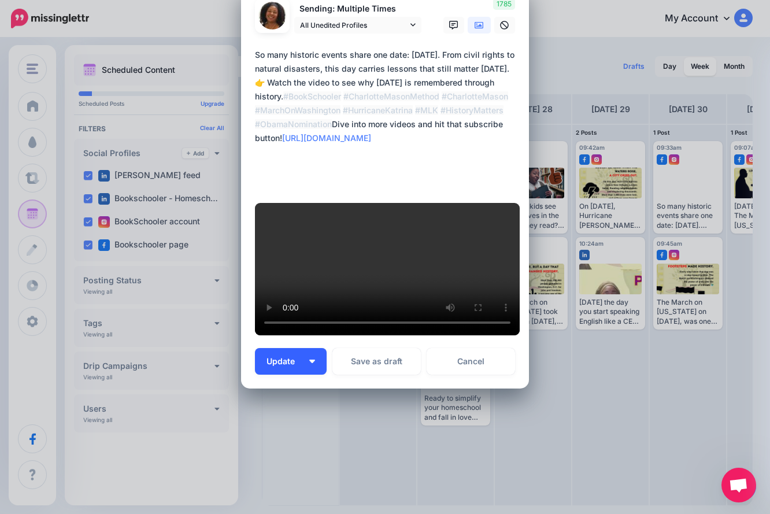
click at [310, 353] on button "Update" at bounding box center [291, 361] width 72 height 27
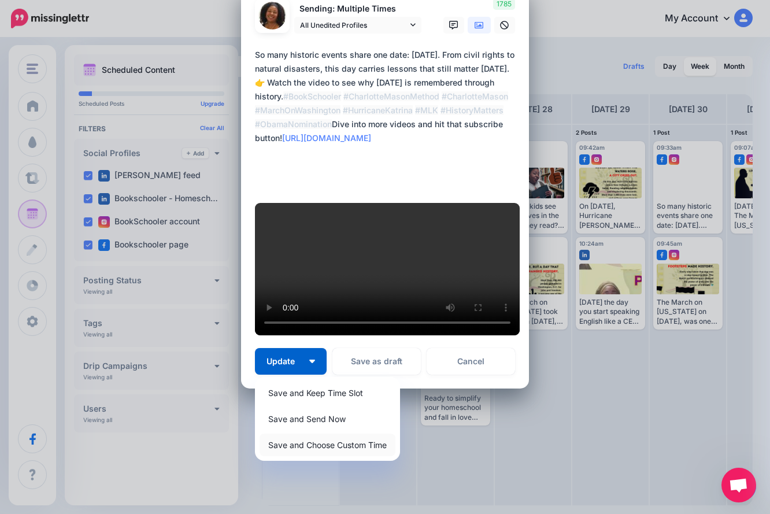
click at [295, 448] on link "Save and Choose Custom Time" at bounding box center [328, 445] width 136 height 23
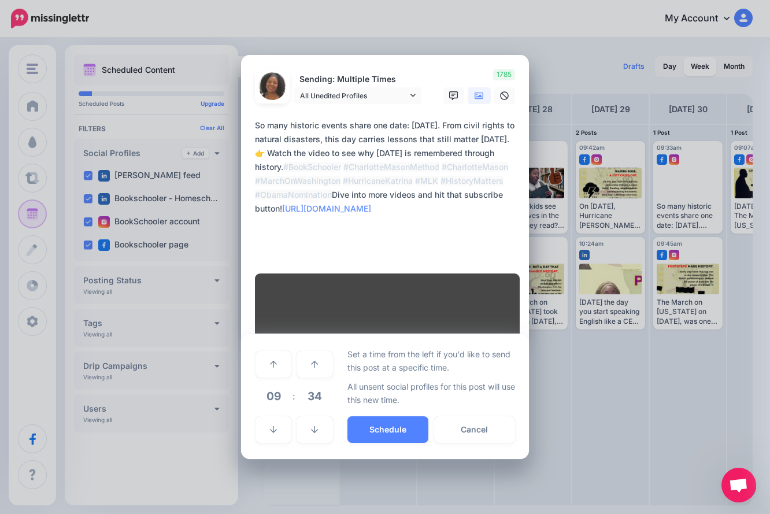
scroll to position [261, 0]
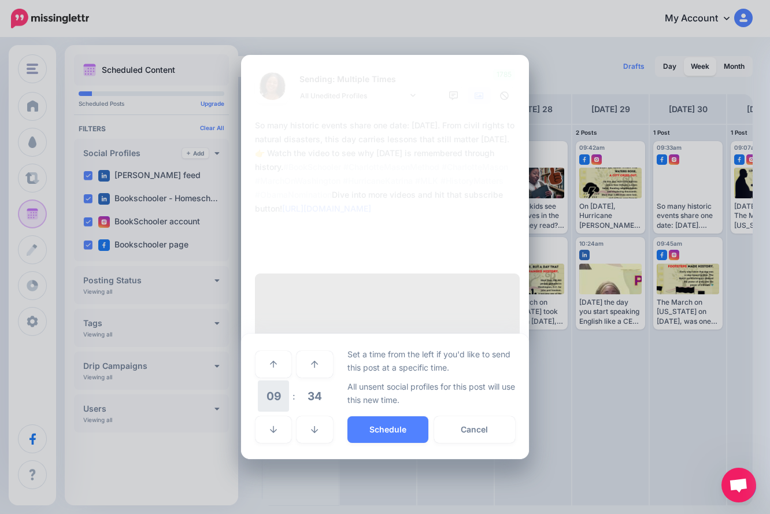
click at [282, 412] on span "09" at bounding box center [273, 396] width 31 height 31
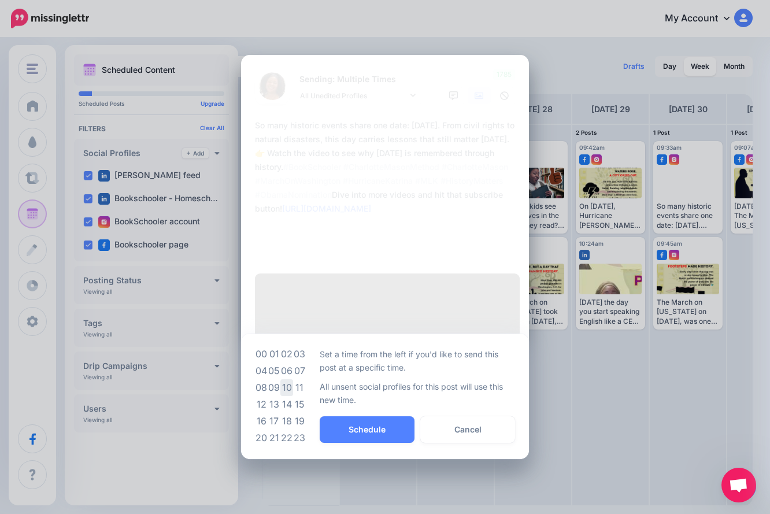
click at [281, 396] on td "10" at bounding box center [287, 387] width 13 height 17
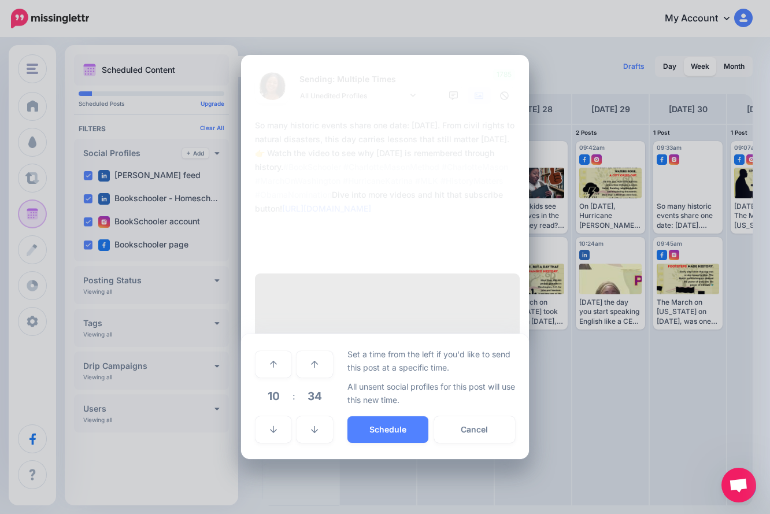
click at [378, 459] on div "***** 10 : 34 00 01 02 03 04 05 06 07 08 09 10 11 12 13 14 15 16 17 18 19 20 21…" at bounding box center [385, 397] width 288 height 126
click at [382, 443] on button "Schedule" at bounding box center [388, 429] width 81 height 27
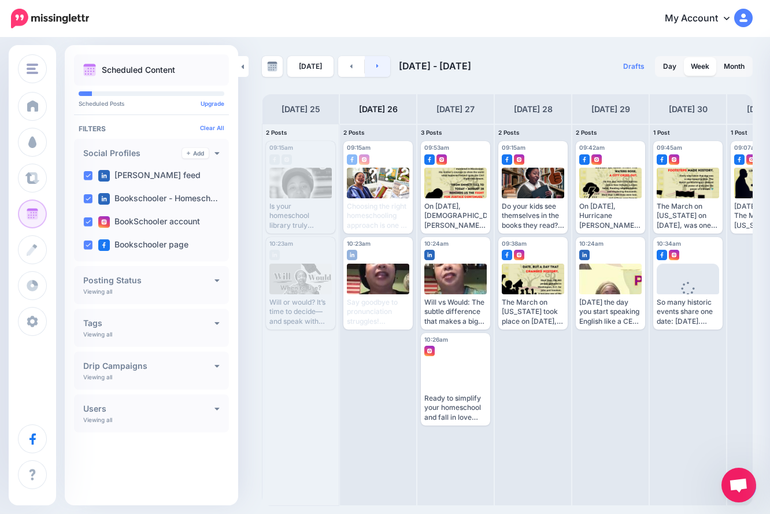
click at [378, 66] on link at bounding box center [378, 66] width 26 height 21
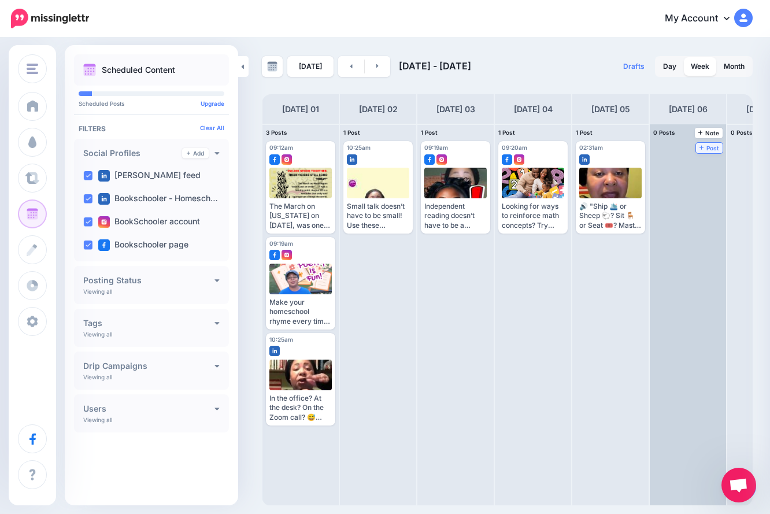
click at [713, 151] on span "Post" at bounding box center [710, 148] width 20 height 6
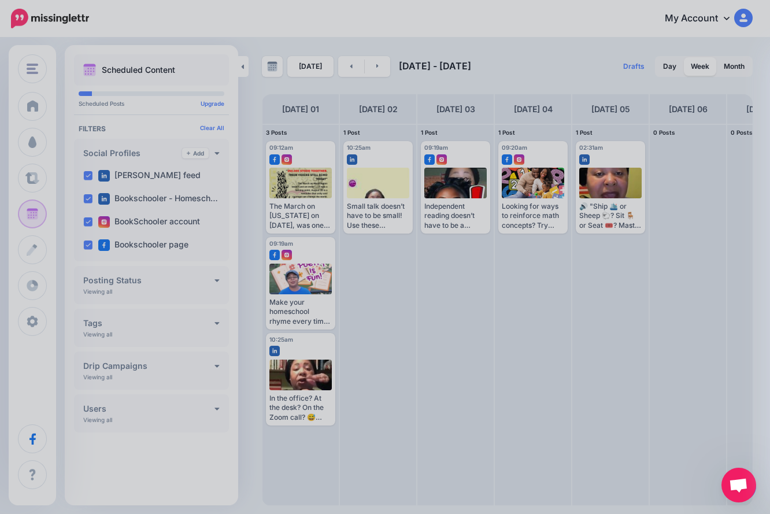
scroll to position [0, 0]
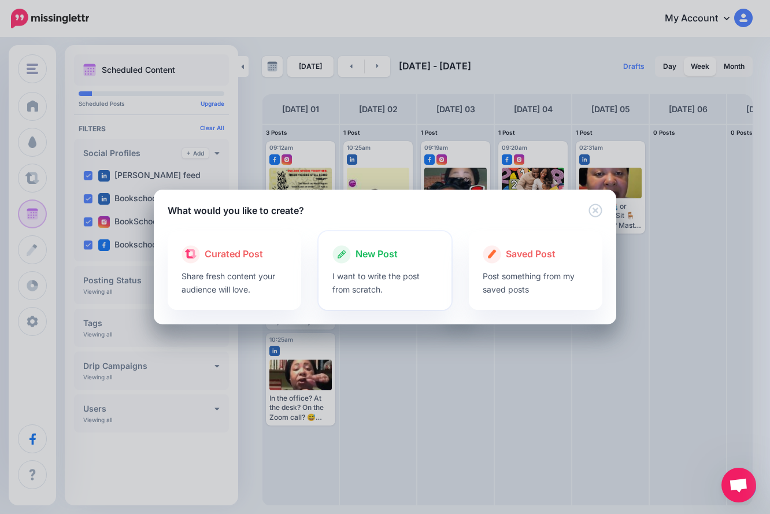
click at [386, 272] on p "I want to write the post from scratch." at bounding box center [386, 283] width 106 height 27
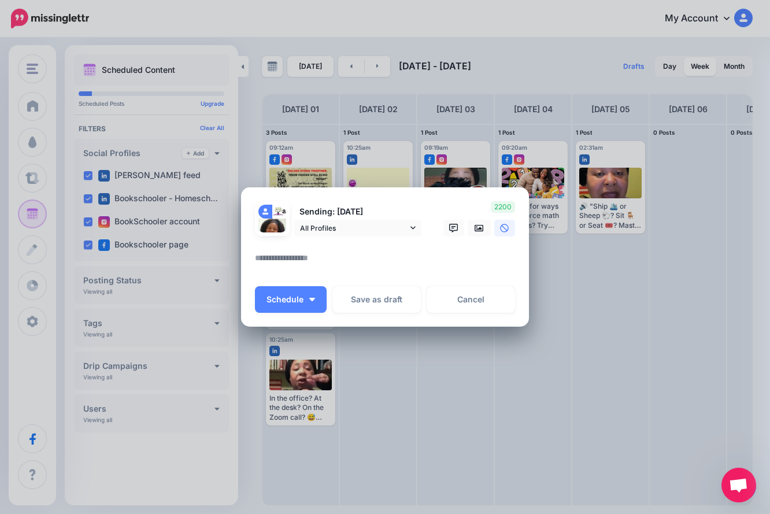
click at [352, 246] on div at bounding box center [385, 244] width 260 height 14
click at [348, 252] on textarea at bounding box center [388, 262] width 266 height 23
paste textarea "**********"
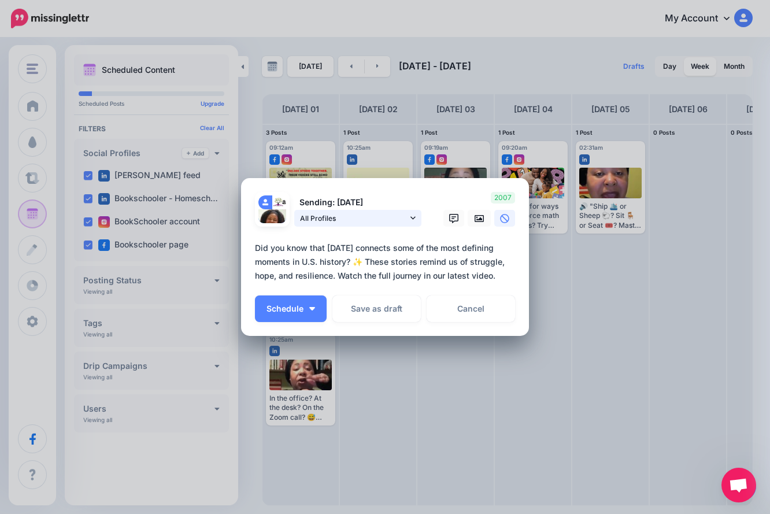
click at [399, 217] on span "All Profiles" at bounding box center [354, 218] width 108 height 12
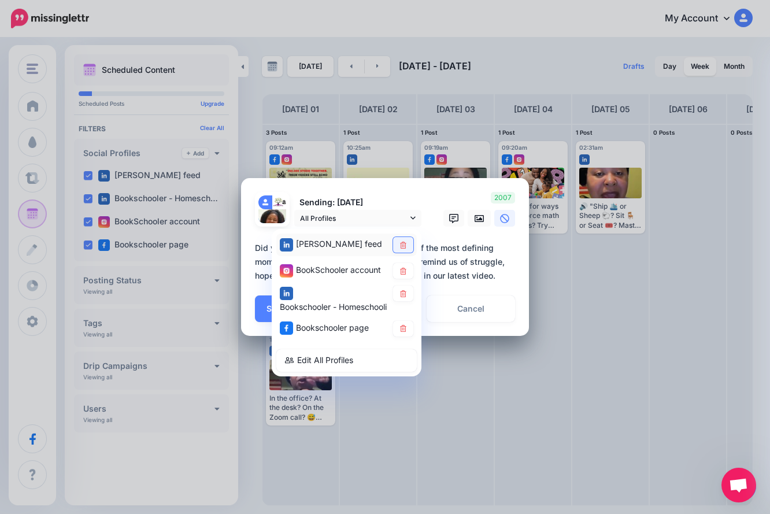
click at [401, 244] on icon at bounding box center [403, 245] width 6 height 7
click at [403, 294] on icon at bounding box center [403, 293] width 9 height 7
click at [445, 281] on textarea "**********" at bounding box center [388, 262] width 266 height 42
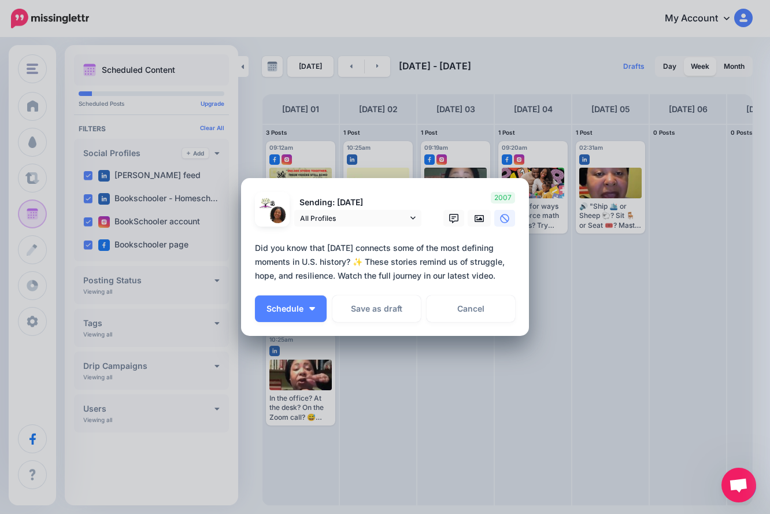
click at [445, 286] on div "**********" at bounding box center [385, 264] width 260 height 46
click at [513, 276] on textarea "**********" at bounding box center [388, 262] width 266 height 42
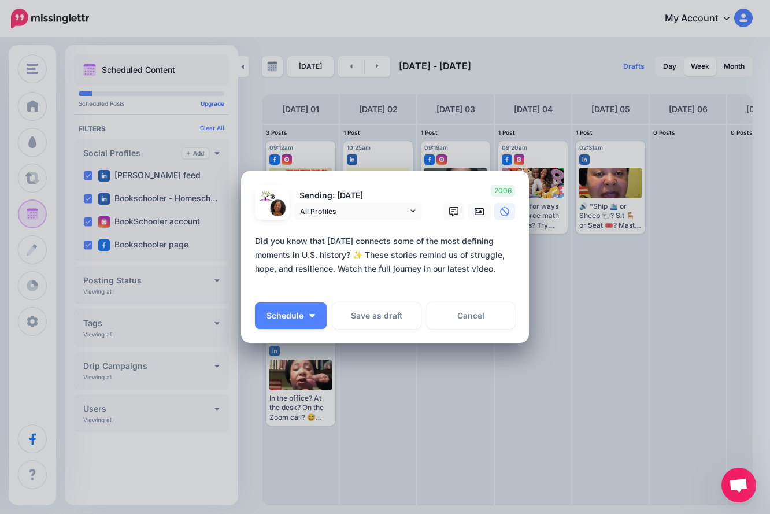
click at [389, 282] on textarea "**********" at bounding box center [388, 262] width 266 height 56
paste textarea "**********"
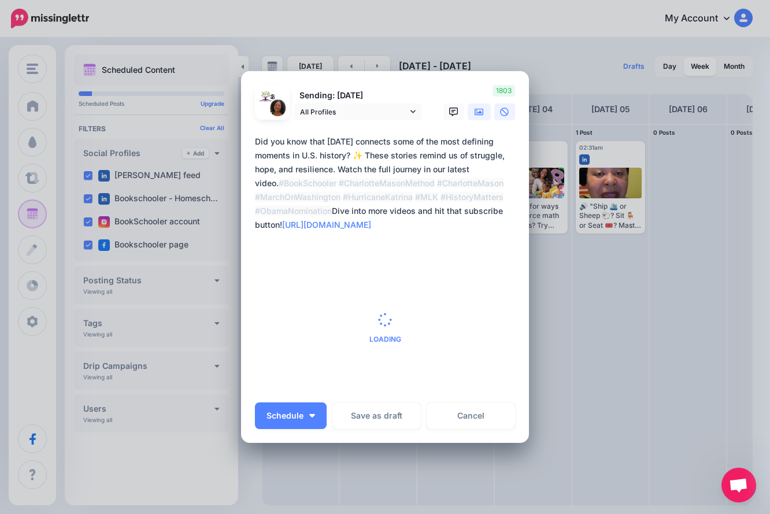
type textarea "**********"
click at [478, 108] on icon at bounding box center [479, 112] width 9 height 9
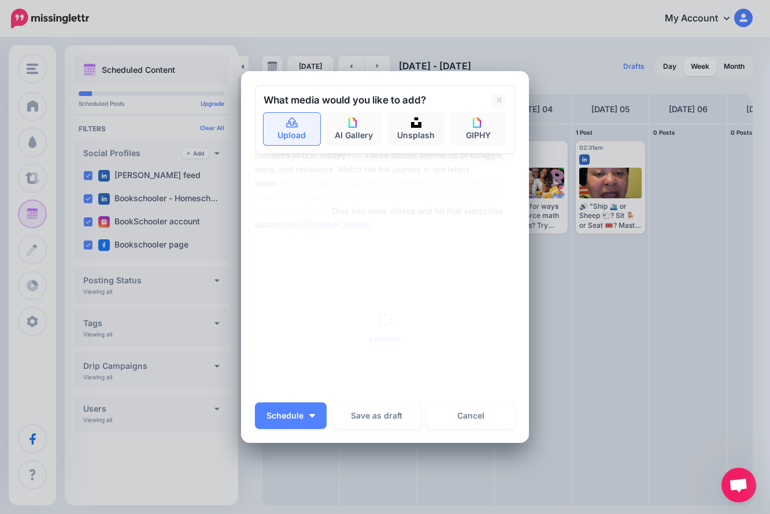
click at [276, 124] on link "Upload" at bounding box center [292, 129] width 57 height 32
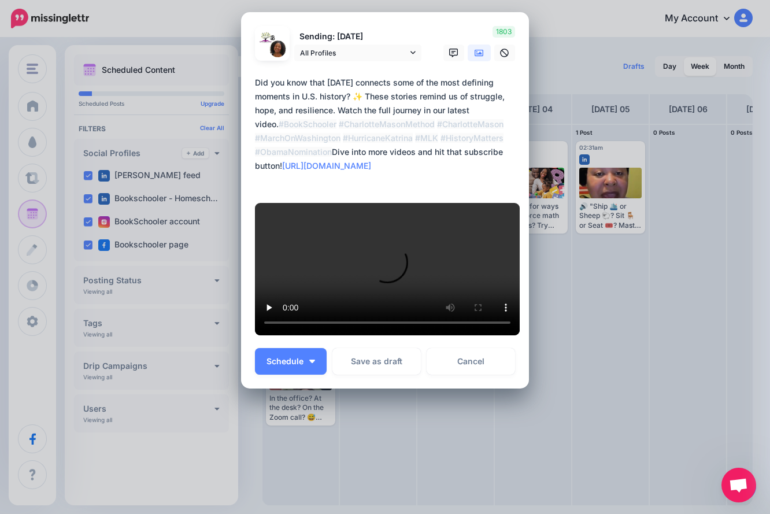
scroll to position [342, 0]
click at [311, 367] on button "Schedule" at bounding box center [291, 361] width 72 height 27
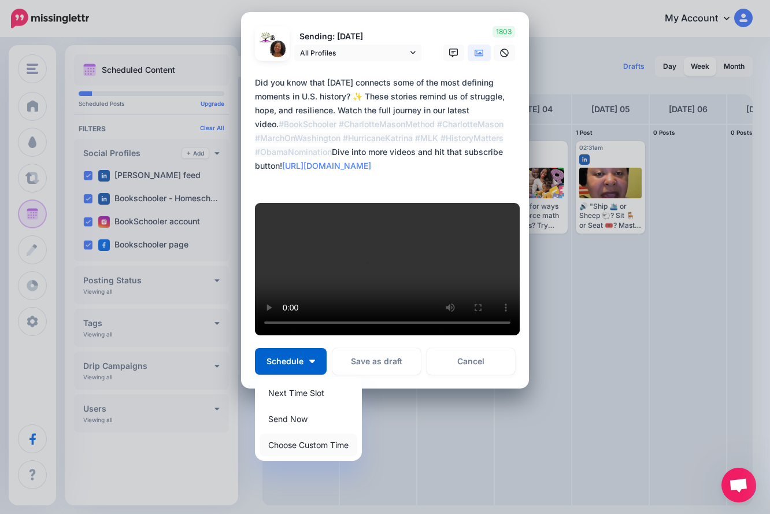
click at [317, 445] on link "Choose Custom Time" at bounding box center [309, 445] width 98 height 23
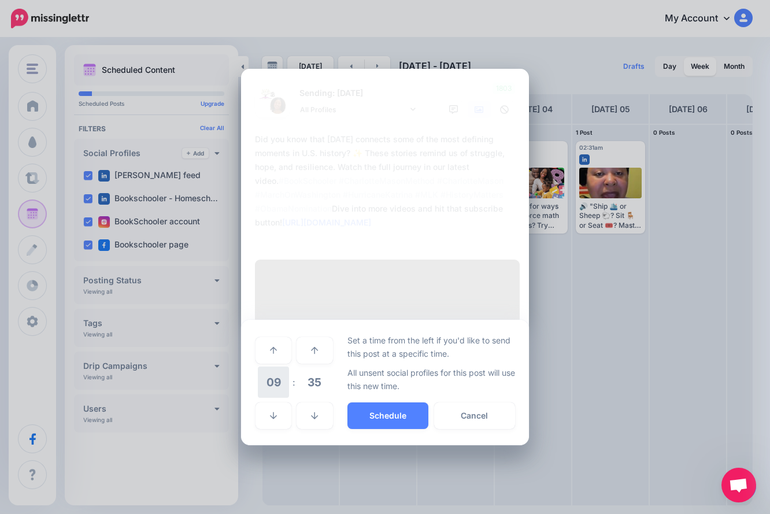
scroll to position [233, 0]
click at [270, 398] on span "09" at bounding box center [273, 382] width 31 height 31
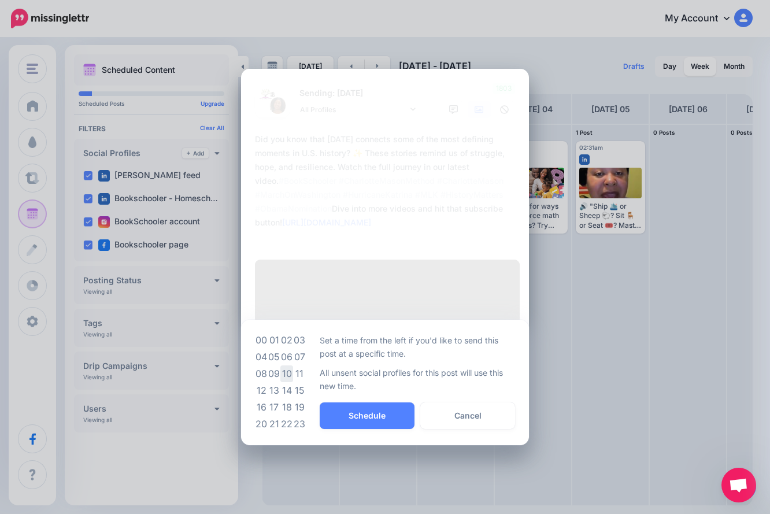
click at [281, 382] on td "10" at bounding box center [287, 374] width 13 height 17
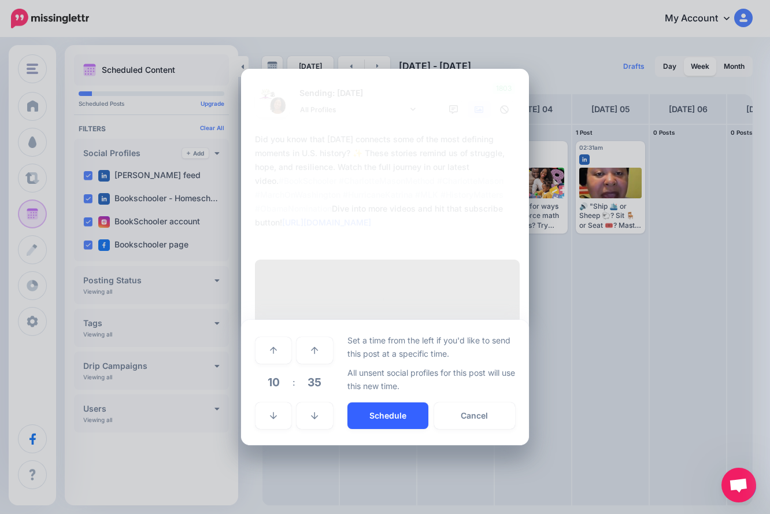
click at [397, 429] on button "Schedule" at bounding box center [388, 416] width 81 height 27
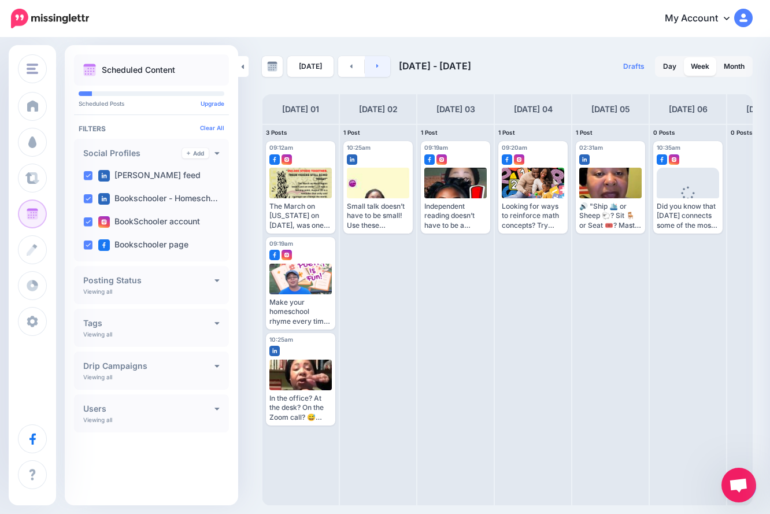
click at [378, 70] on link at bounding box center [378, 66] width 26 height 21
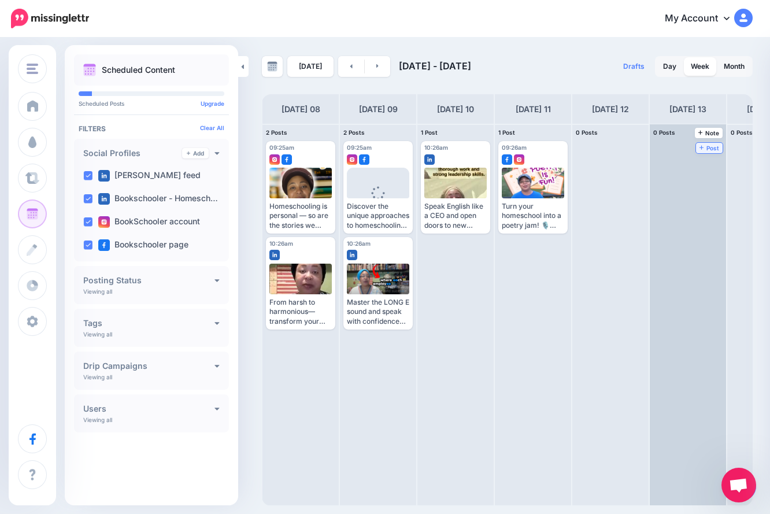
click at [708, 150] on span "Post" at bounding box center [710, 148] width 20 height 6
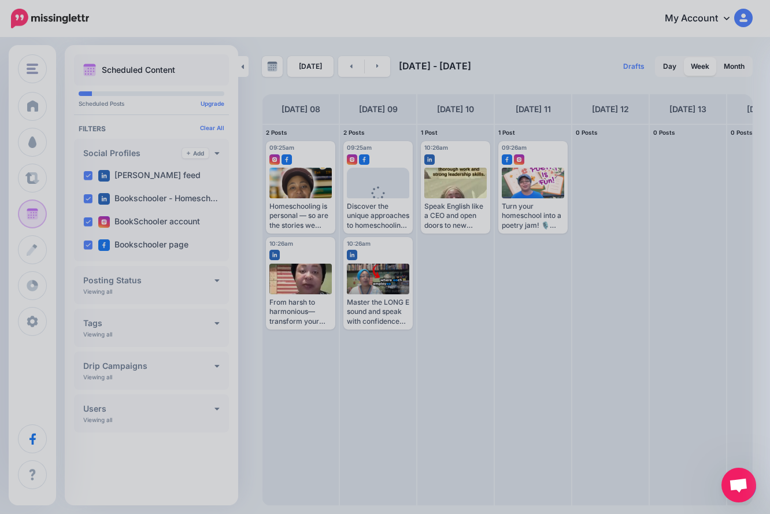
scroll to position [0, 0]
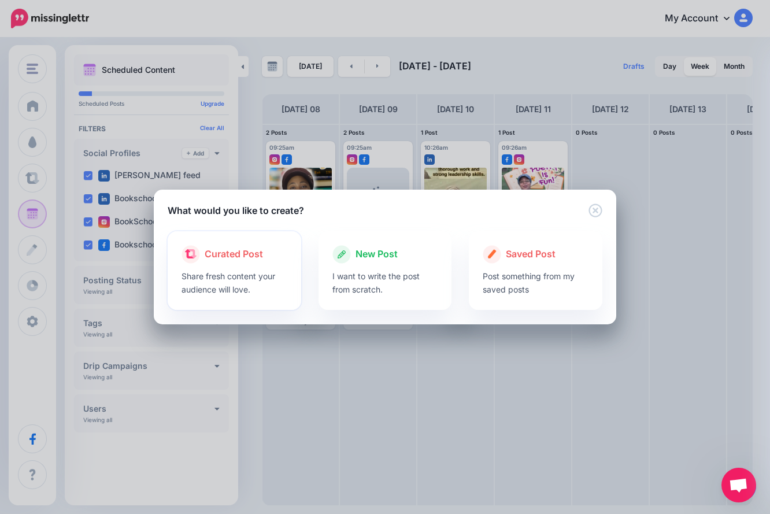
click at [250, 273] on p "Share fresh content your audience will love." at bounding box center [235, 283] width 106 height 27
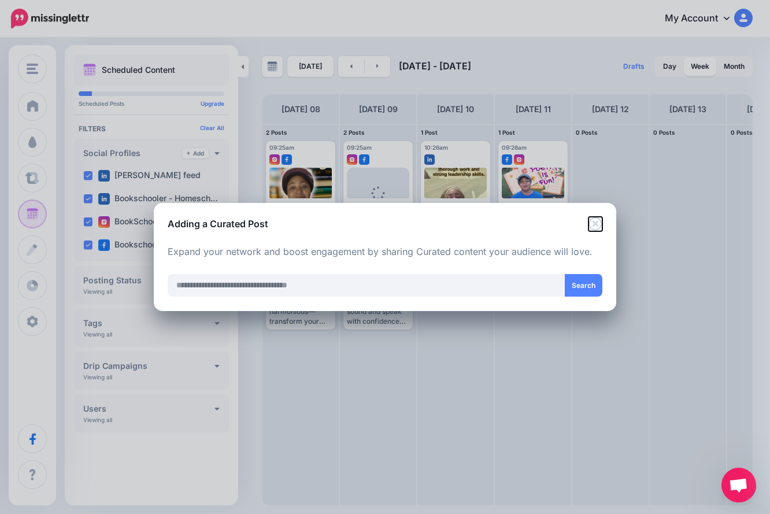
click at [598, 222] on icon "Close" at bounding box center [596, 224] width 14 height 14
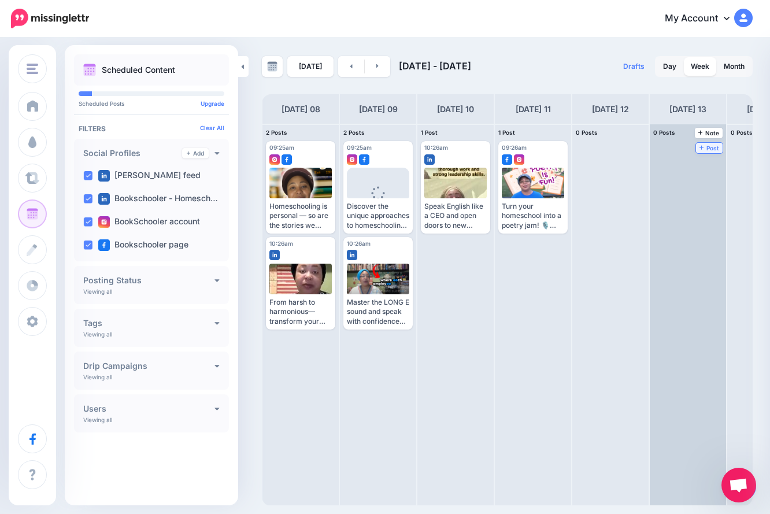
click at [710, 147] on span "Post" at bounding box center [710, 148] width 20 height 6
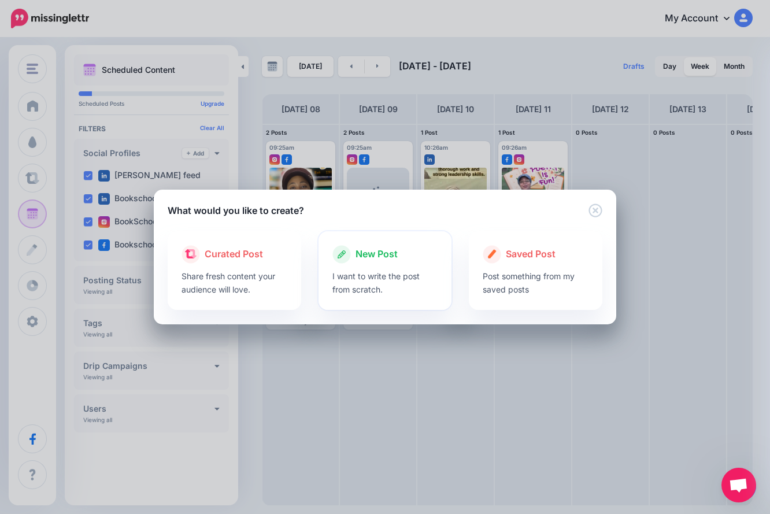
click at [383, 274] on p "I want to write the post from scratch." at bounding box center [386, 283] width 106 height 27
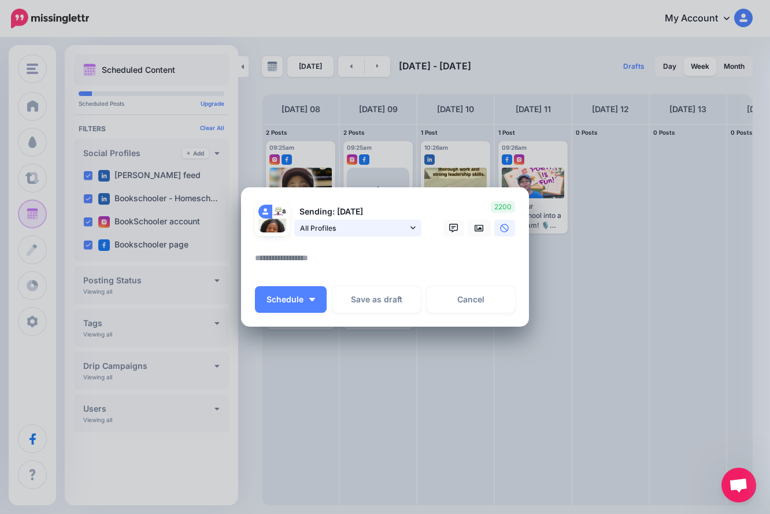
click at [416, 227] on link "All Profiles" at bounding box center [357, 228] width 127 height 17
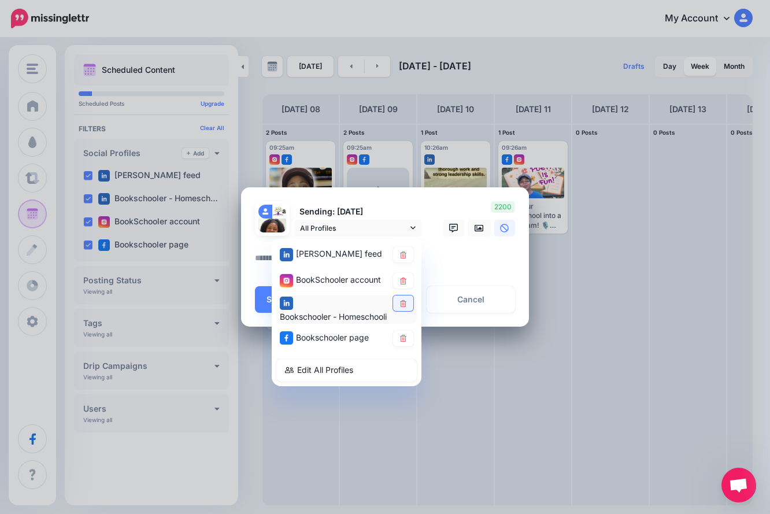
click at [400, 305] on icon at bounding box center [403, 303] width 9 height 7
click at [402, 253] on icon at bounding box center [403, 254] width 9 height 7
click at [453, 265] on textarea at bounding box center [388, 262] width 266 height 23
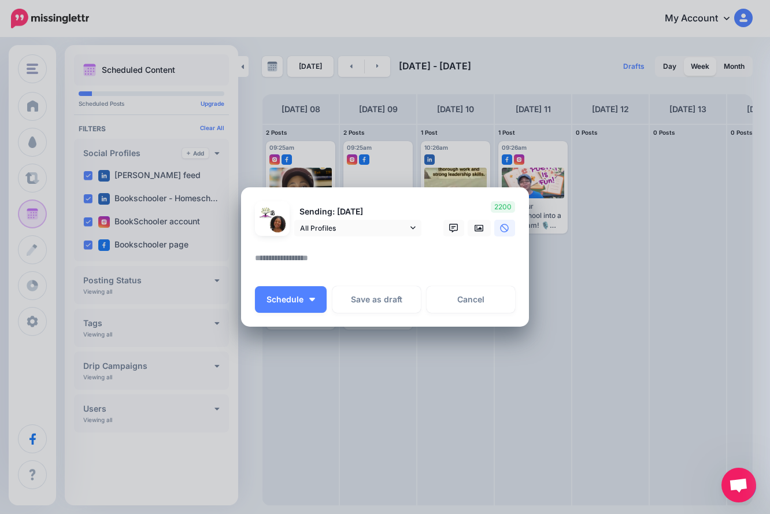
click at [373, 253] on textarea at bounding box center [388, 262] width 266 height 23
click at [374, 253] on textarea at bounding box center [388, 262] width 266 height 23
paste textarea "**********"
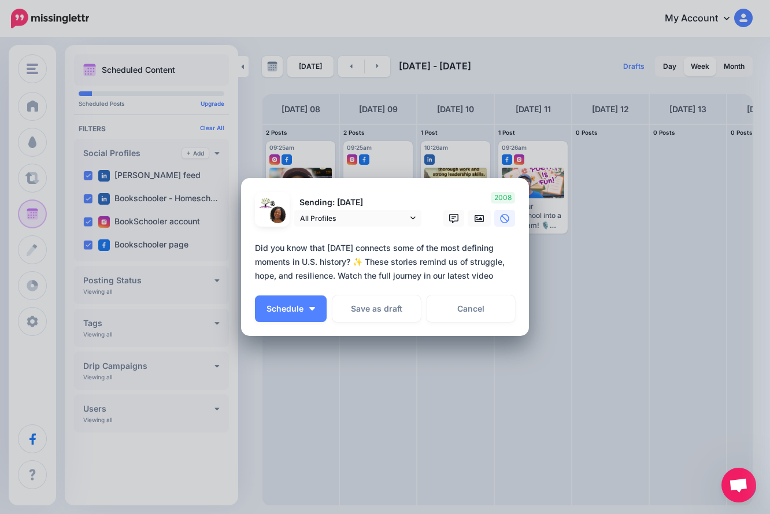
click at [434, 289] on div "Sending: [DATE] All Profiles" at bounding box center [385, 257] width 260 height 131
click at [494, 278] on textarea "**********" at bounding box center [388, 262] width 266 height 42
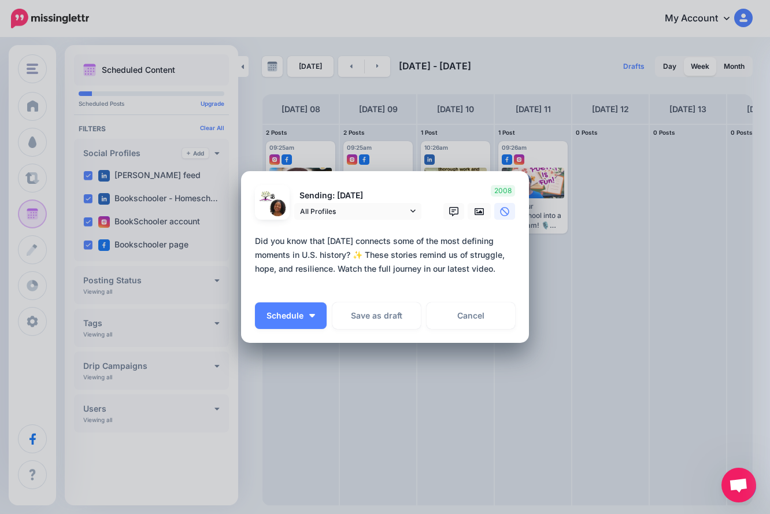
paste textarea "**********"
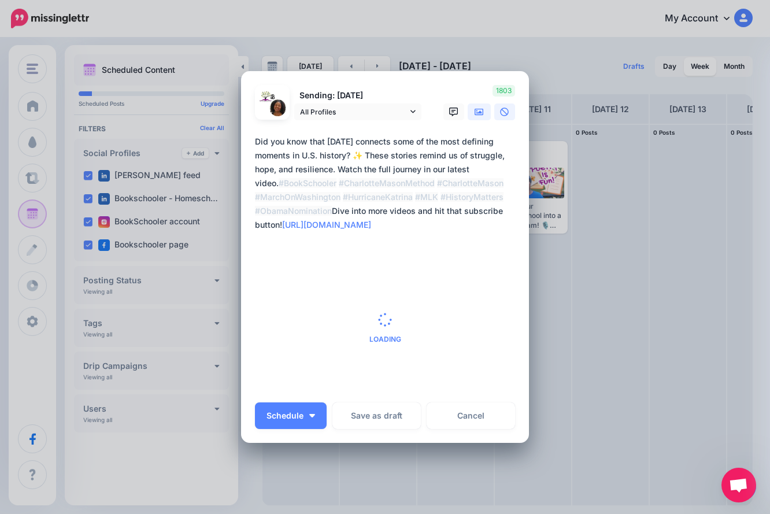
type textarea "**********"
click at [475, 114] on icon at bounding box center [479, 112] width 9 height 9
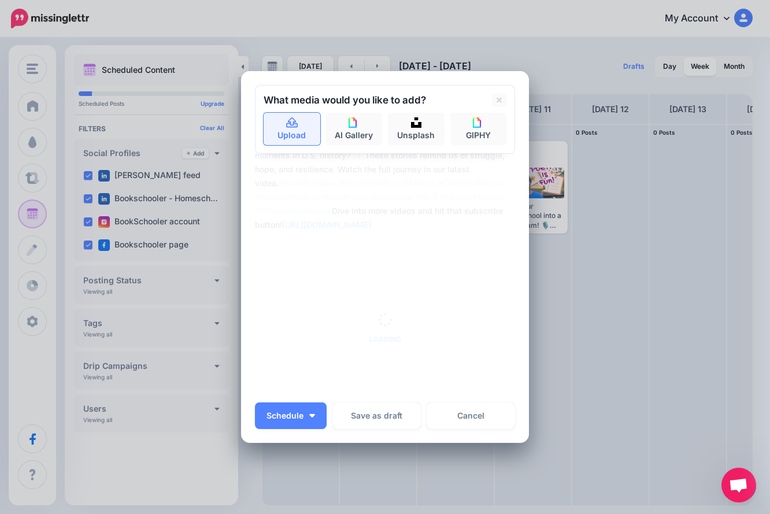
click at [294, 119] on icon at bounding box center [292, 123] width 13 height 10
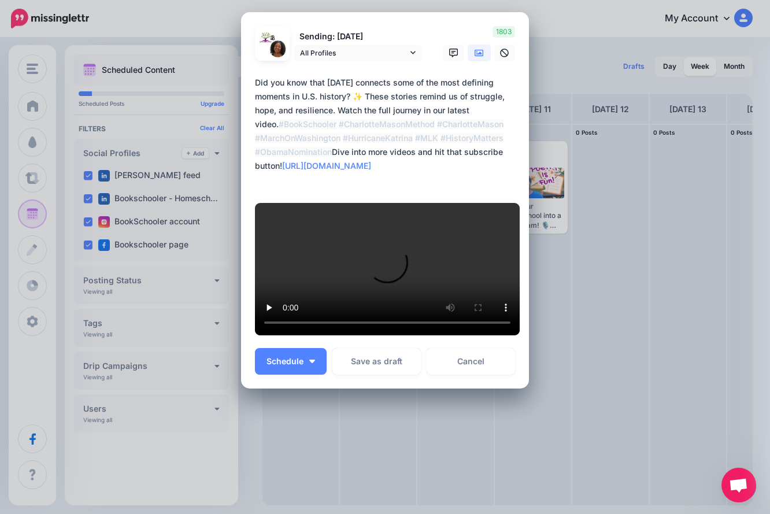
scroll to position [342, 0]
click at [313, 355] on button "Schedule" at bounding box center [291, 361] width 72 height 27
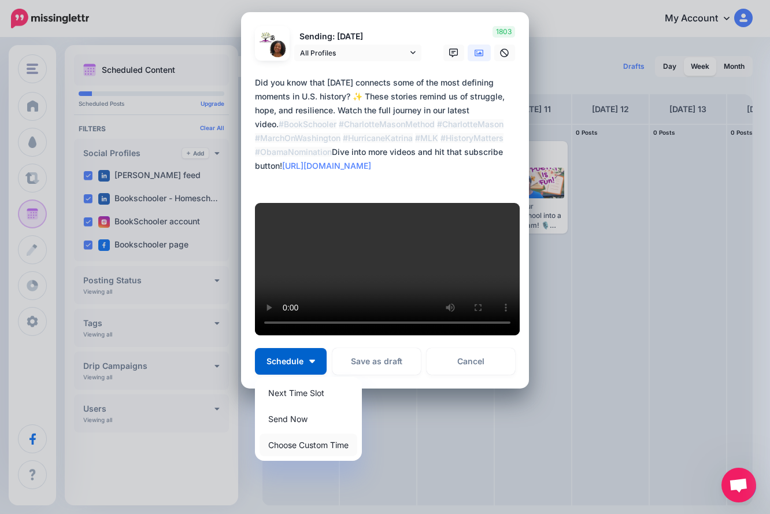
click at [322, 449] on link "Choose Custom Time" at bounding box center [309, 445] width 98 height 23
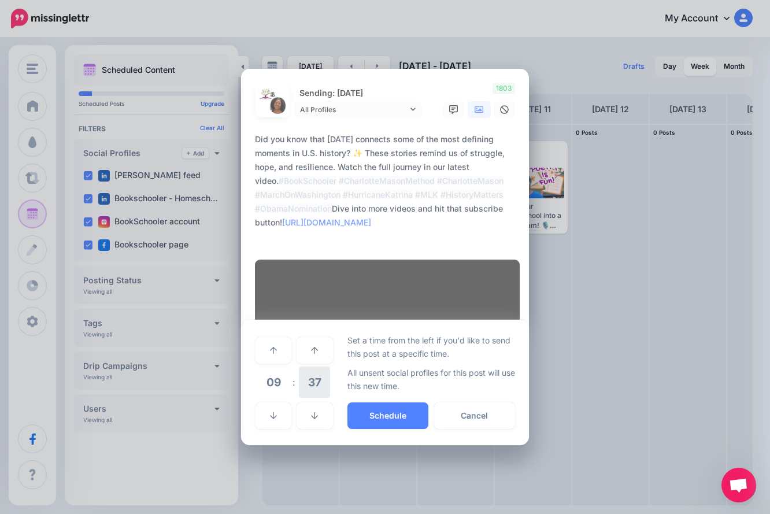
scroll to position [233, 0]
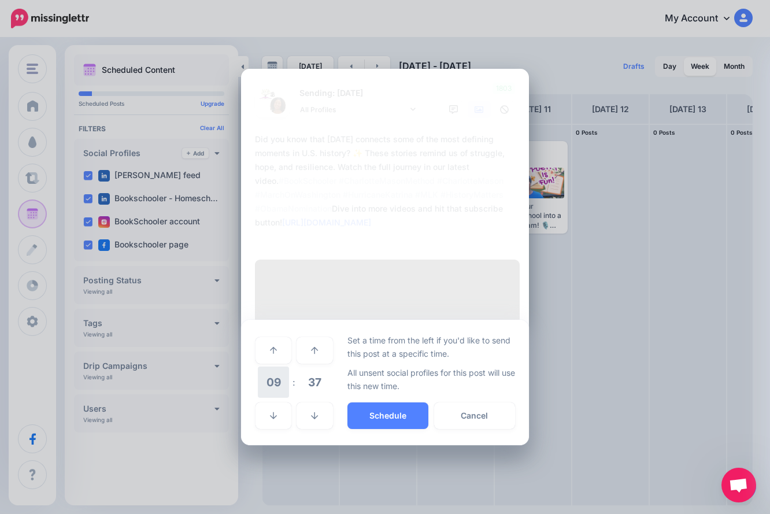
click at [279, 398] on span "09" at bounding box center [273, 382] width 31 height 31
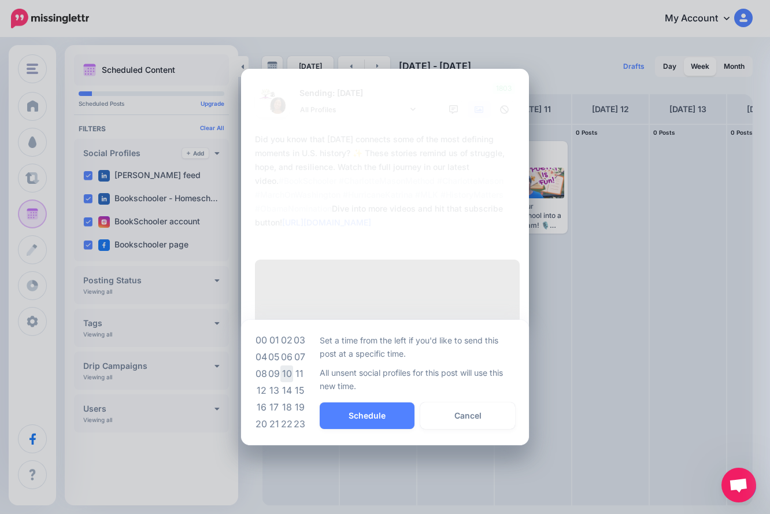
click at [281, 382] on td "10" at bounding box center [287, 374] width 13 height 17
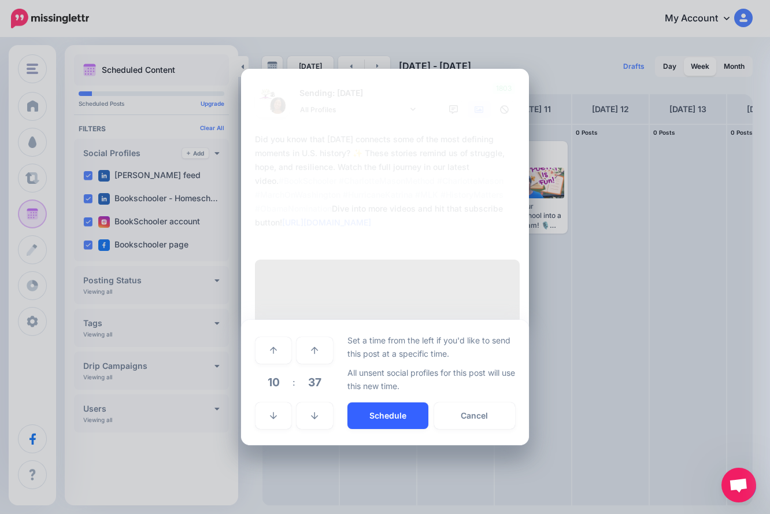
click at [363, 429] on button "Schedule" at bounding box center [388, 416] width 81 height 27
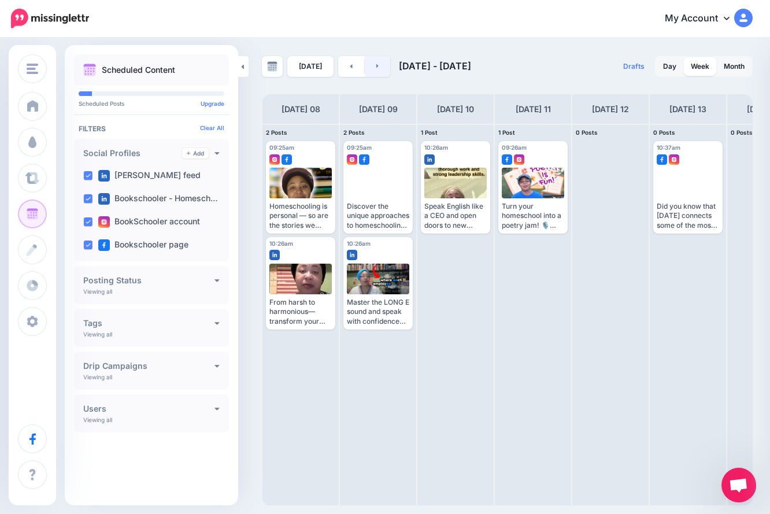
click at [370, 68] on link at bounding box center [378, 66] width 26 height 21
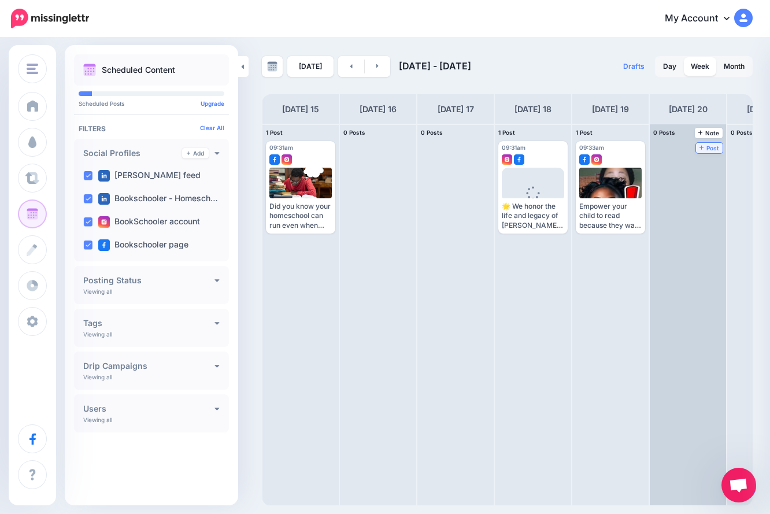
click at [710, 147] on span "Post" at bounding box center [710, 148] width 20 height 6
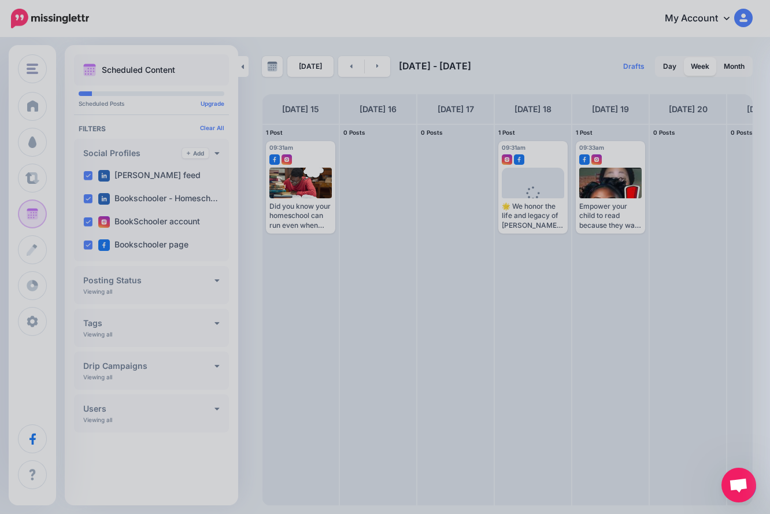
scroll to position [0, 0]
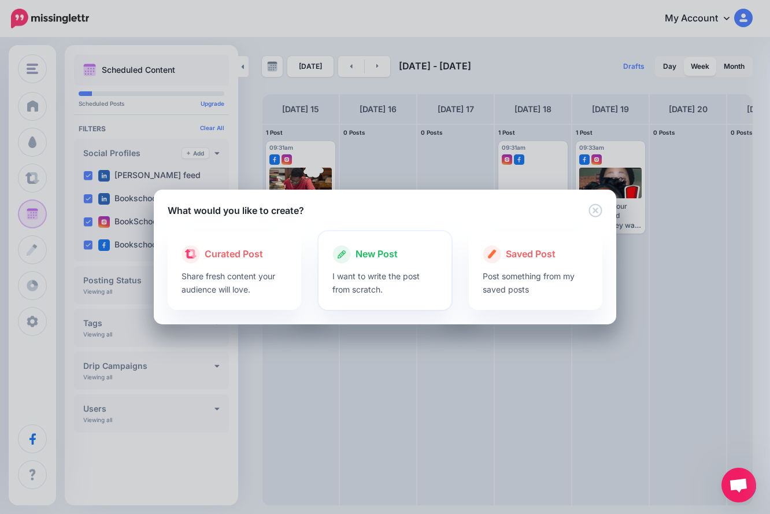
click at [396, 264] on div at bounding box center [386, 267] width 106 height 6
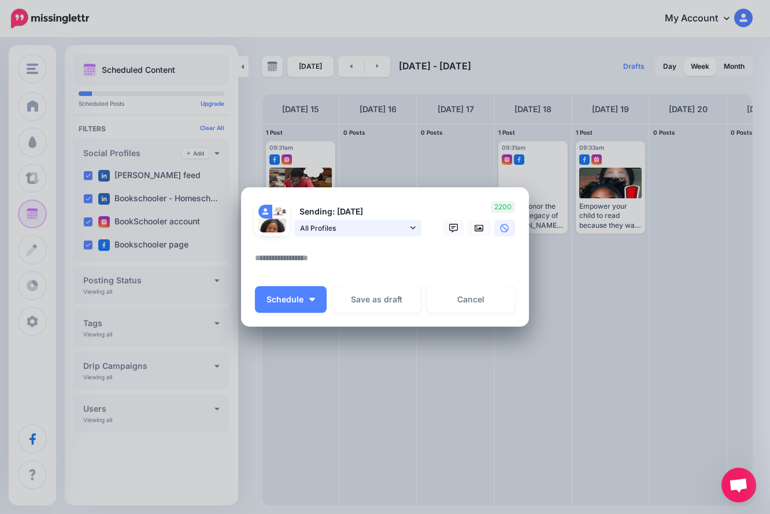
click at [376, 229] on span "All Profiles" at bounding box center [354, 228] width 108 height 12
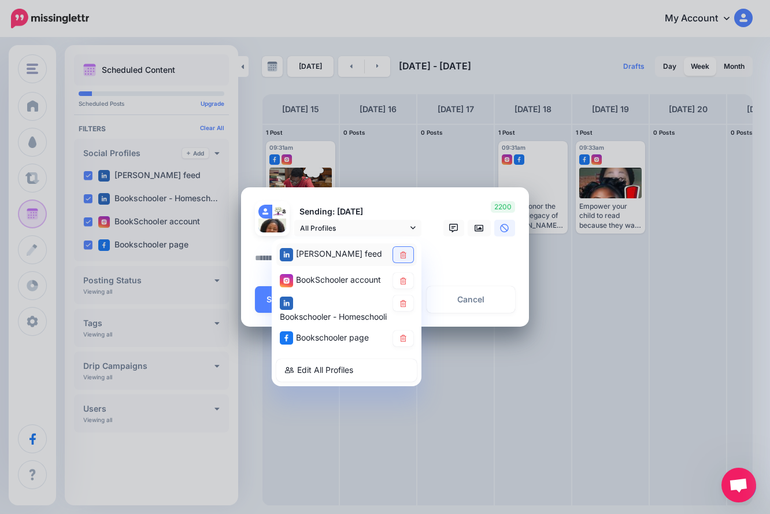
click at [403, 256] on icon at bounding box center [403, 254] width 6 height 7
click at [403, 300] on icon at bounding box center [403, 303] width 6 height 7
click at [442, 263] on textarea at bounding box center [388, 262] width 266 height 23
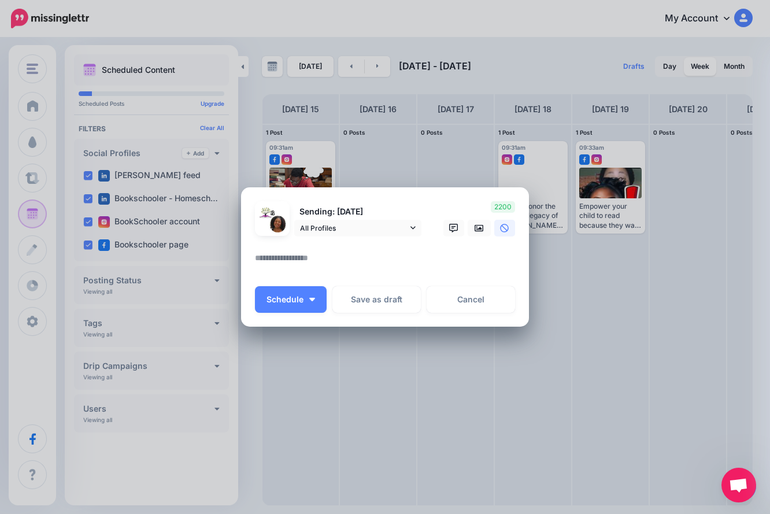
paste textarea "**********"
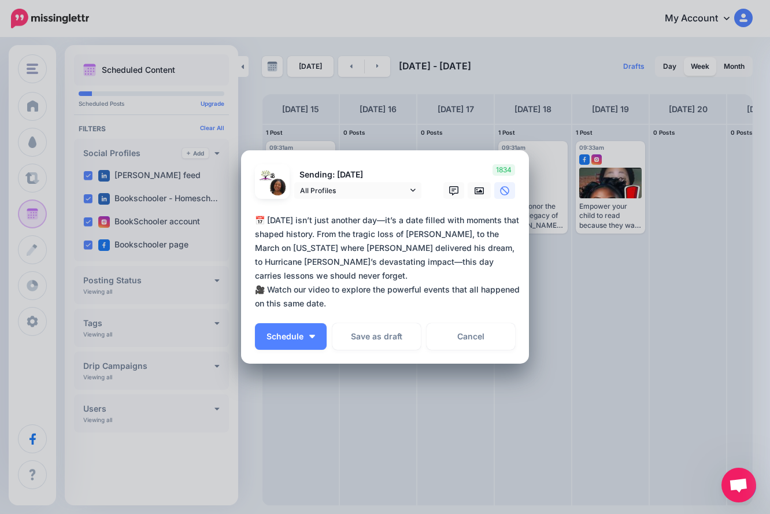
click at [408, 308] on textarea "**********" at bounding box center [388, 261] width 266 height 97
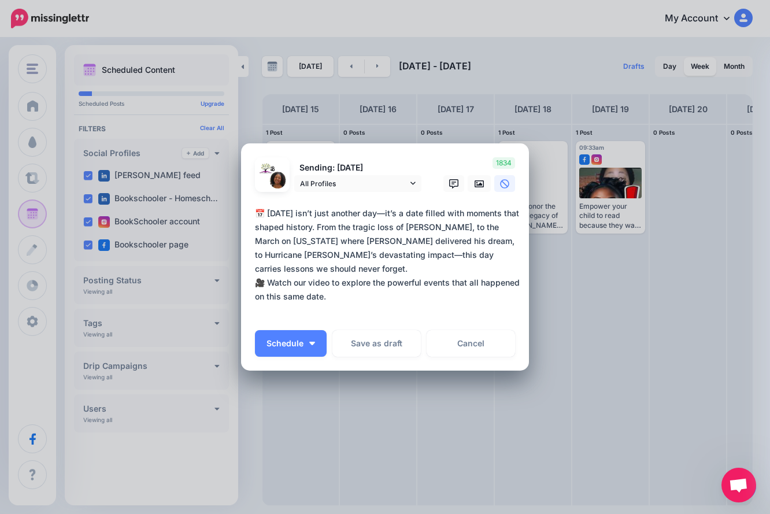
paste textarea "**********"
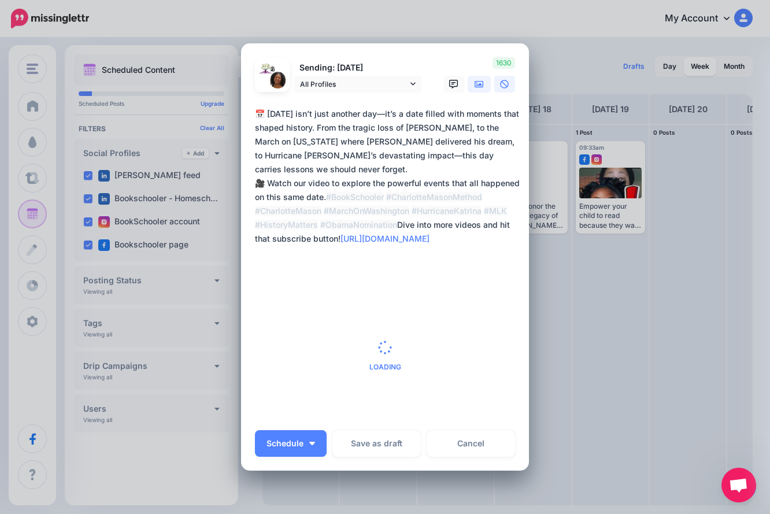
type textarea "**********"
click at [475, 82] on icon at bounding box center [479, 84] width 9 height 9
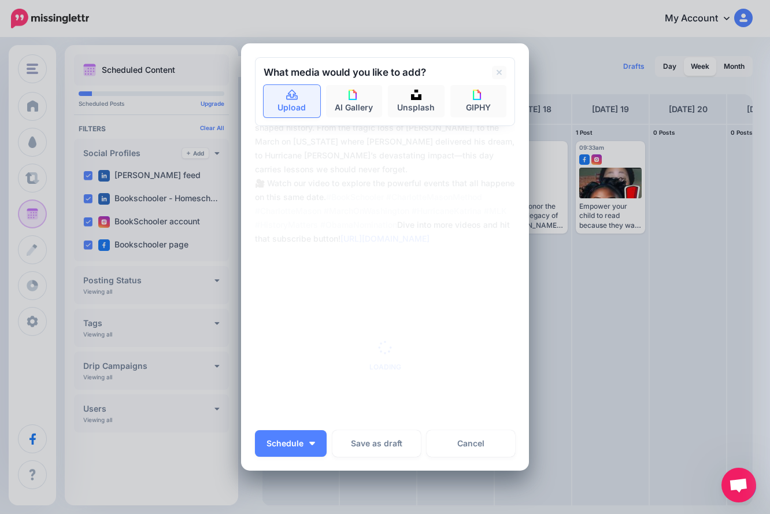
click at [286, 91] on icon at bounding box center [292, 95] width 13 height 10
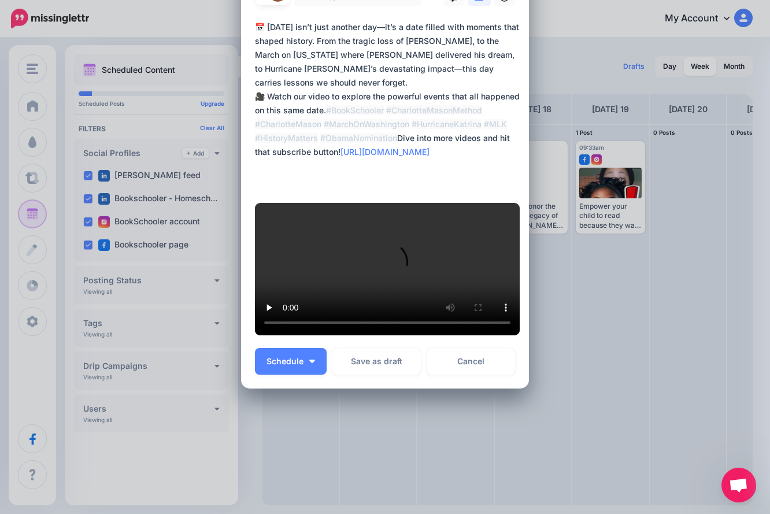
scroll to position [386, 0]
click at [313, 374] on button "Schedule" at bounding box center [291, 361] width 72 height 27
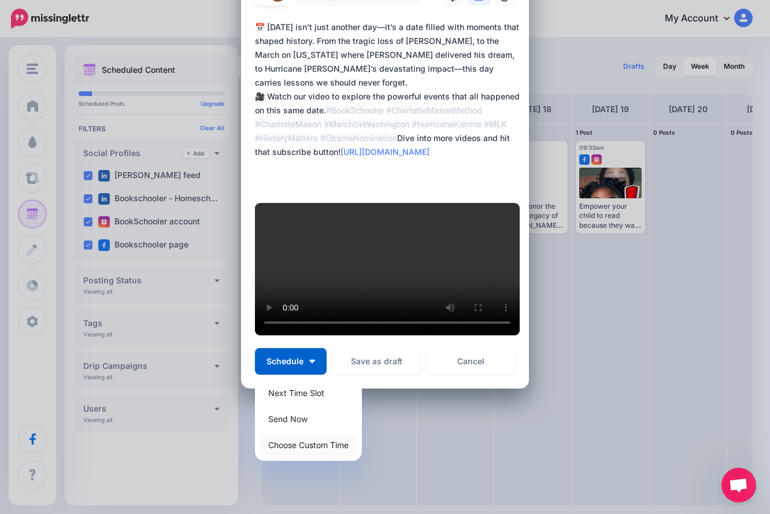
click at [312, 456] on link "Choose Custom Time" at bounding box center [309, 445] width 98 height 23
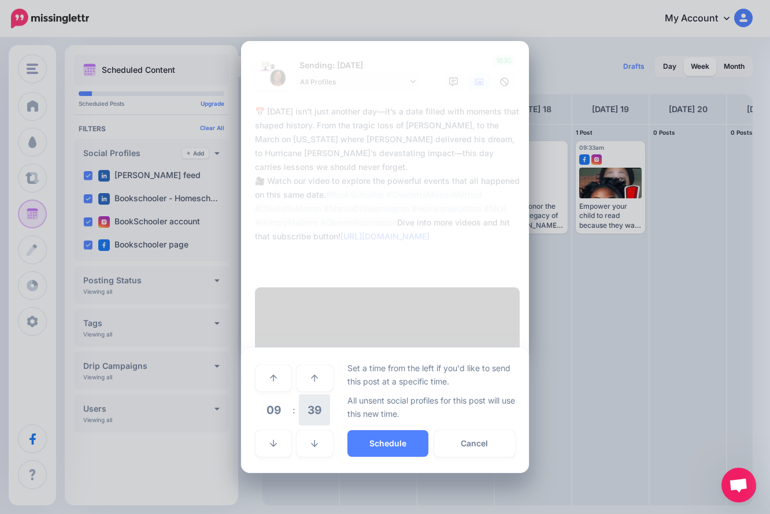
scroll to position [289, 0]
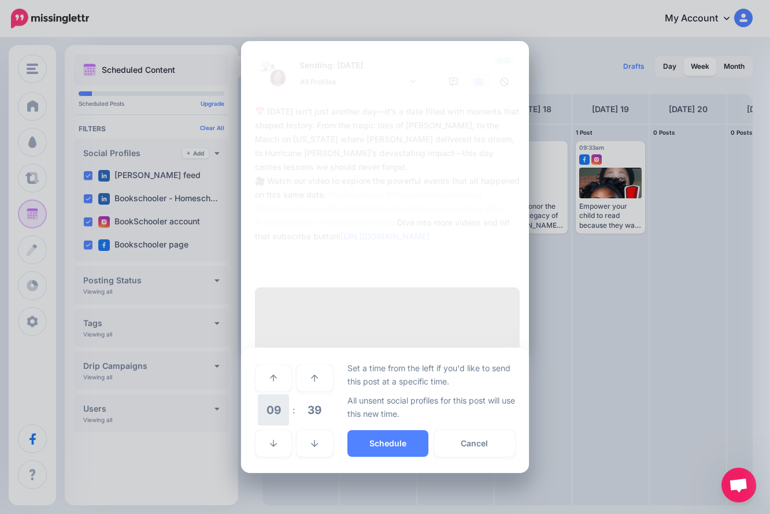
click at [272, 426] on span "09" at bounding box center [273, 409] width 31 height 31
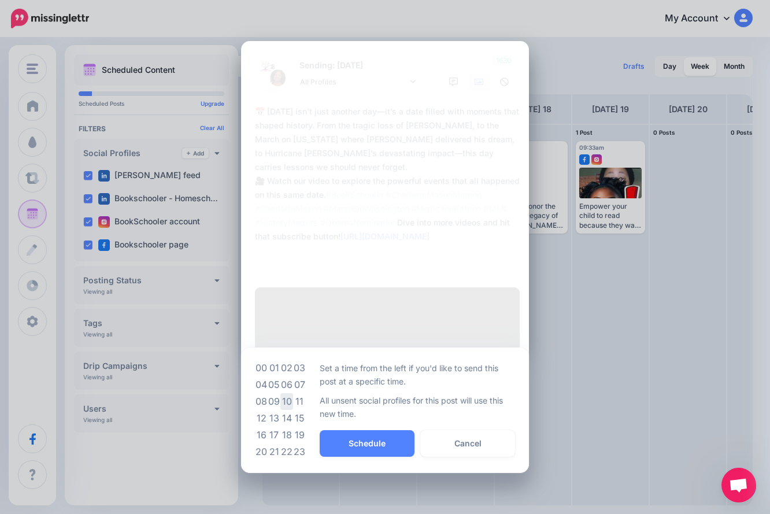
click at [287, 410] on td "10" at bounding box center [287, 401] width 13 height 17
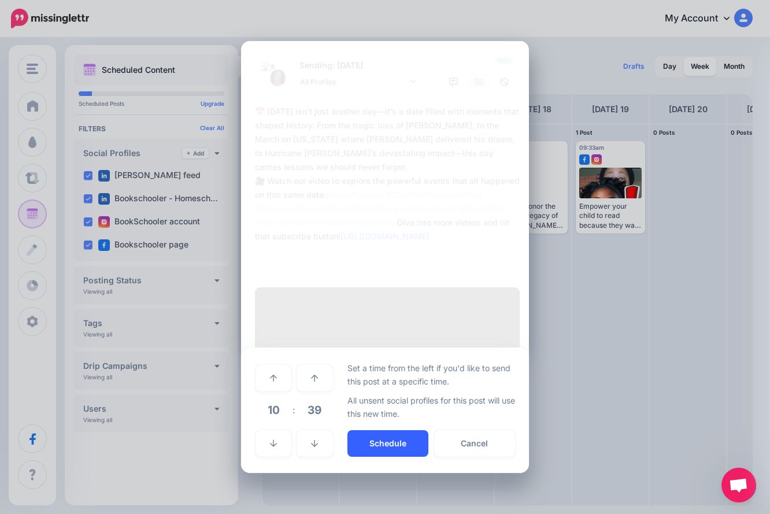
click at [379, 457] on button "Schedule" at bounding box center [388, 443] width 81 height 27
